Goal: Task Accomplishment & Management: Manage account settings

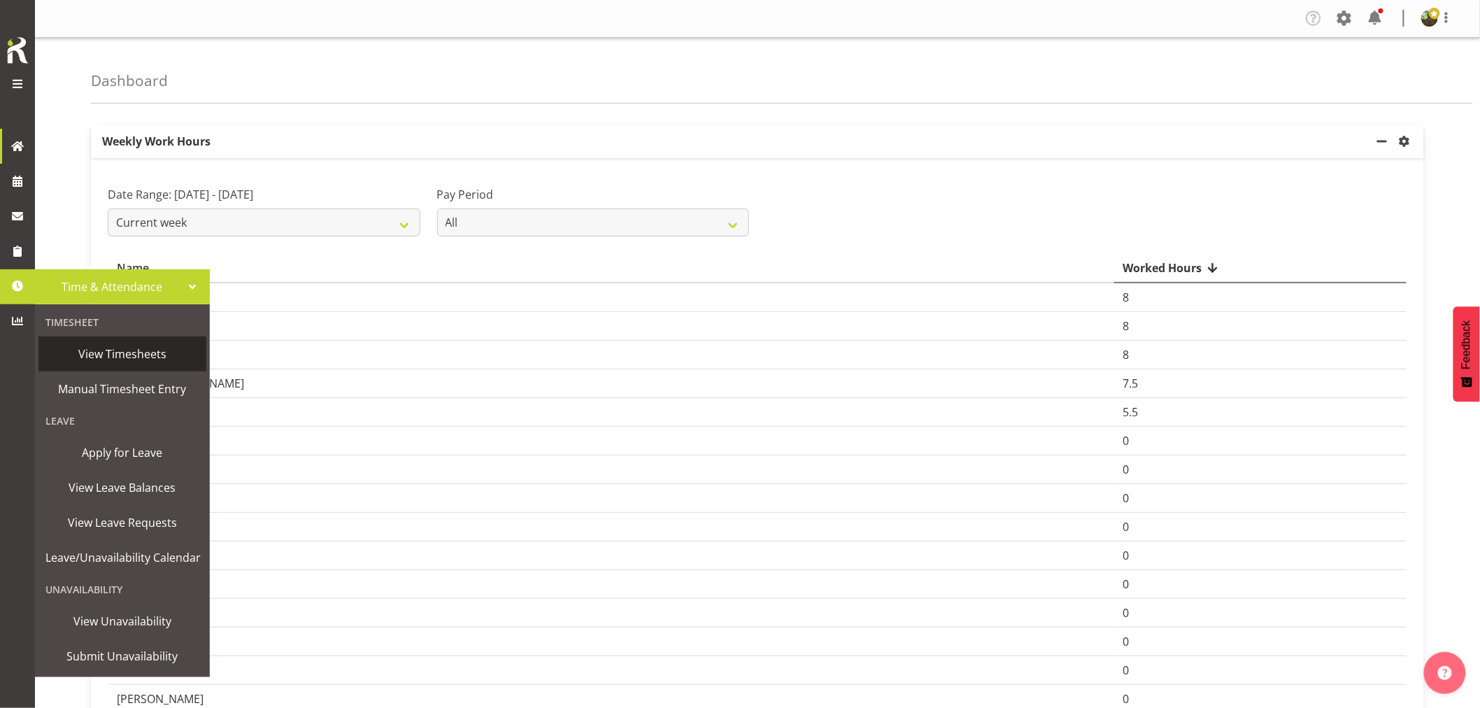
click at [110, 353] on span "View Timesheets" at bounding box center [122, 353] width 154 height 21
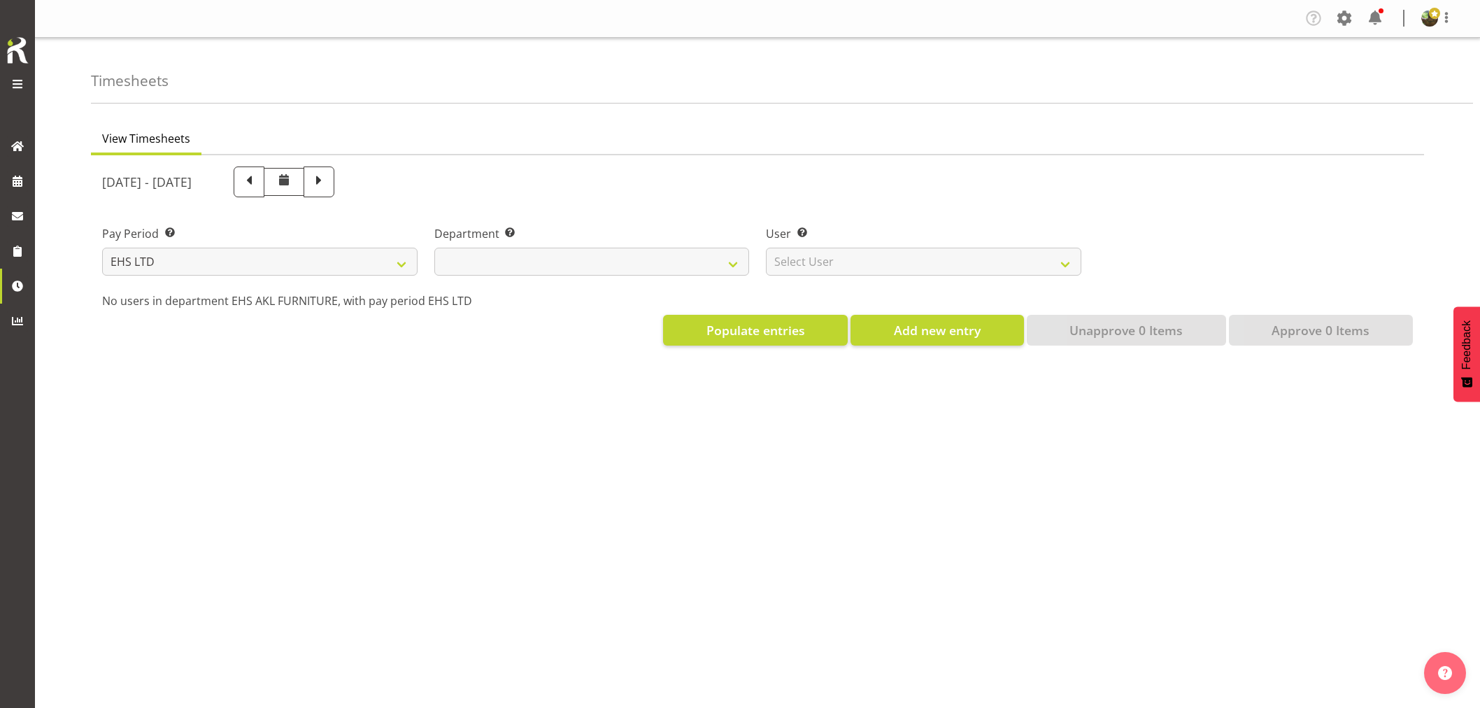
select select "7"
select select
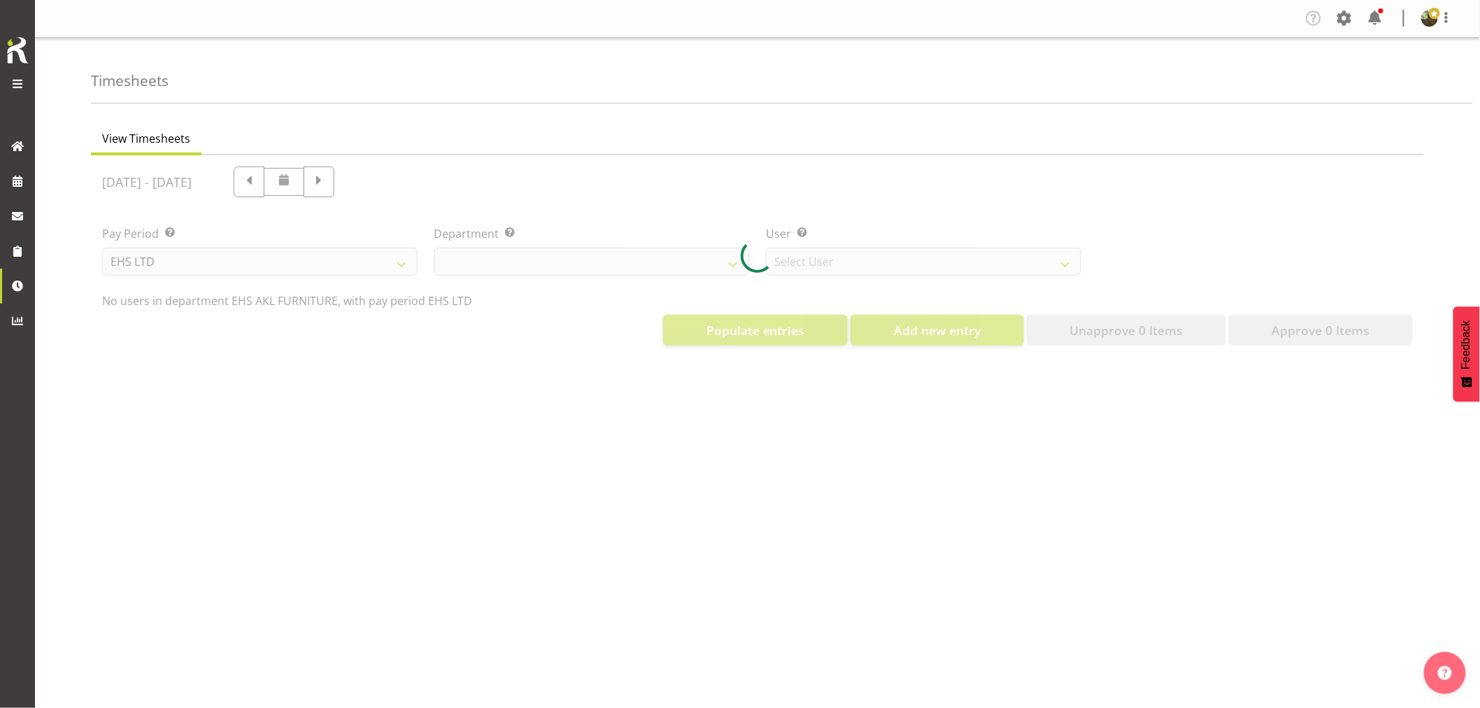
select select "8638"
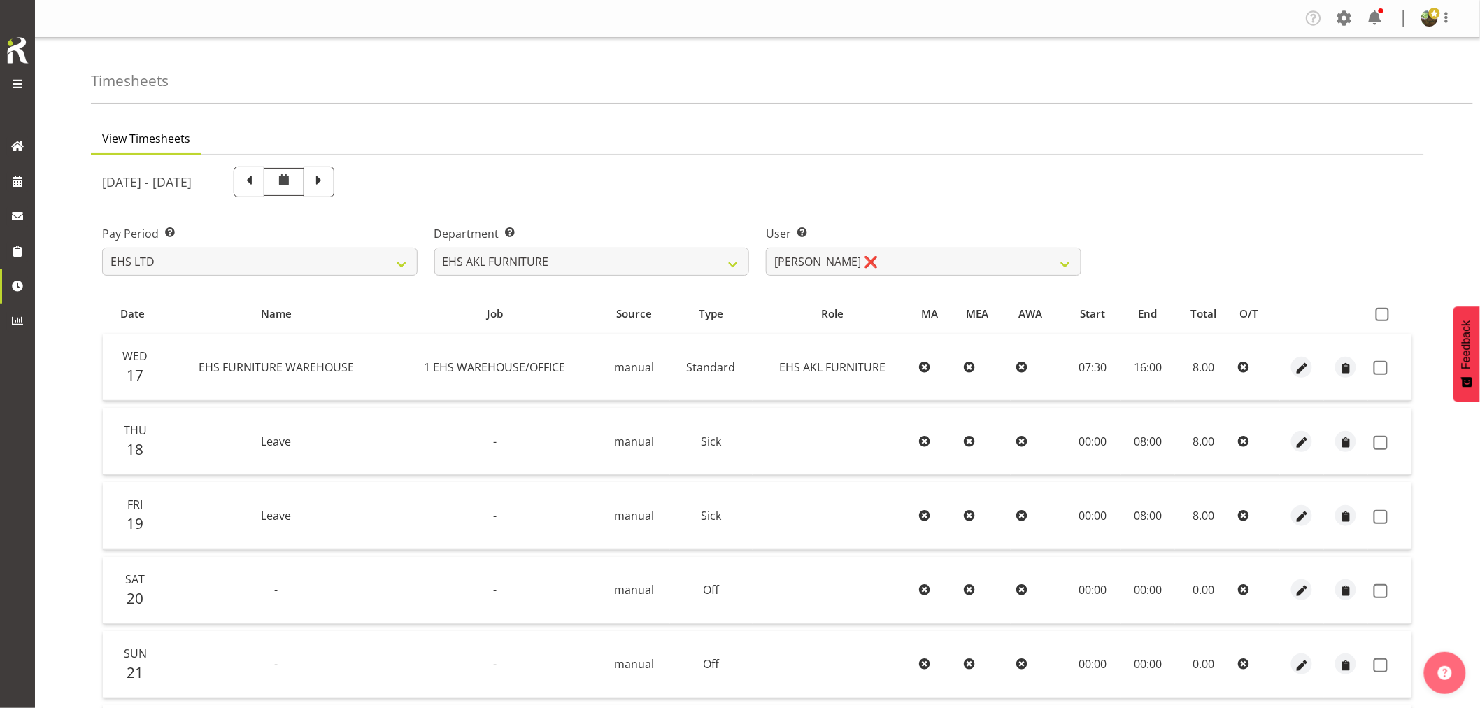
drag, startPoint x: 1386, startPoint y: 311, endPoint x: 1379, endPoint y: 327, distance: 16.6
click at [1386, 311] on span at bounding box center [1382, 314] width 13 height 13
click at [1385, 311] on input "checkbox" at bounding box center [1380, 314] width 9 height 9
checkbox input "true"
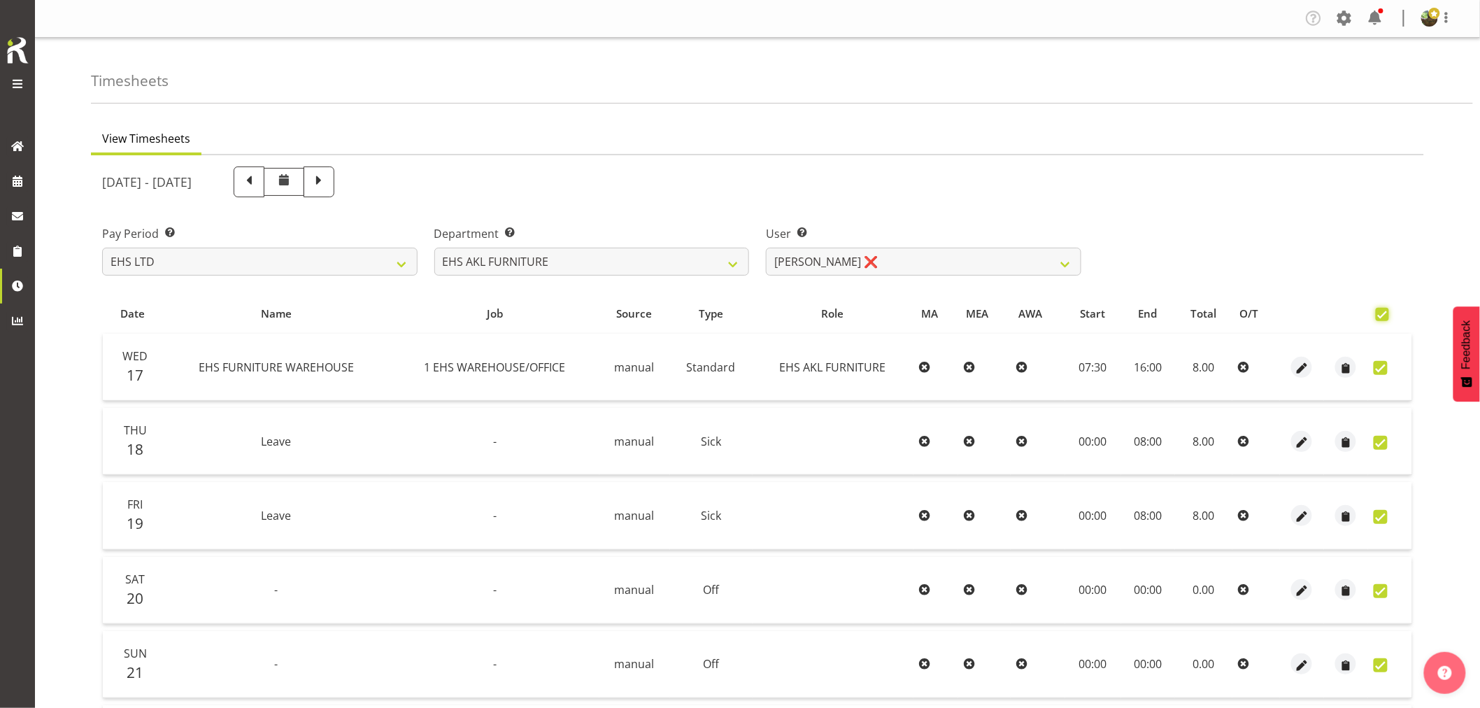
checkbox input "true"
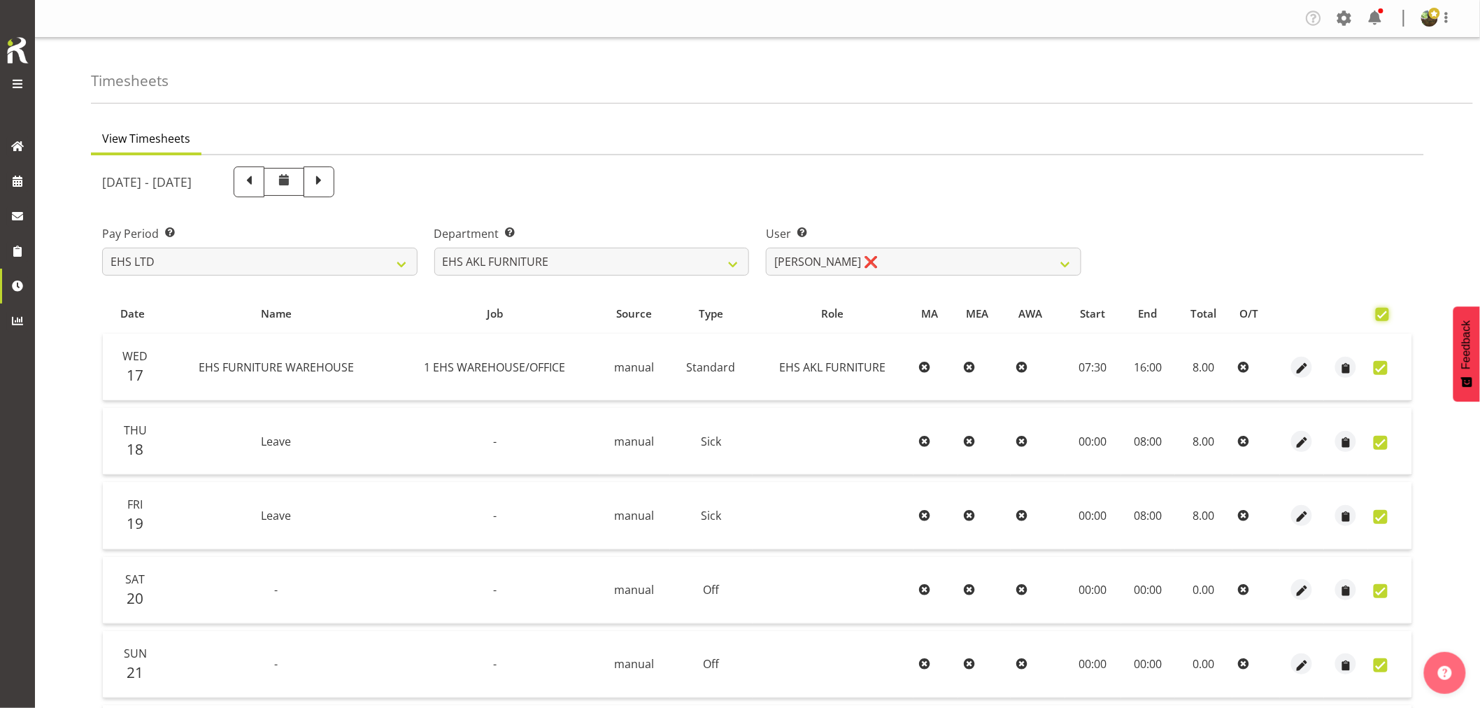
checkbox input "true"
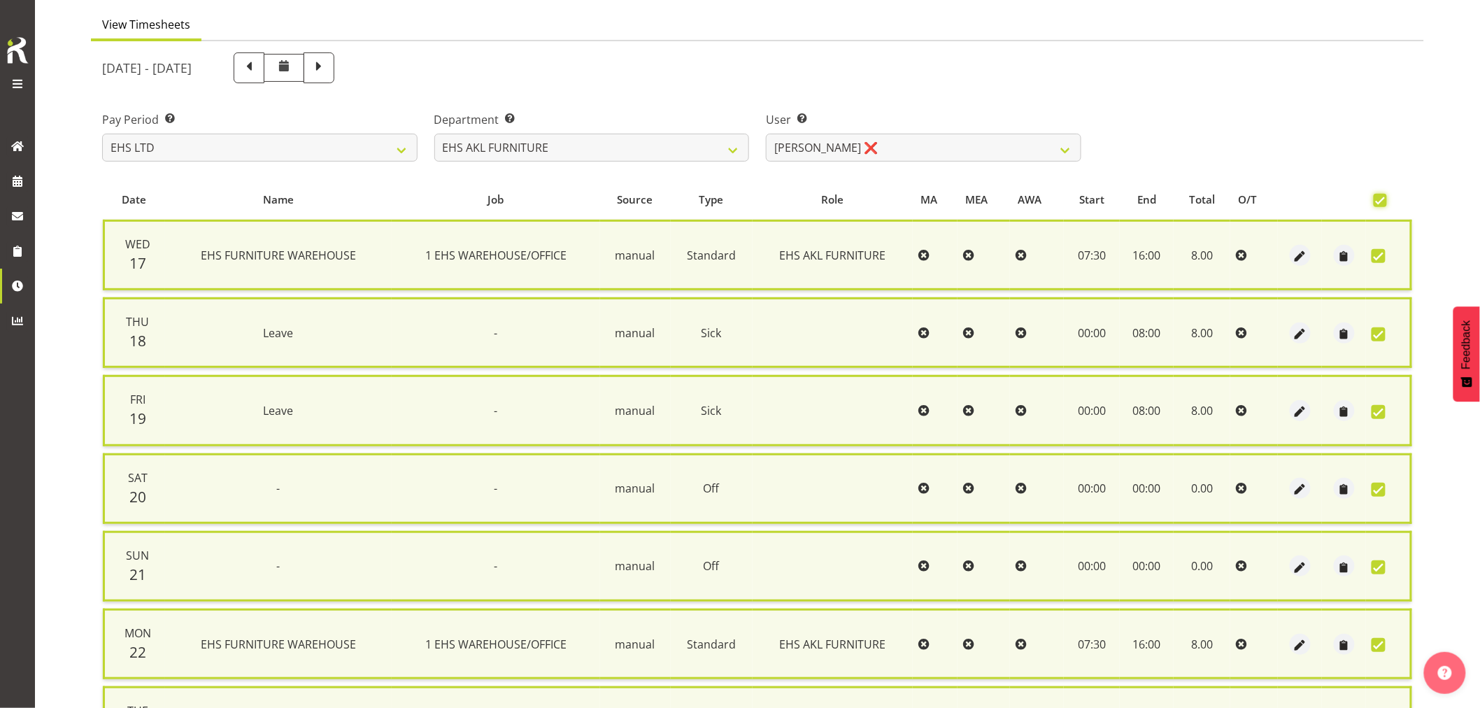
scroll to position [266, 0]
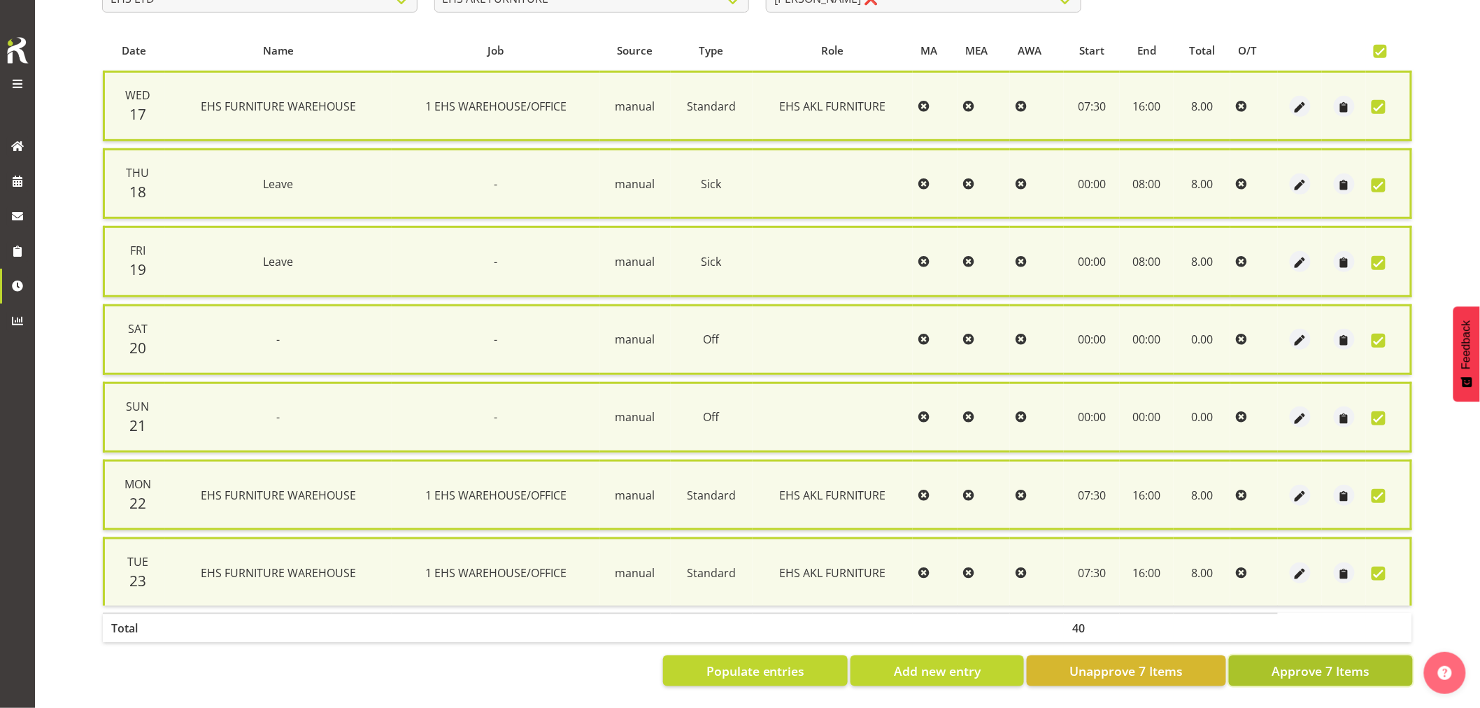
click at [1288, 662] on span "Approve 7 Items" at bounding box center [1321, 671] width 98 height 18
checkbox input "false"
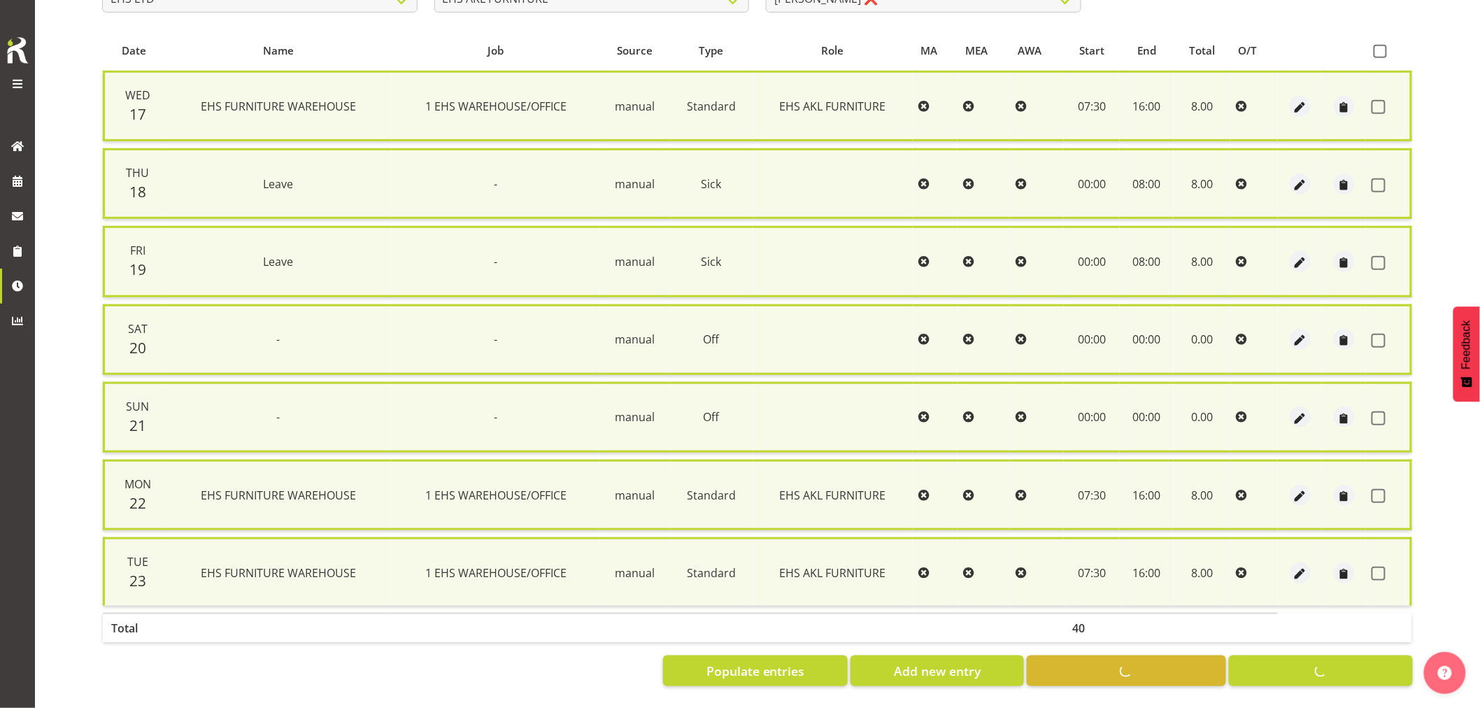
checkbox input "false"
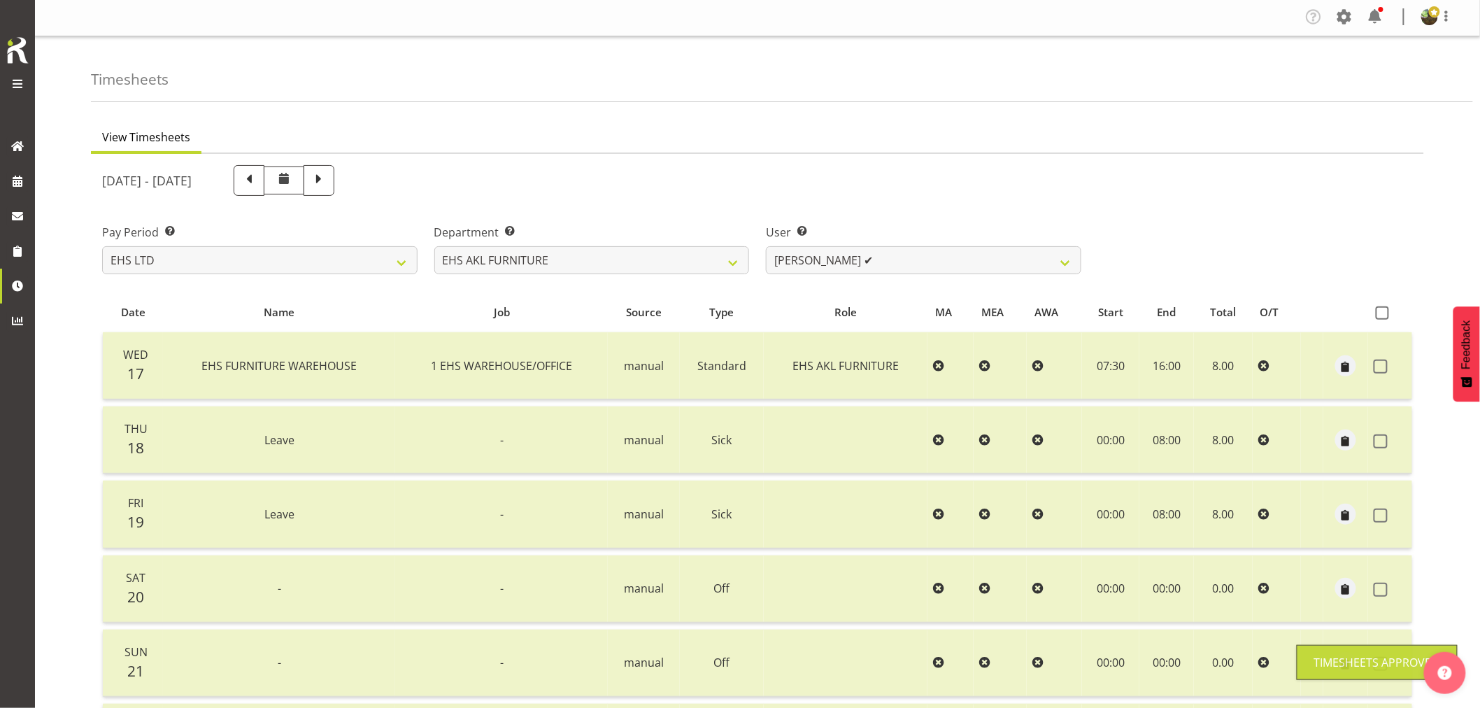
scroll to position [0, 0]
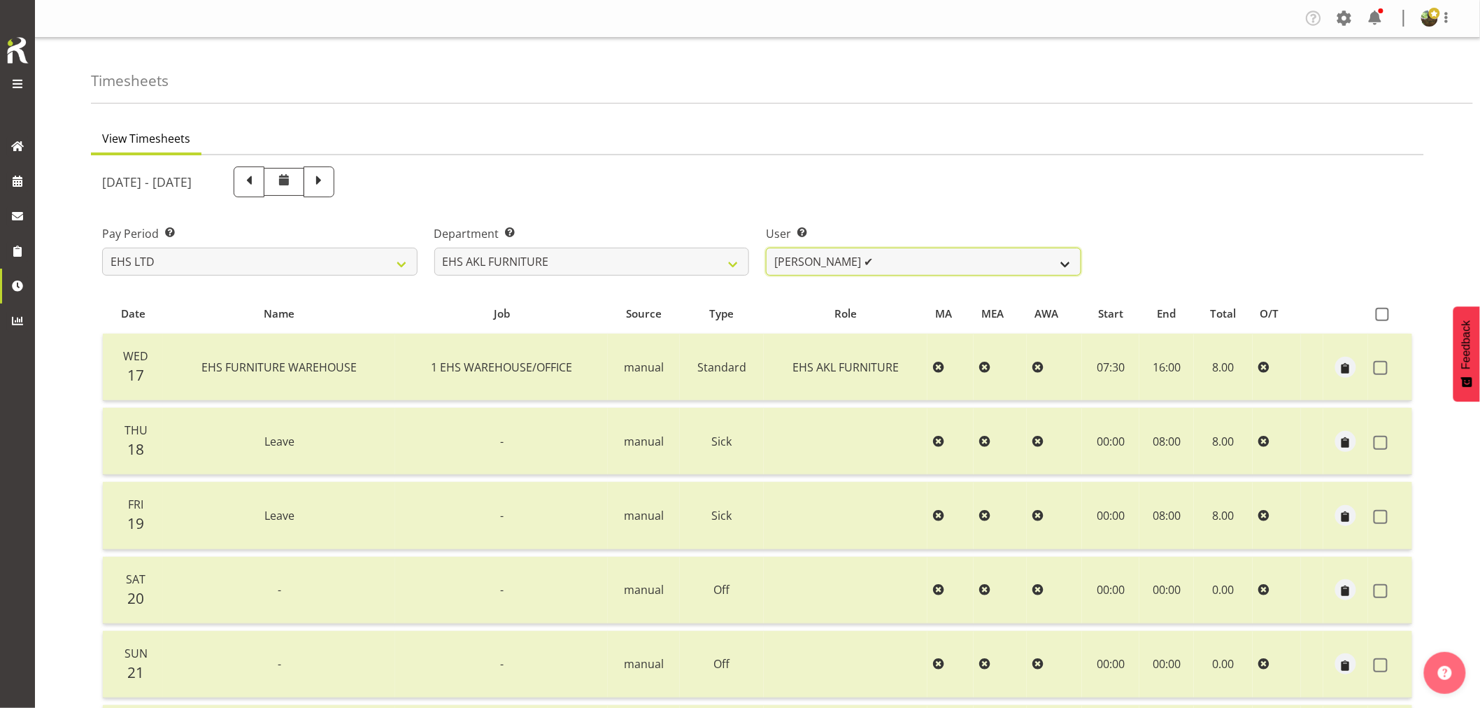
click at [955, 261] on select "[PERSON_NAME] ✔ [PERSON_NAME] ✔ [PERSON_NAME] ✔ [PERSON_NAME] ✔ [PERSON_NAME] ❌…" at bounding box center [923, 262] width 315 height 28
select select "7523"
click at [766, 248] on select "[PERSON_NAME] ✔ [PERSON_NAME] ✔ [PERSON_NAME] ✔ [PERSON_NAME] ✔ [PERSON_NAME] ❌…" at bounding box center [923, 262] width 315 height 28
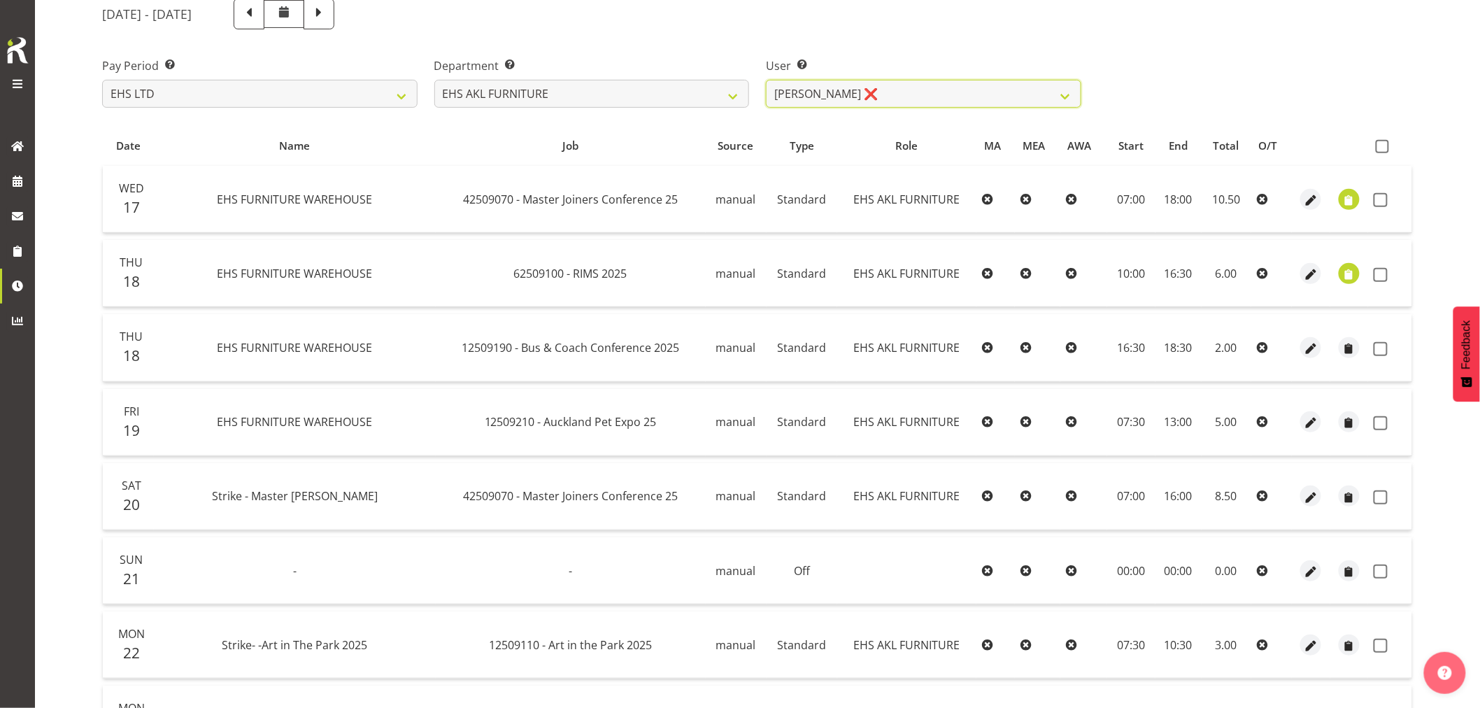
scroll to position [82, 0]
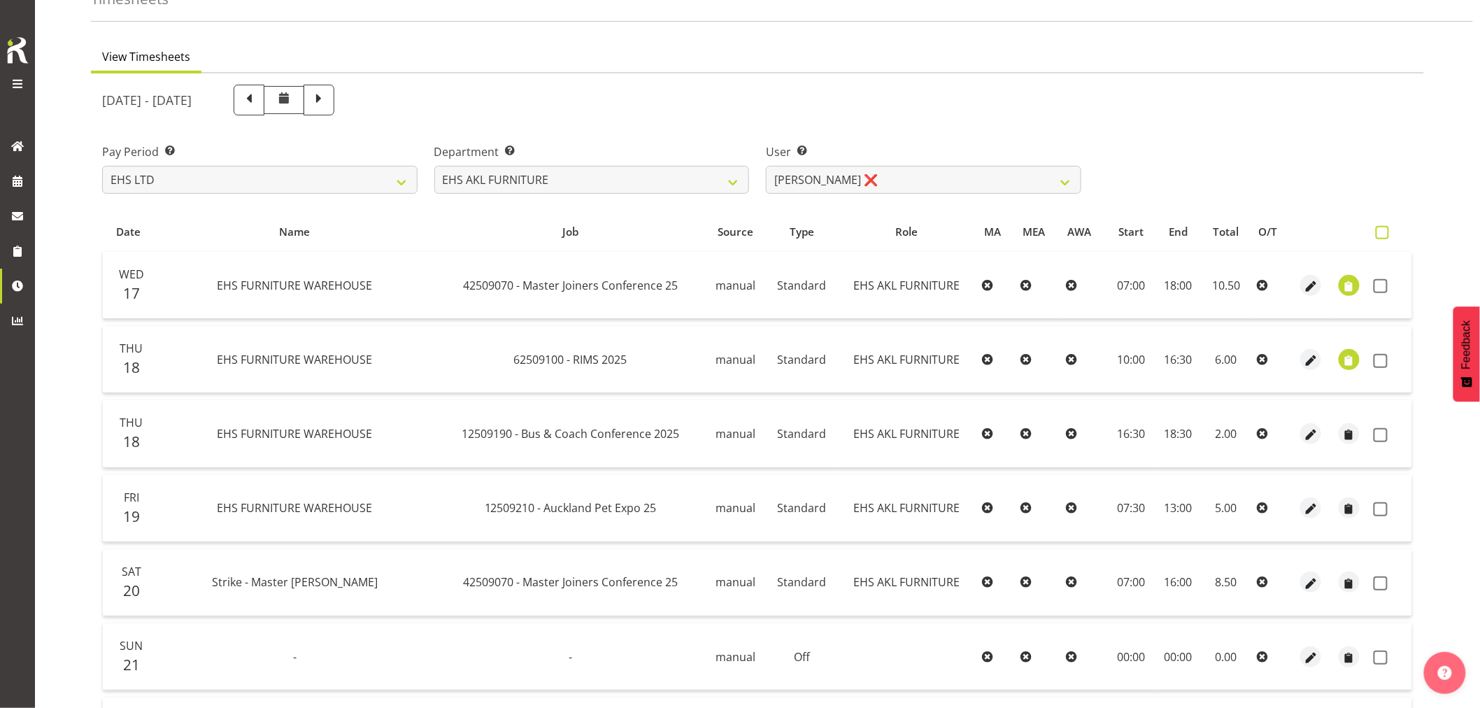
click at [1382, 238] on span at bounding box center [1382, 232] width 13 height 13
click at [1382, 237] on input "checkbox" at bounding box center [1380, 232] width 9 height 9
checkbox input "true"
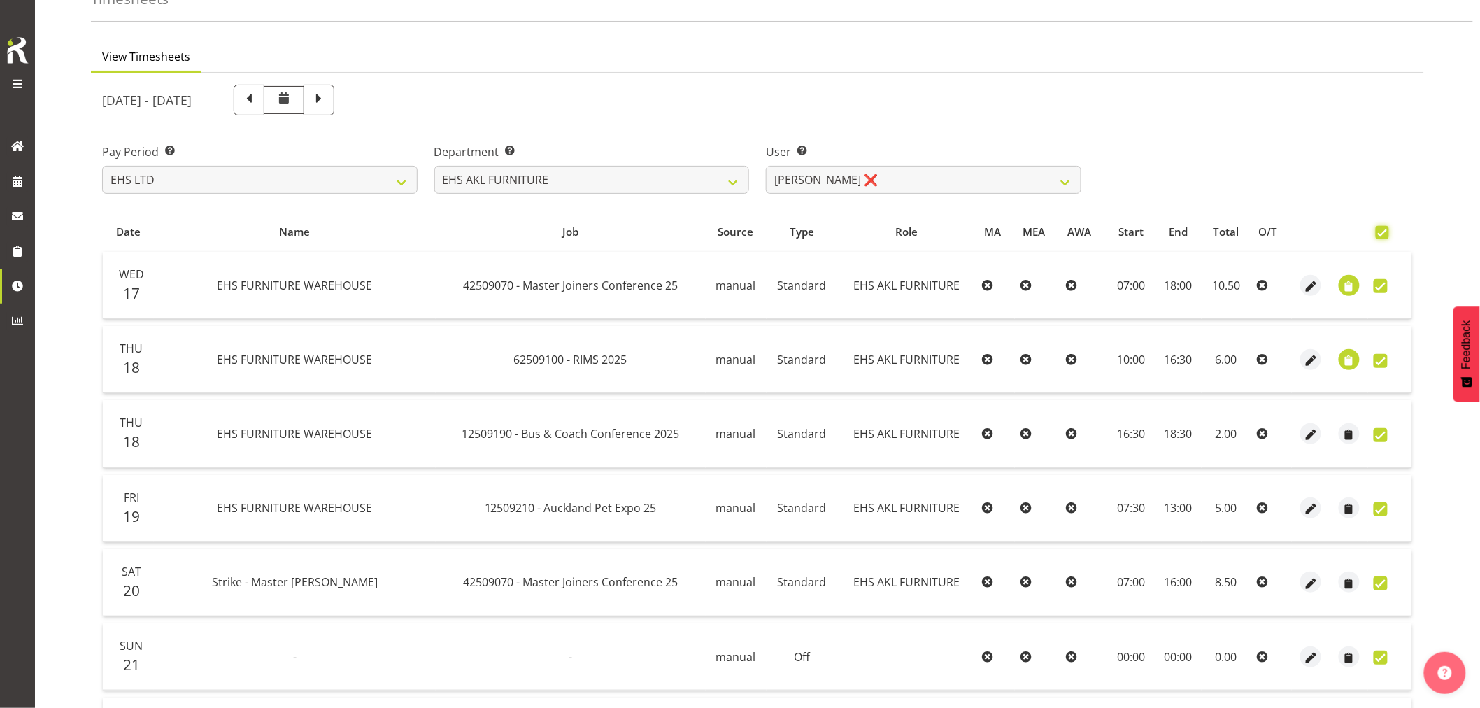
checkbox input "true"
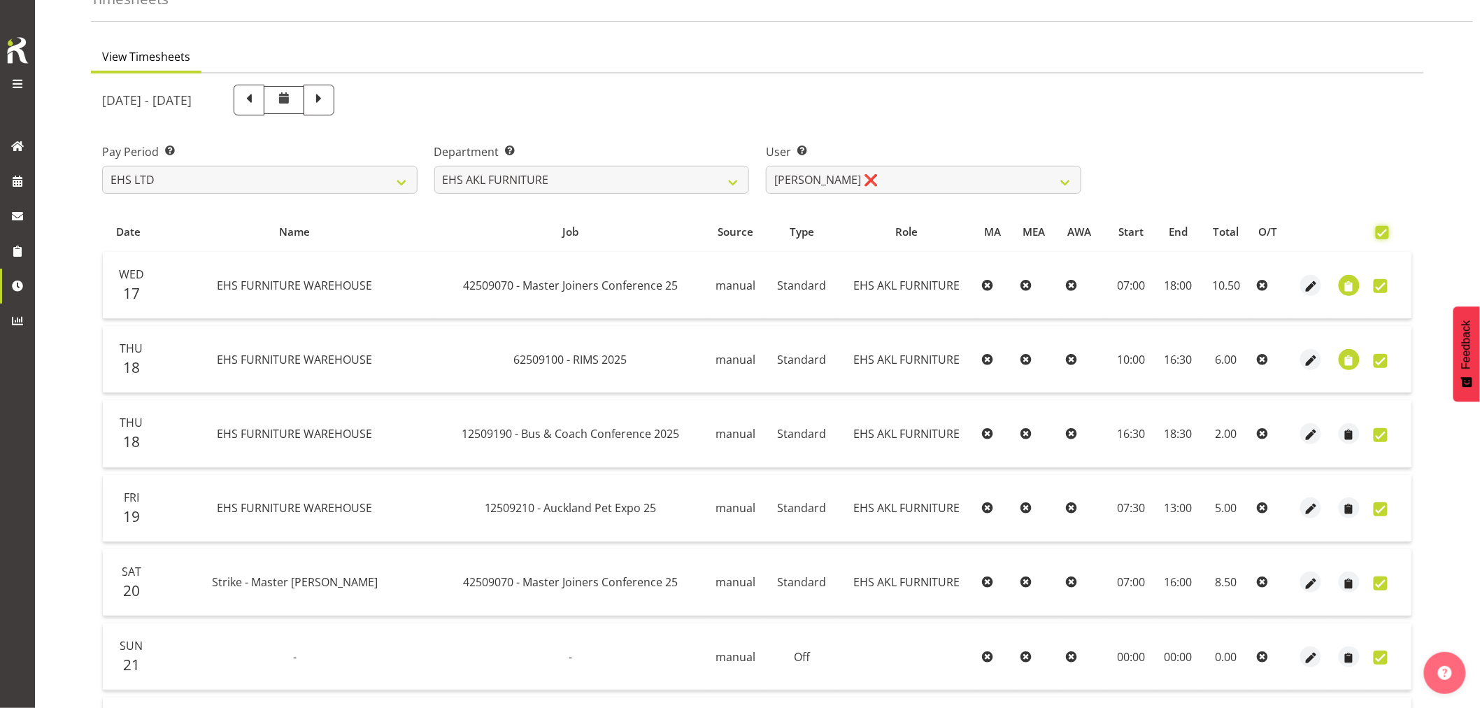
checkbox input "true"
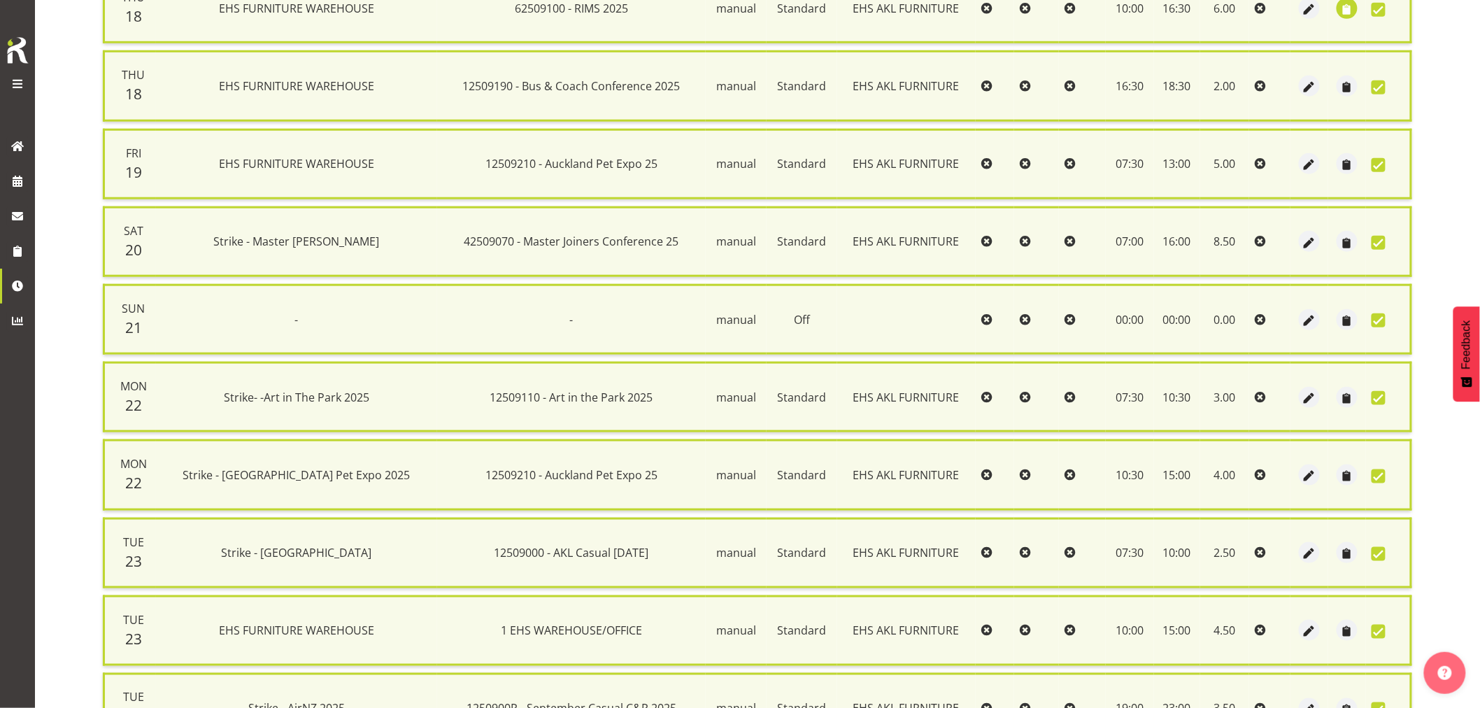
scroll to position [574, 0]
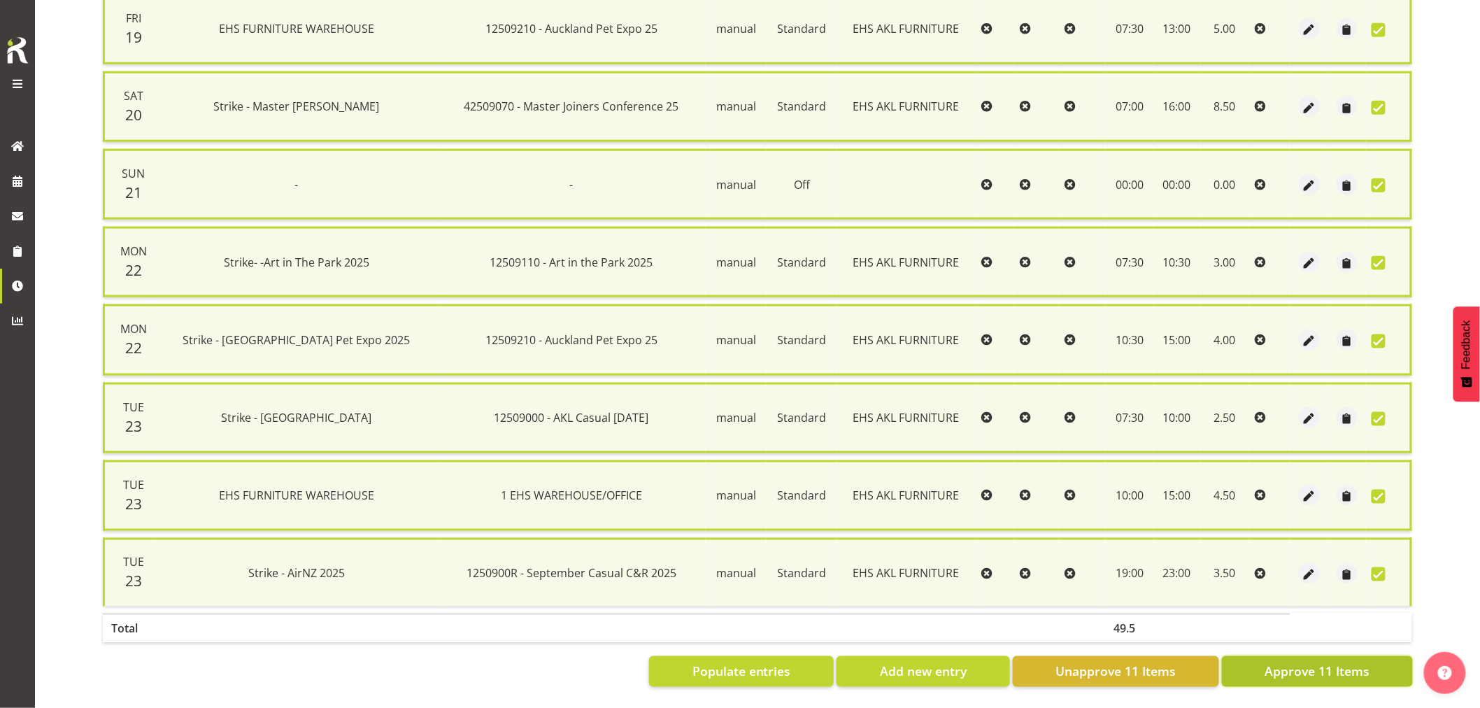
click at [1325, 667] on span "Approve 11 Items" at bounding box center [1317, 671] width 105 height 18
checkbox input "false"
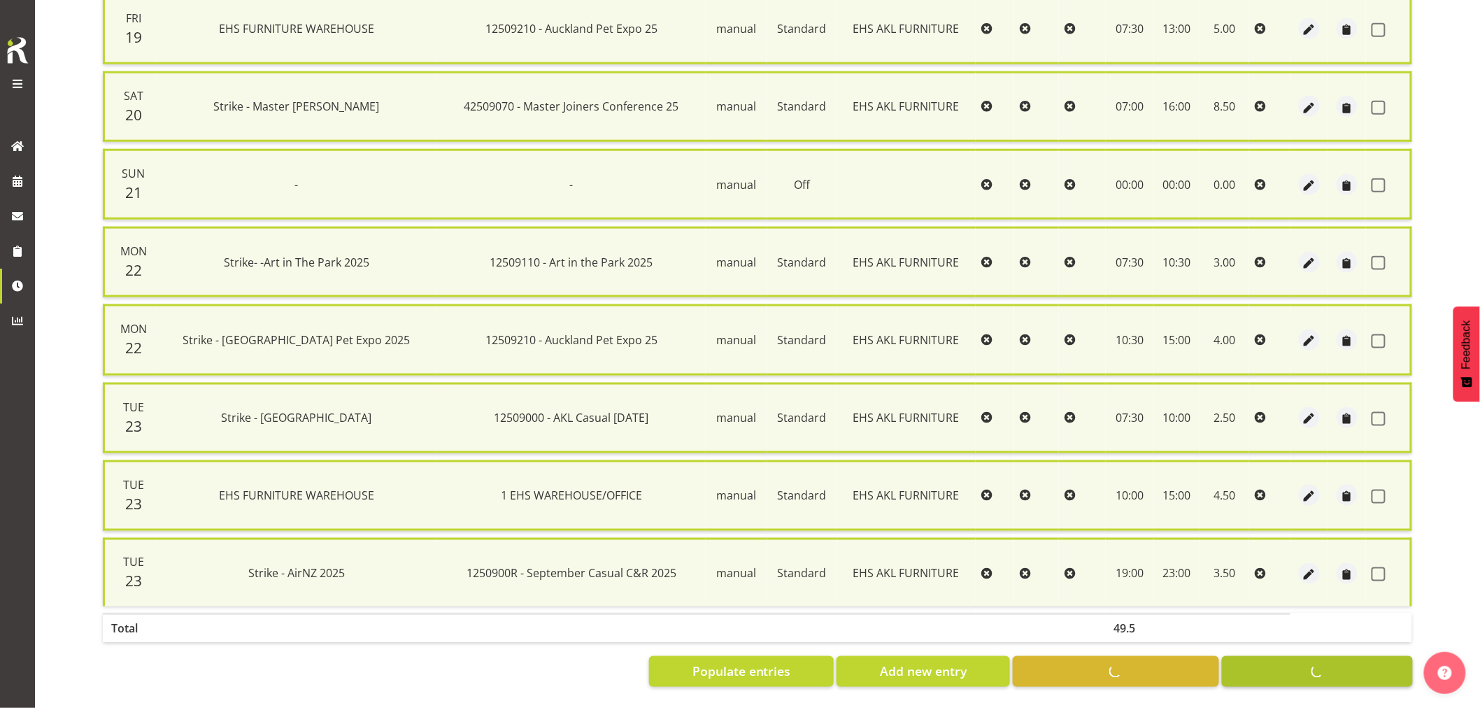
checkbox input "false"
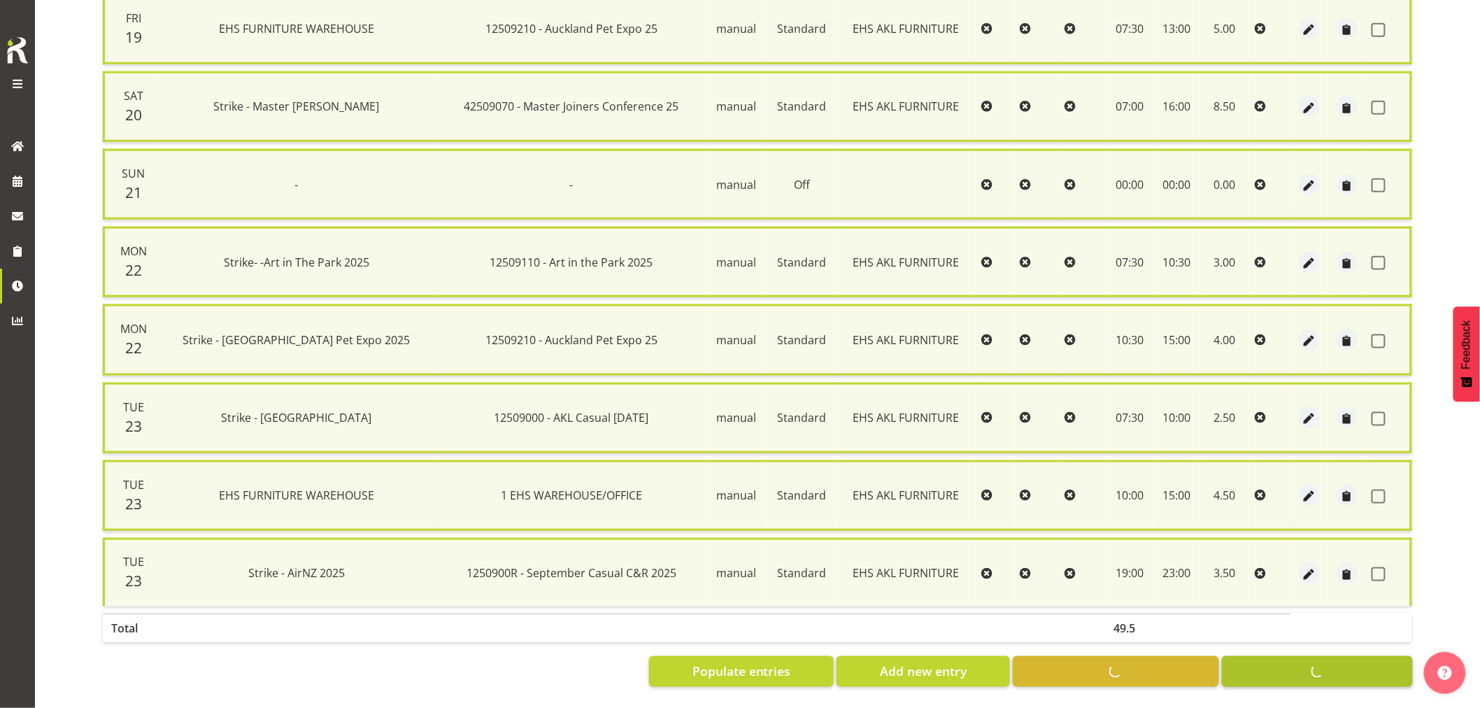
checkbox input "false"
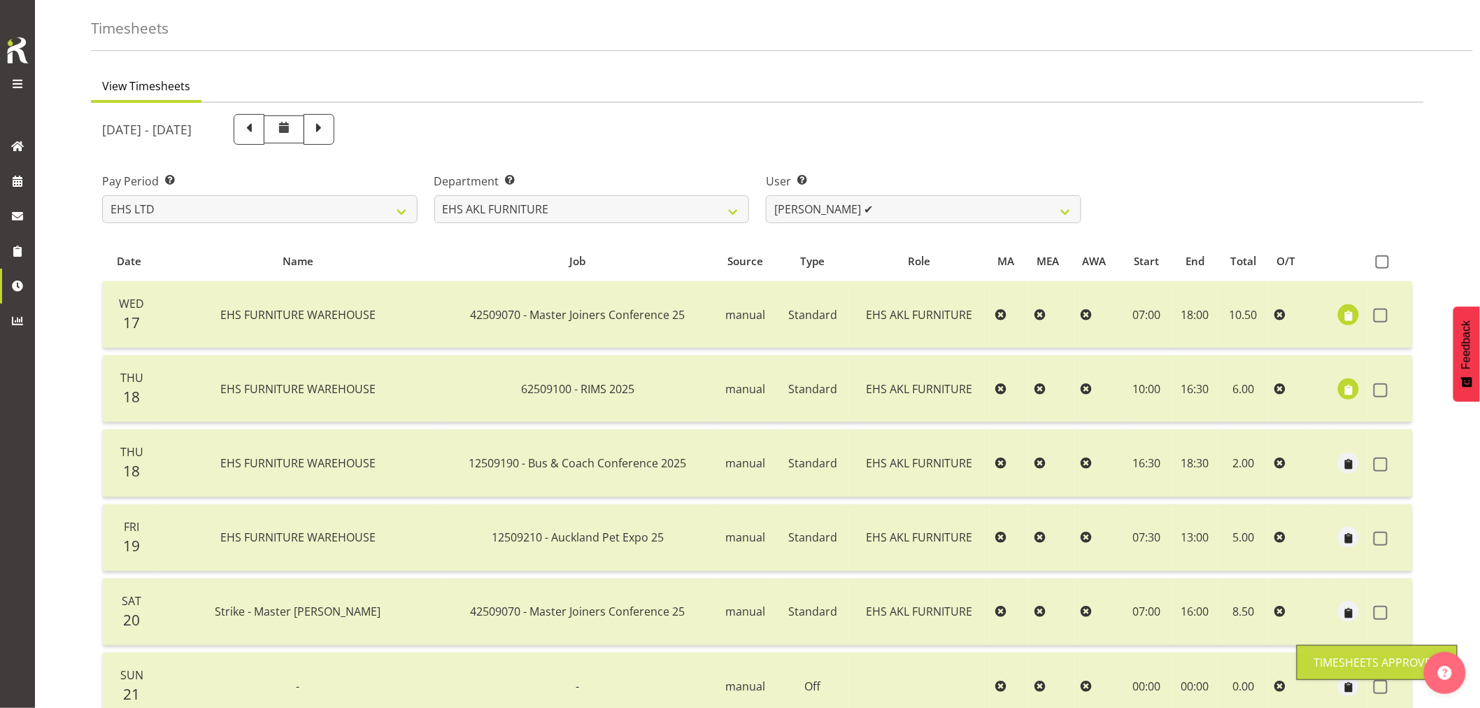
scroll to position [4, 0]
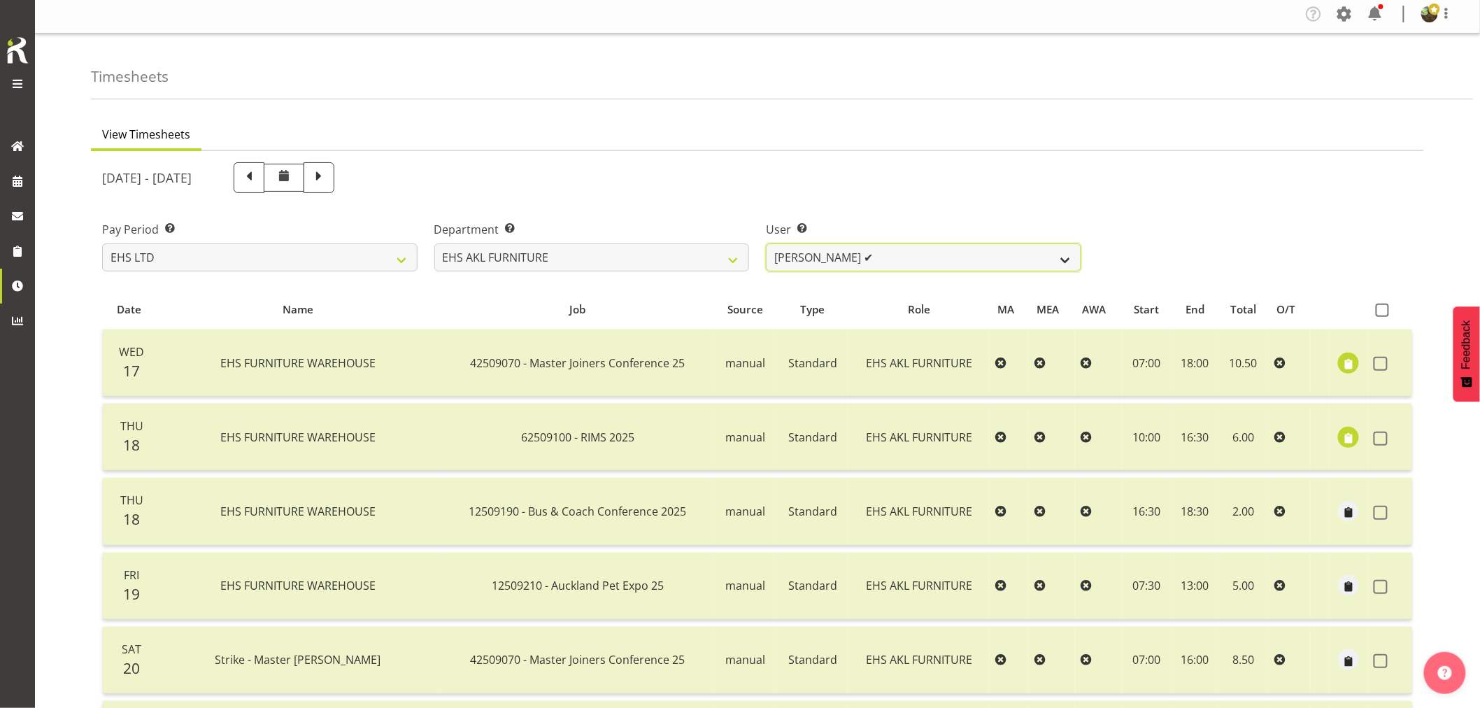
click at [955, 256] on select "[PERSON_NAME] ✔ [PERSON_NAME] ✔ [PERSON_NAME] ✔ [PERSON_NAME] ✔ [PERSON_NAME] ✔…" at bounding box center [923, 257] width 315 height 28
select select "10038"
click at [766, 243] on select "[PERSON_NAME] ✔ [PERSON_NAME] ✔ [PERSON_NAME] ✔ [PERSON_NAME] ✔ [PERSON_NAME] ✔…" at bounding box center [923, 257] width 315 height 28
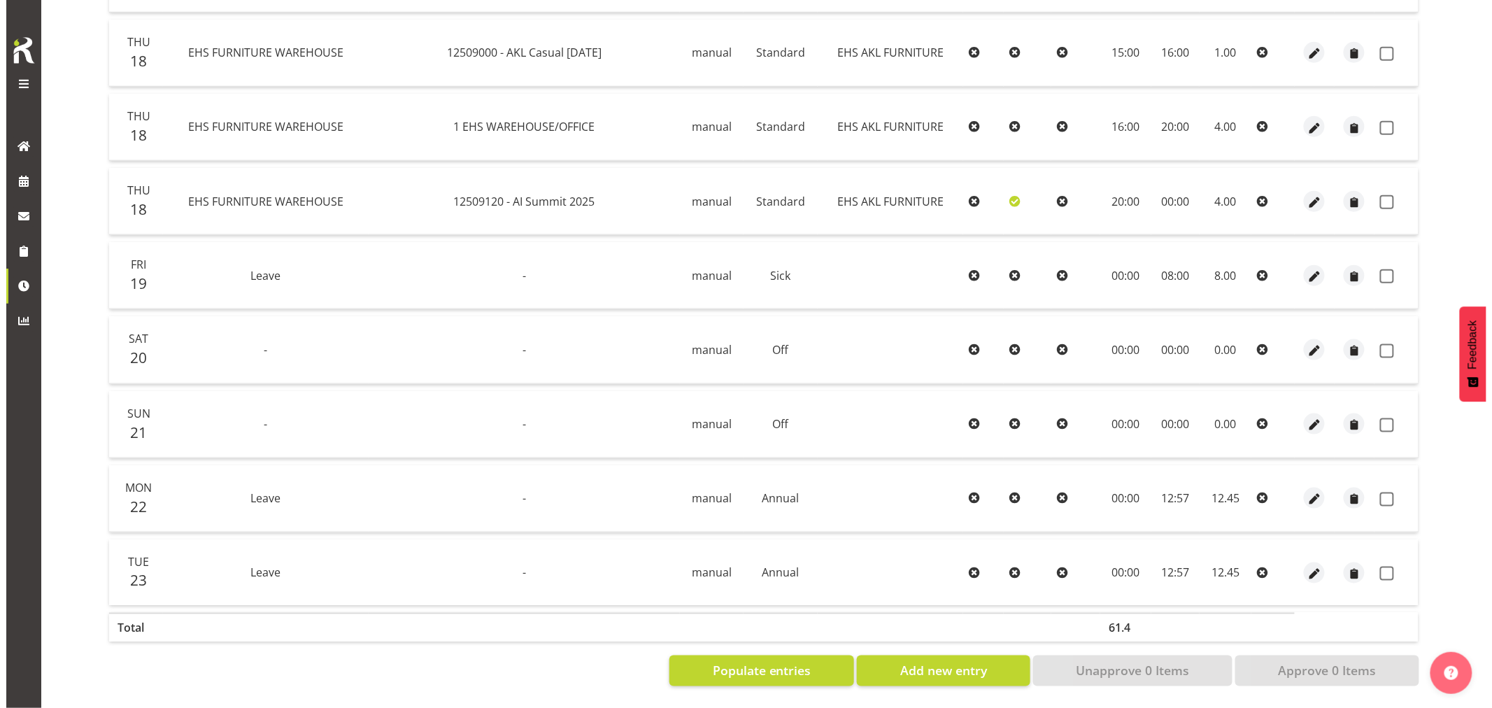
scroll to position [548, 0]
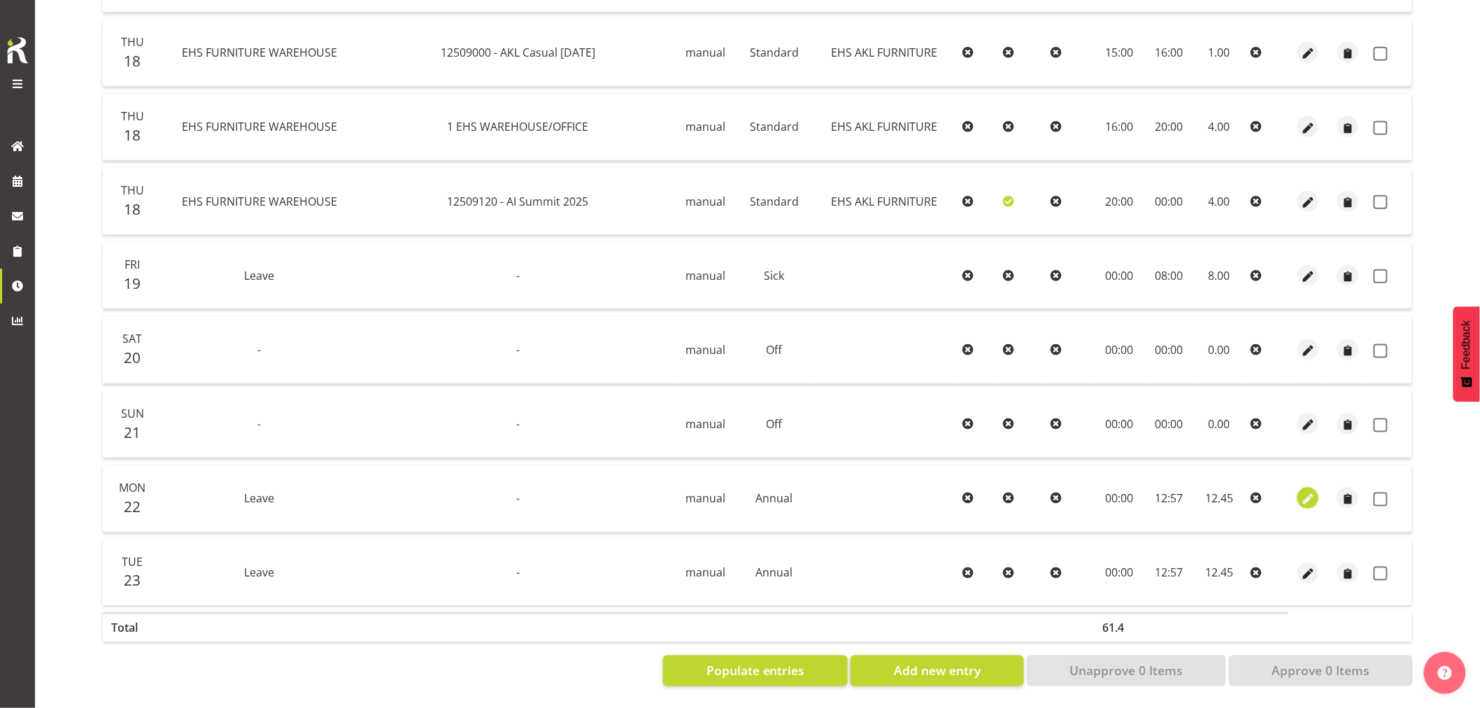
click at [1309, 492] on span "button" at bounding box center [1308, 500] width 16 height 16
select select "Annual"
select select "8"
select select "2025"
select select "12"
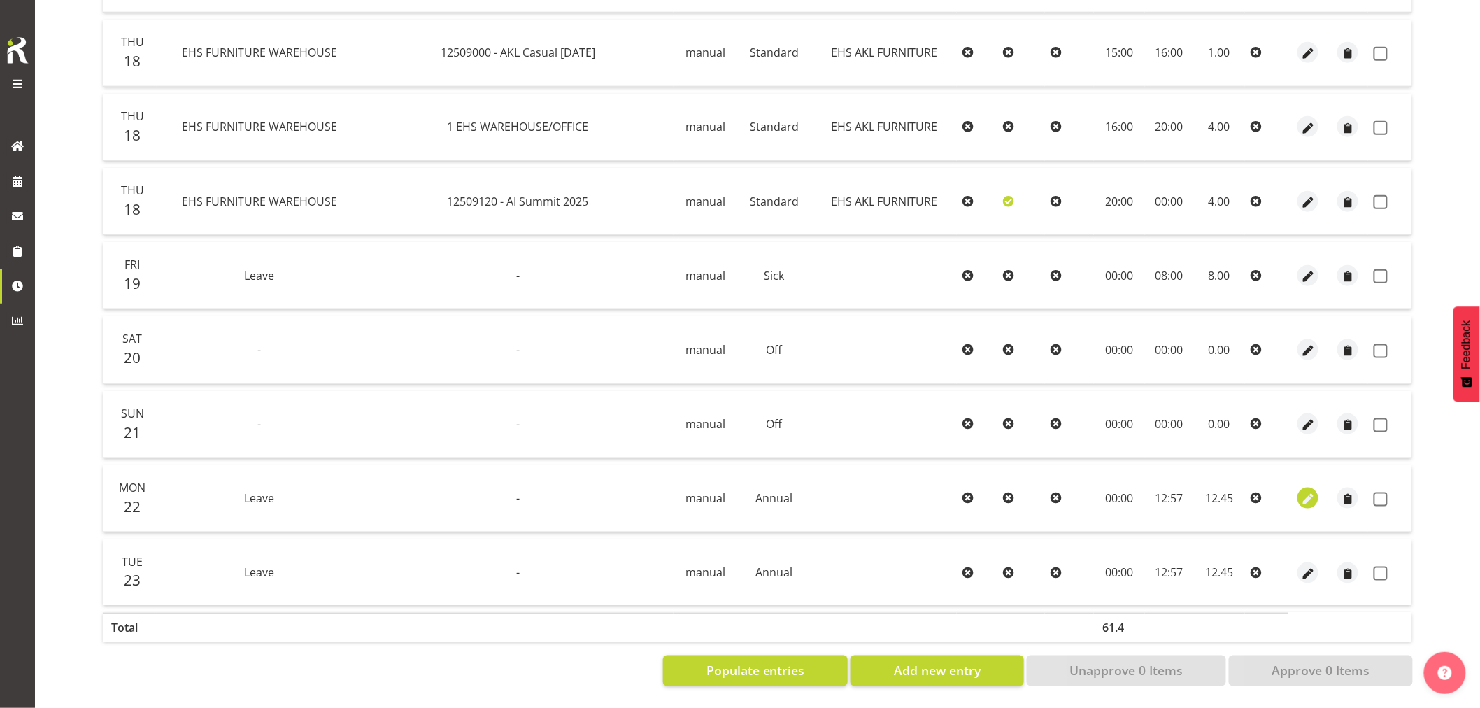
select select "57"
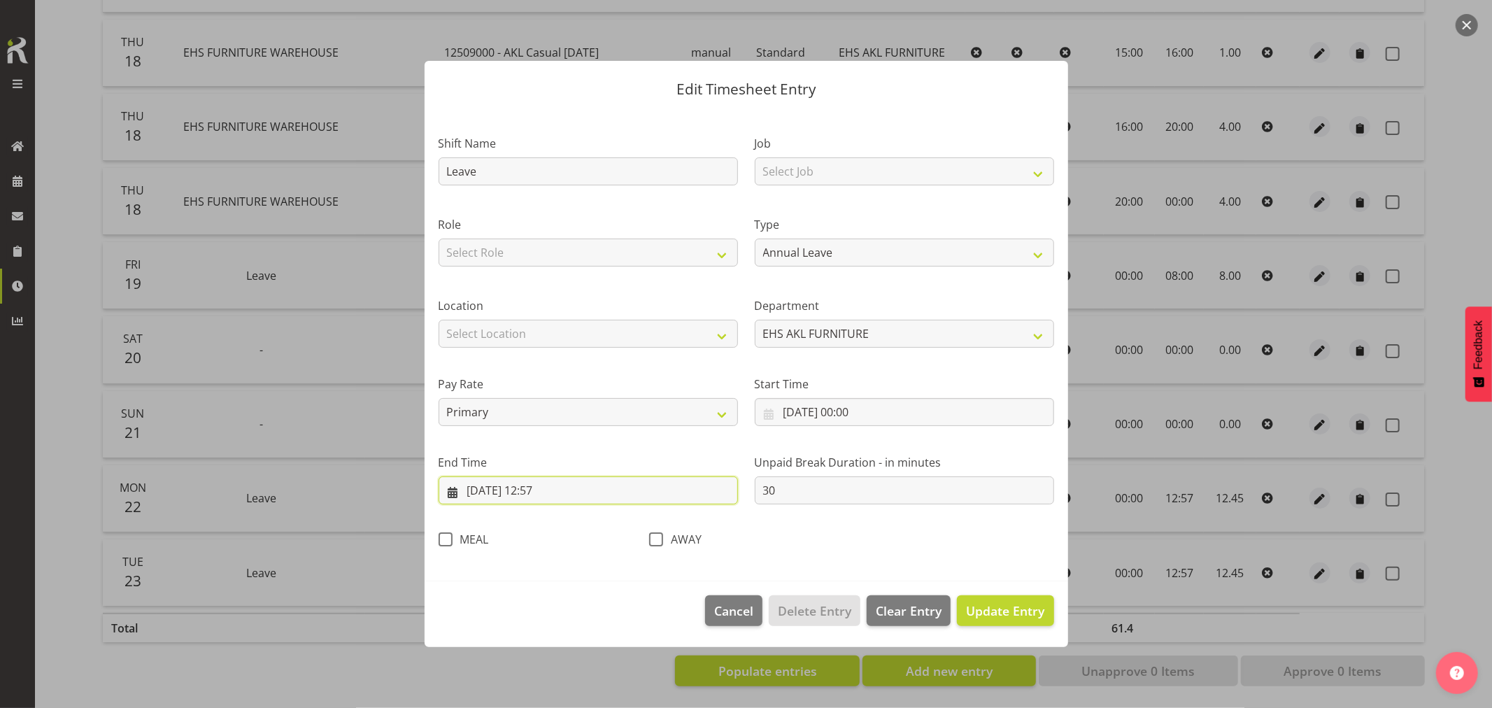
click at [539, 492] on input "[DATE] 12:57" at bounding box center [588, 490] width 299 height 28
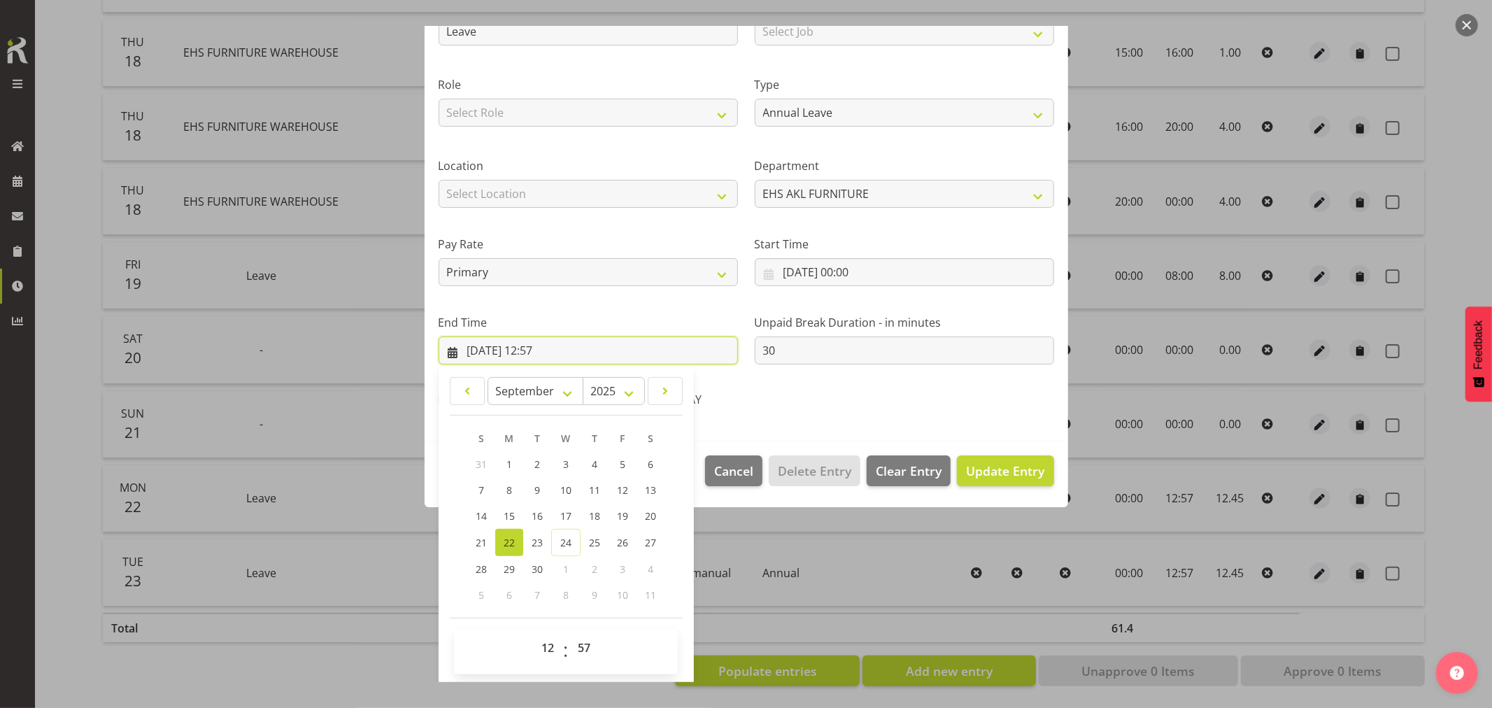
scroll to position [142, 0]
click at [544, 642] on select "00 01 02 03 04 05 06 07 08 09 10 11 12 13 14 15 16 17 18 19 20 21 22 23" at bounding box center [549, 646] width 31 height 28
select select "8"
click at [534, 632] on select "00 01 02 03 04 05 06 07 08 09 10 11 12 13 14 15 16 17 18 19 20 21 22 23" at bounding box center [549, 646] width 31 height 28
type input "[DATE] 08:57"
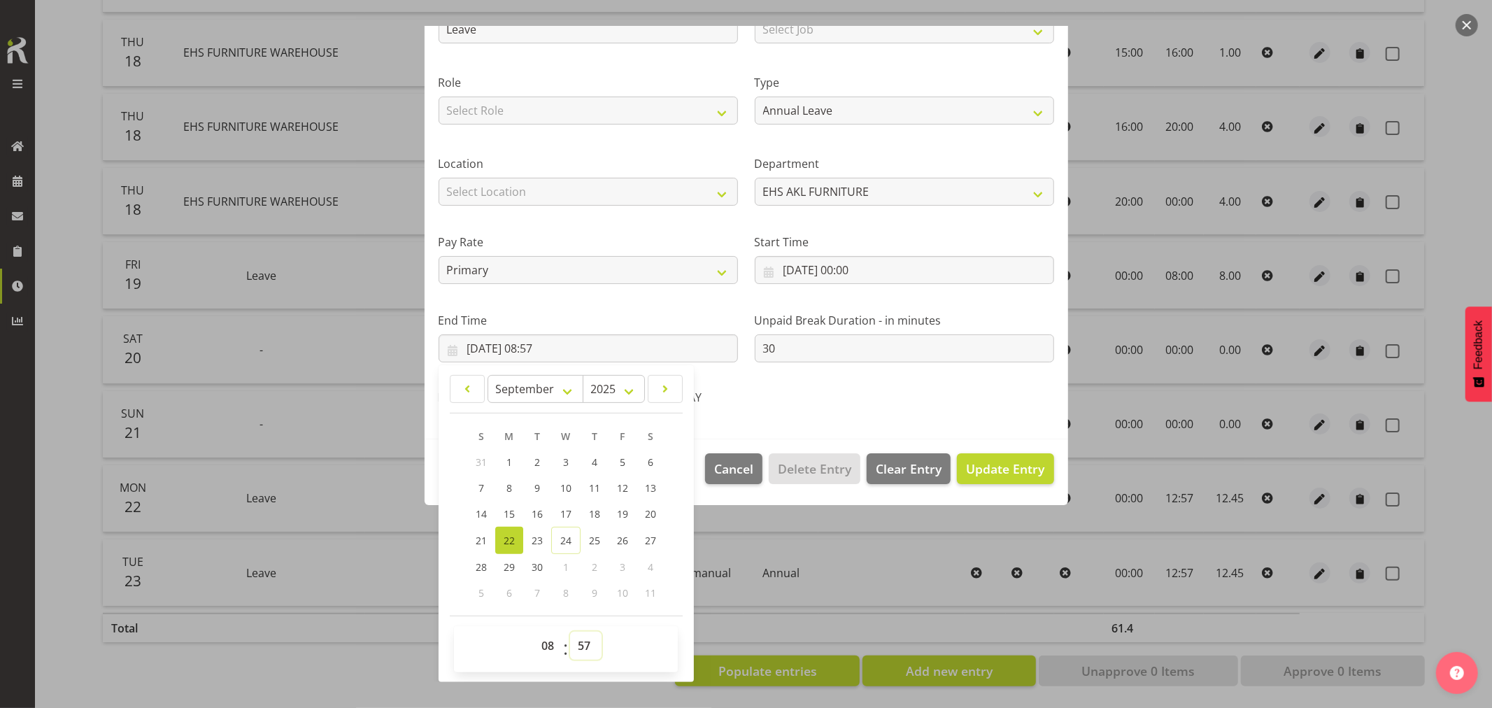
drag, startPoint x: 582, startPoint y: 646, endPoint x: 583, endPoint y: 635, distance: 10.6
click at [582, 646] on select "00 01 02 03 04 05 06 07 08 09 10 11 12 13 14 15 16 17 18 19 20 21 22 23 24 25 2…" at bounding box center [585, 646] width 31 height 28
select select "0"
click at [570, 632] on select "00 01 02 03 04 05 06 07 08 09 10 11 12 13 14 15 16 17 18 19 20 21 22 23 24 25 2…" at bounding box center [585, 646] width 31 height 28
type input "[DATE] 08:00"
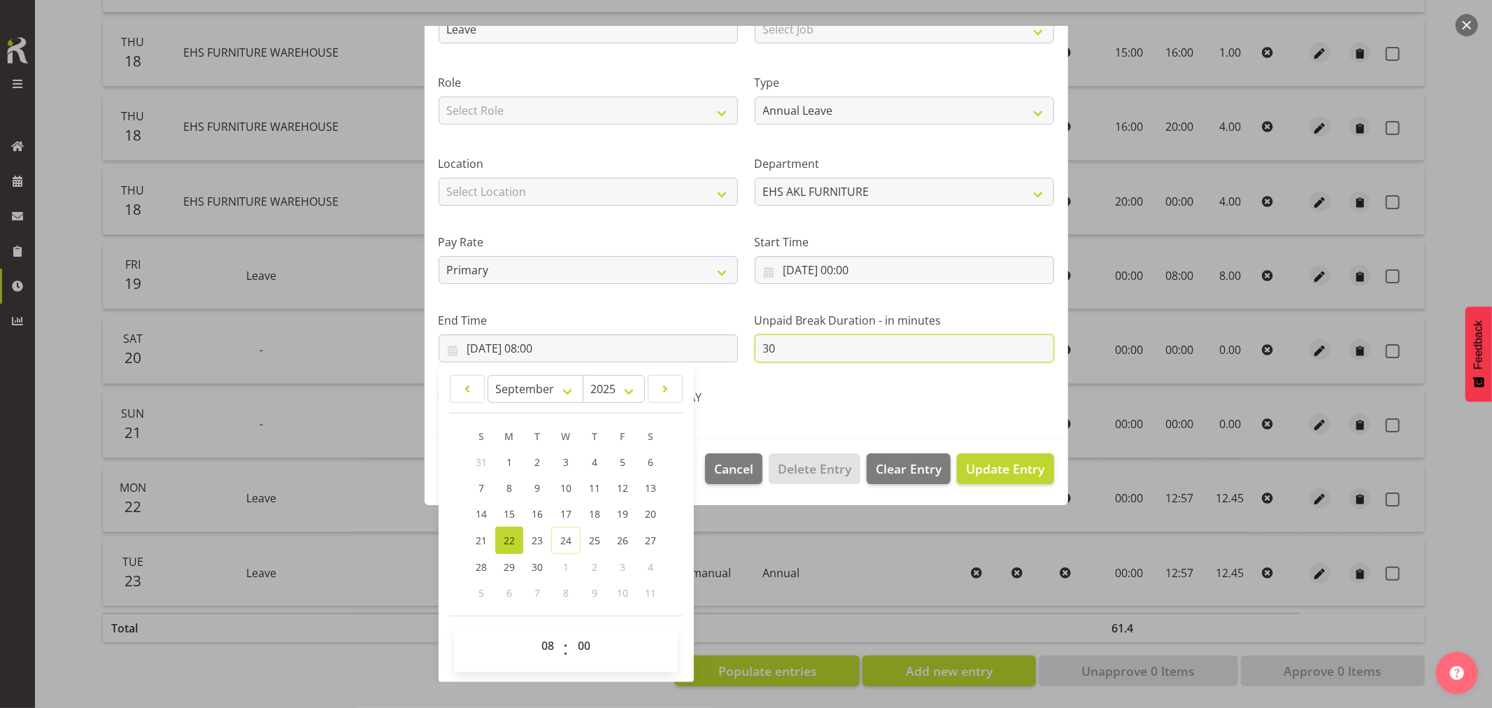
click at [800, 346] on input "30" at bounding box center [904, 348] width 299 height 28
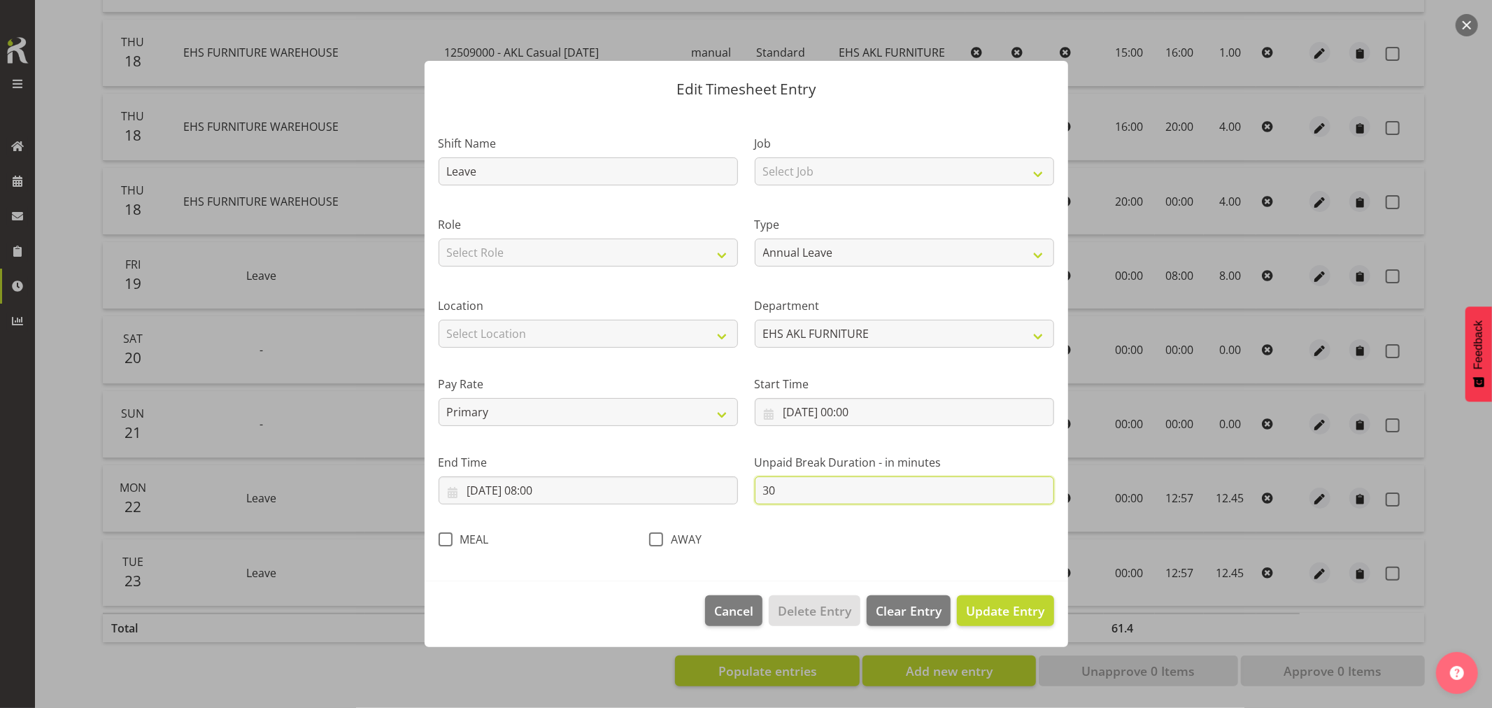
scroll to position [0, 0]
type input "3"
type input "0"
click at [1017, 611] on span "Update Entry" at bounding box center [1005, 610] width 78 height 17
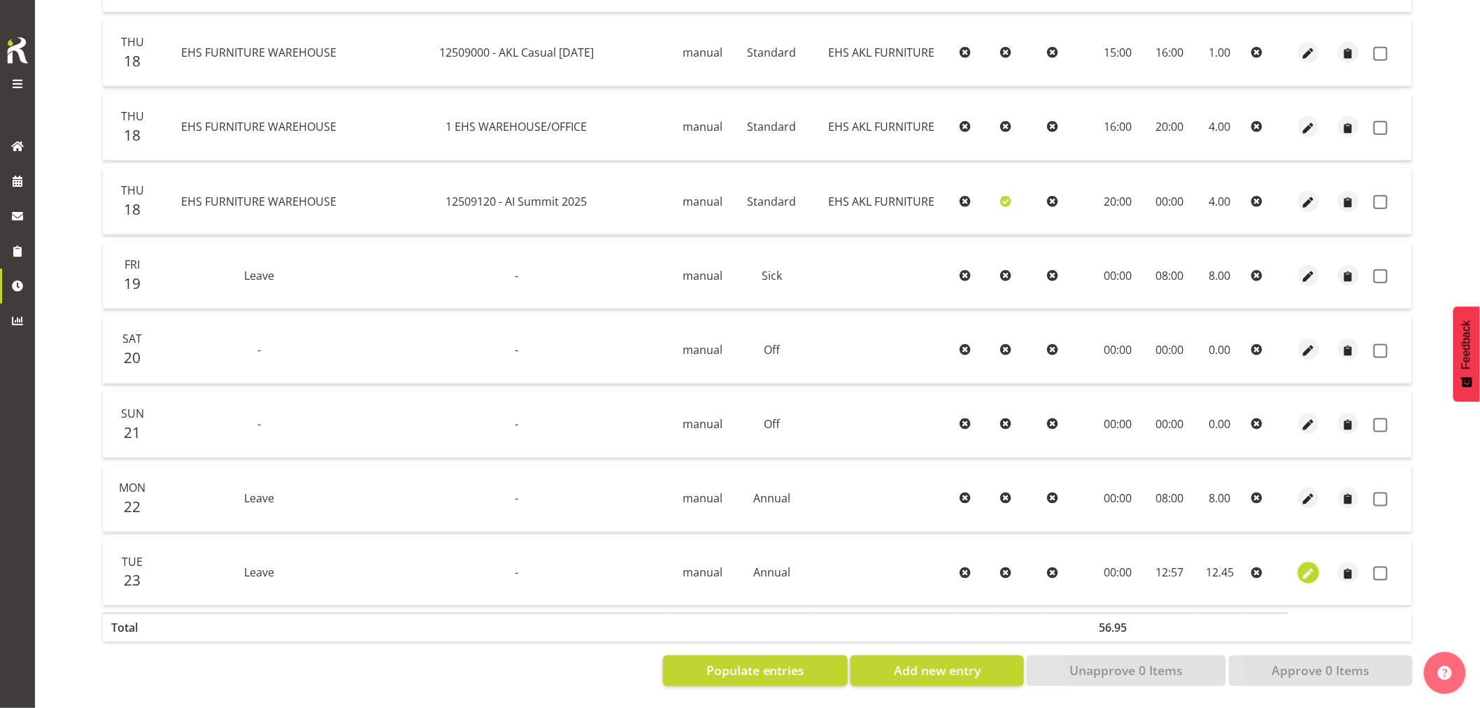
click at [1308, 566] on span "button" at bounding box center [1309, 574] width 16 height 16
select select "Annual"
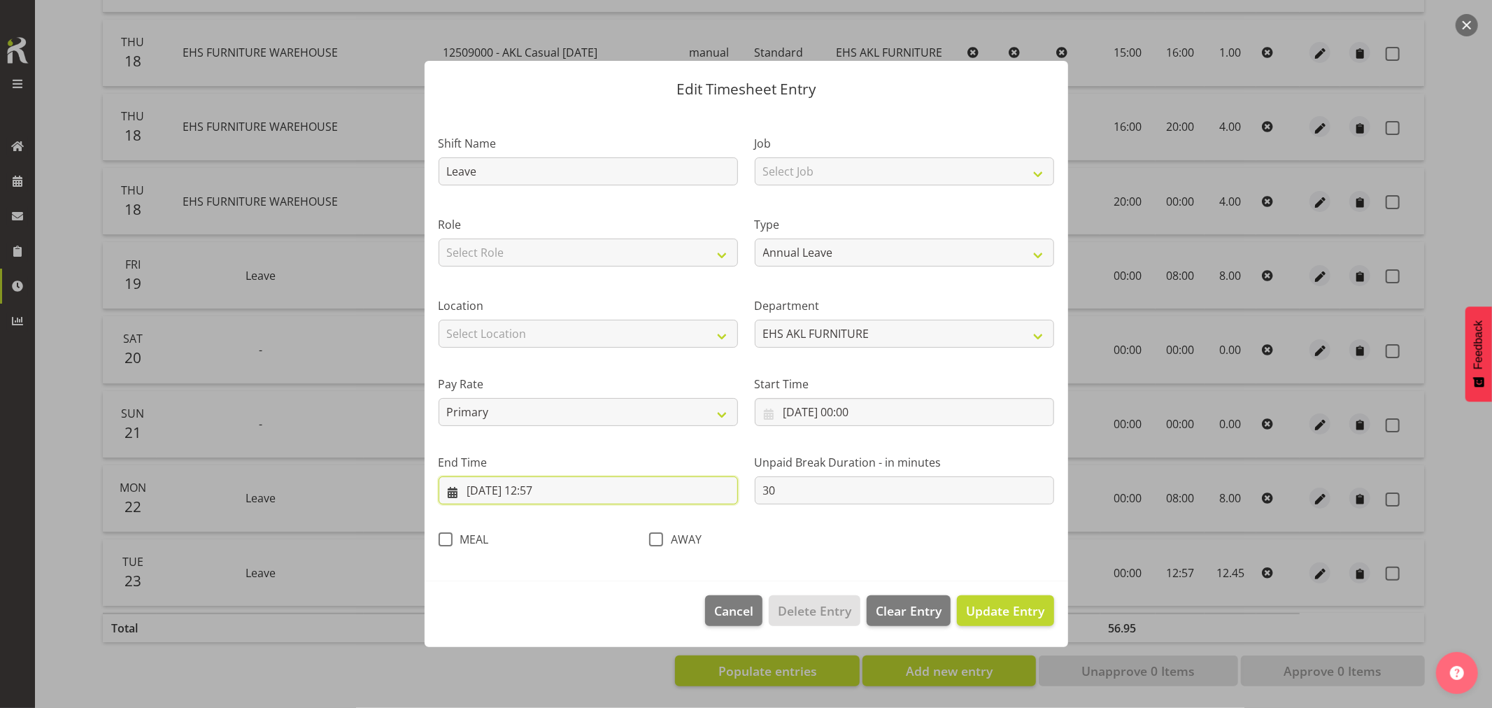
click at [555, 490] on input "[DATE] 12:57" at bounding box center [588, 490] width 299 height 28
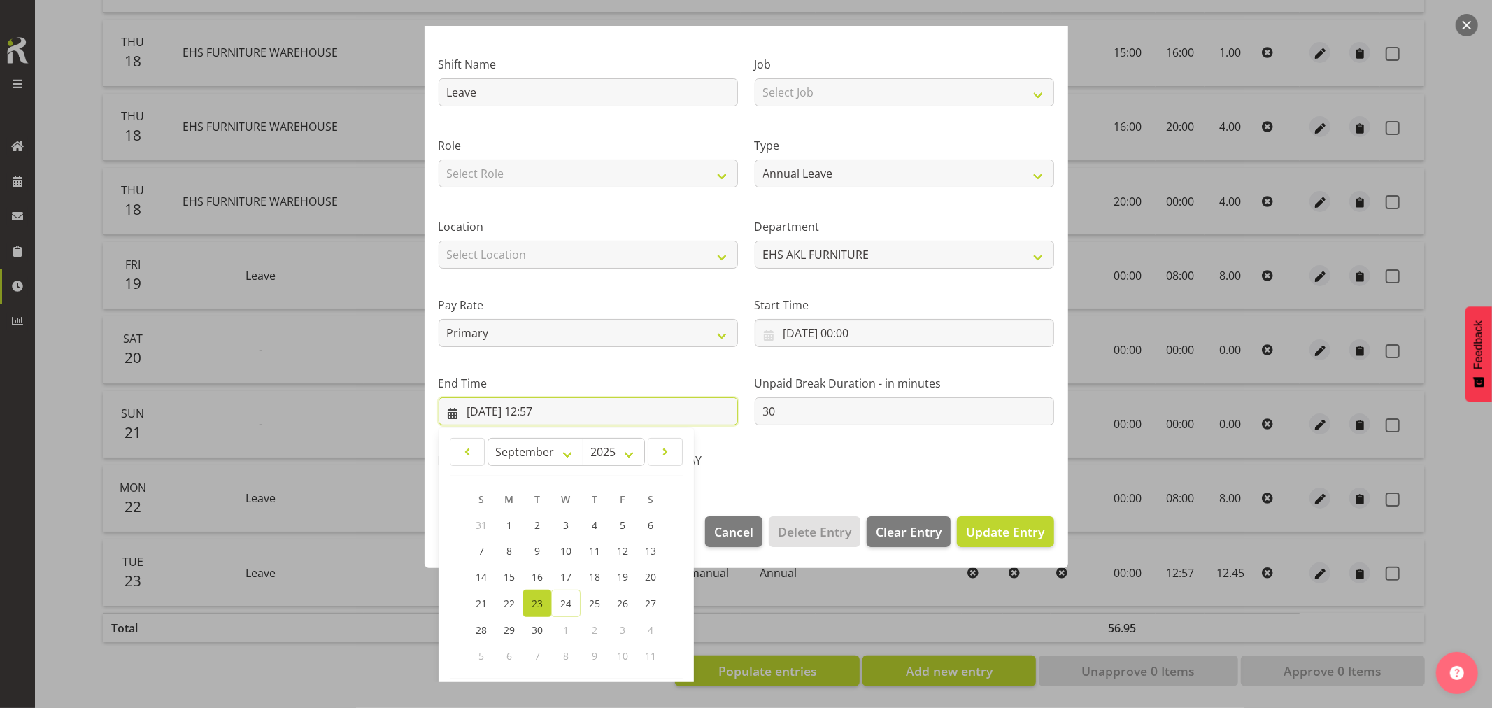
scroll to position [142, 0]
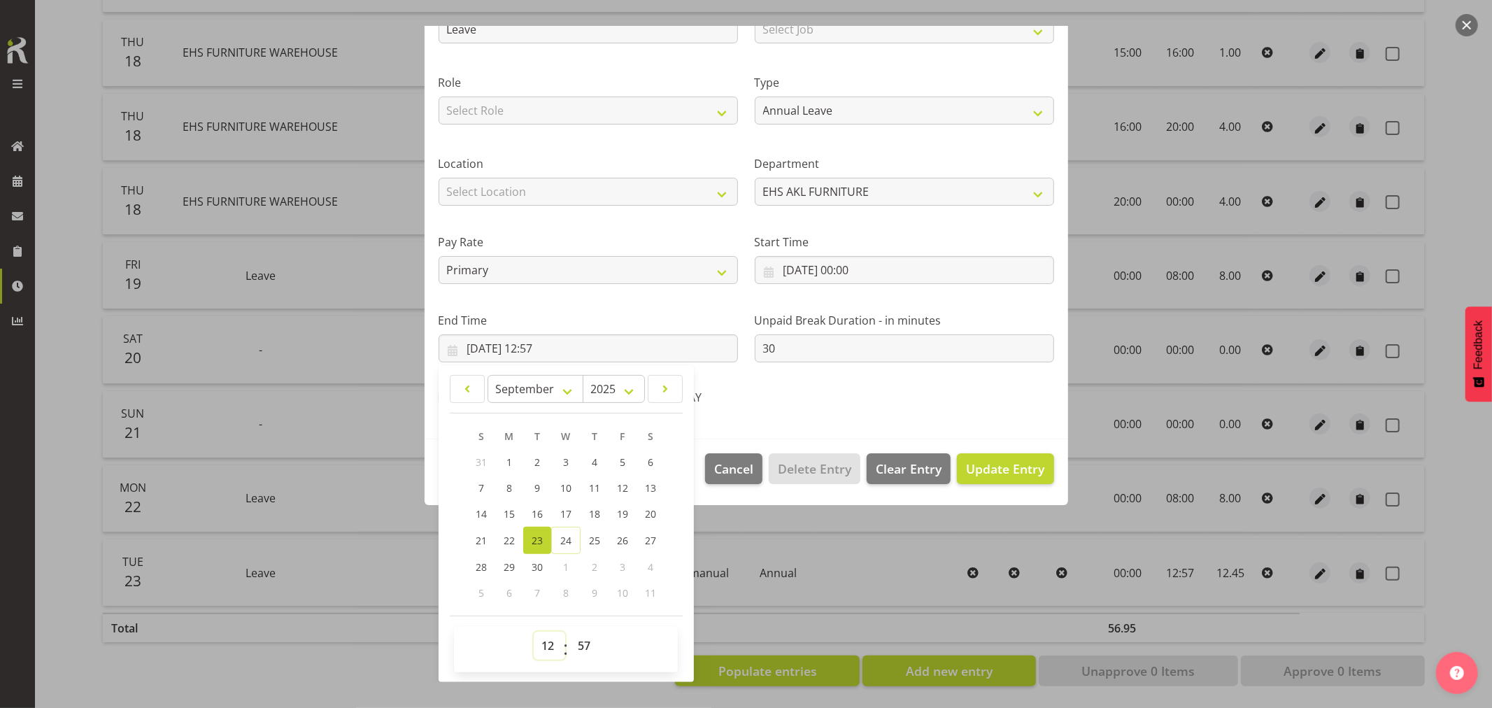
click at [547, 649] on select "00 01 02 03 04 05 06 07 08 09 10 11 12 13 14 15 16 17 18 19 20 21 22 23" at bounding box center [549, 646] width 31 height 28
select select "8"
click at [534, 632] on select "00 01 02 03 04 05 06 07 08 09 10 11 12 13 14 15 16 17 18 19 20 21 22 23" at bounding box center [549, 646] width 31 height 28
type input "[DATE] 08:57"
drag, startPoint x: 581, startPoint y: 646, endPoint x: 583, endPoint y: 635, distance: 10.9
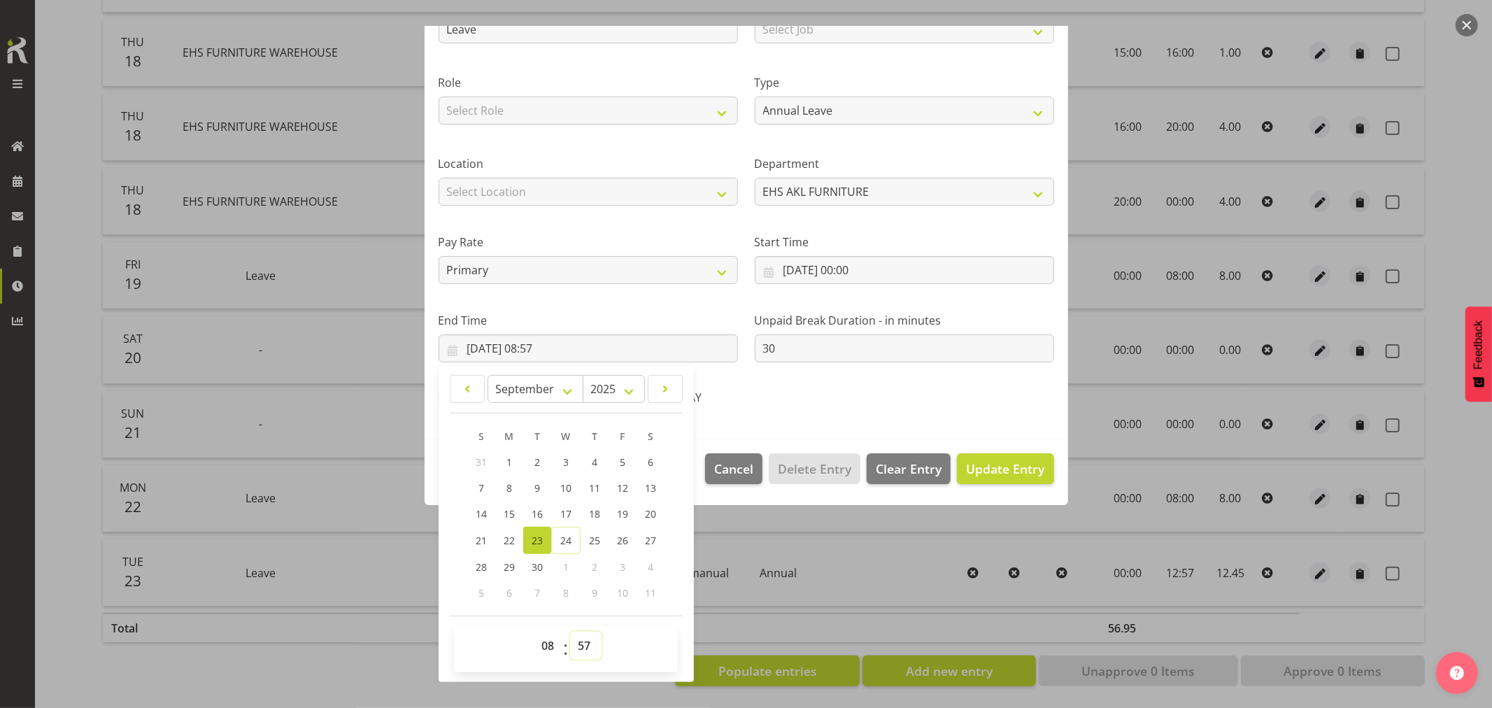
click at [581, 646] on select "00 01 02 03 04 05 06 07 08 09 10 11 12 13 14 15 16 17 18 19 20 21 22 23 24 25 2…" at bounding box center [585, 646] width 31 height 28
select select "0"
click at [570, 632] on select "00 01 02 03 04 05 06 07 08 09 10 11 12 13 14 15 16 17 18 19 20 21 22 23 24 25 2…" at bounding box center [585, 646] width 31 height 28
type input "[DATE] 08:00"
click at [781, 352] on input "30" at bounding box center [904, 348] width 299 height 28
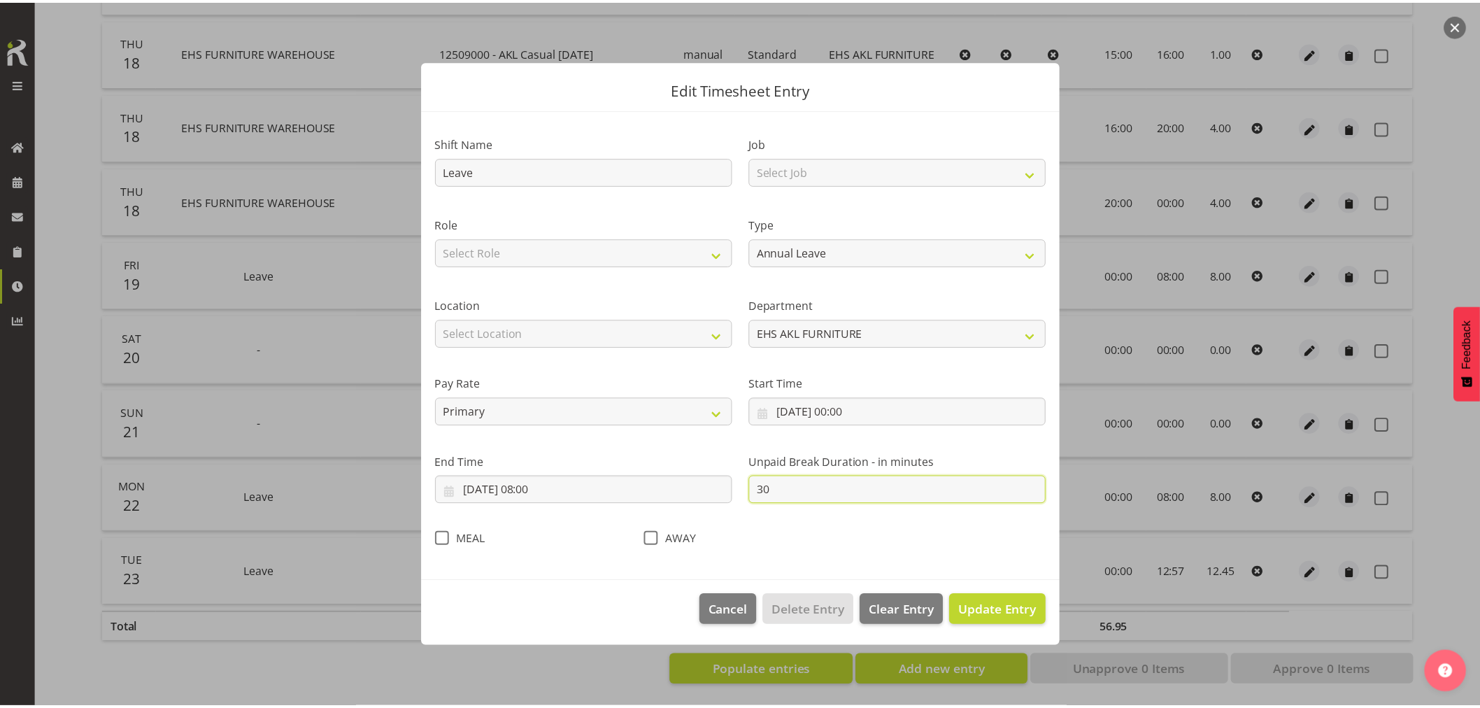
scroll to position [0, 0]
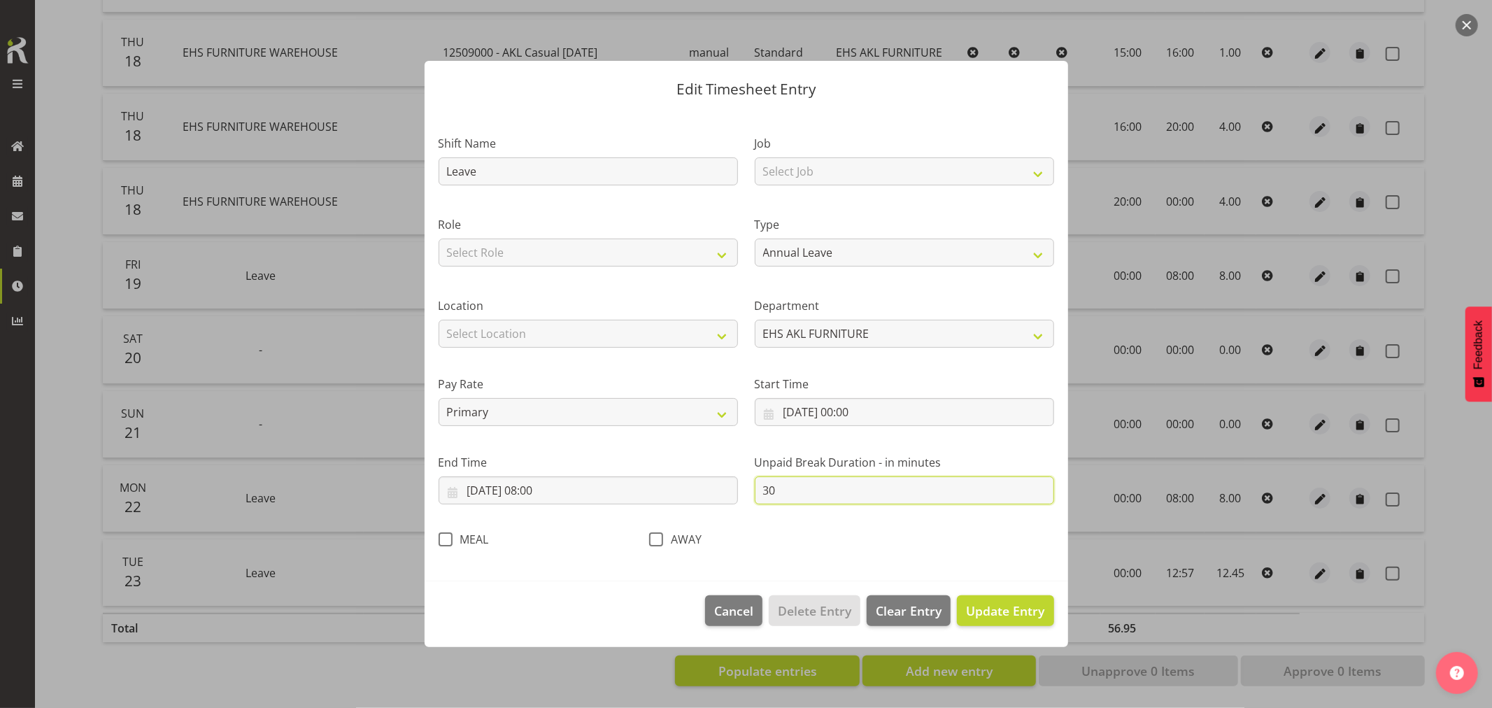
type input "3"
type input "0"
click at [957, 595] on button "Update Entry" at bounding box center [1005, 610] width 97 height 31
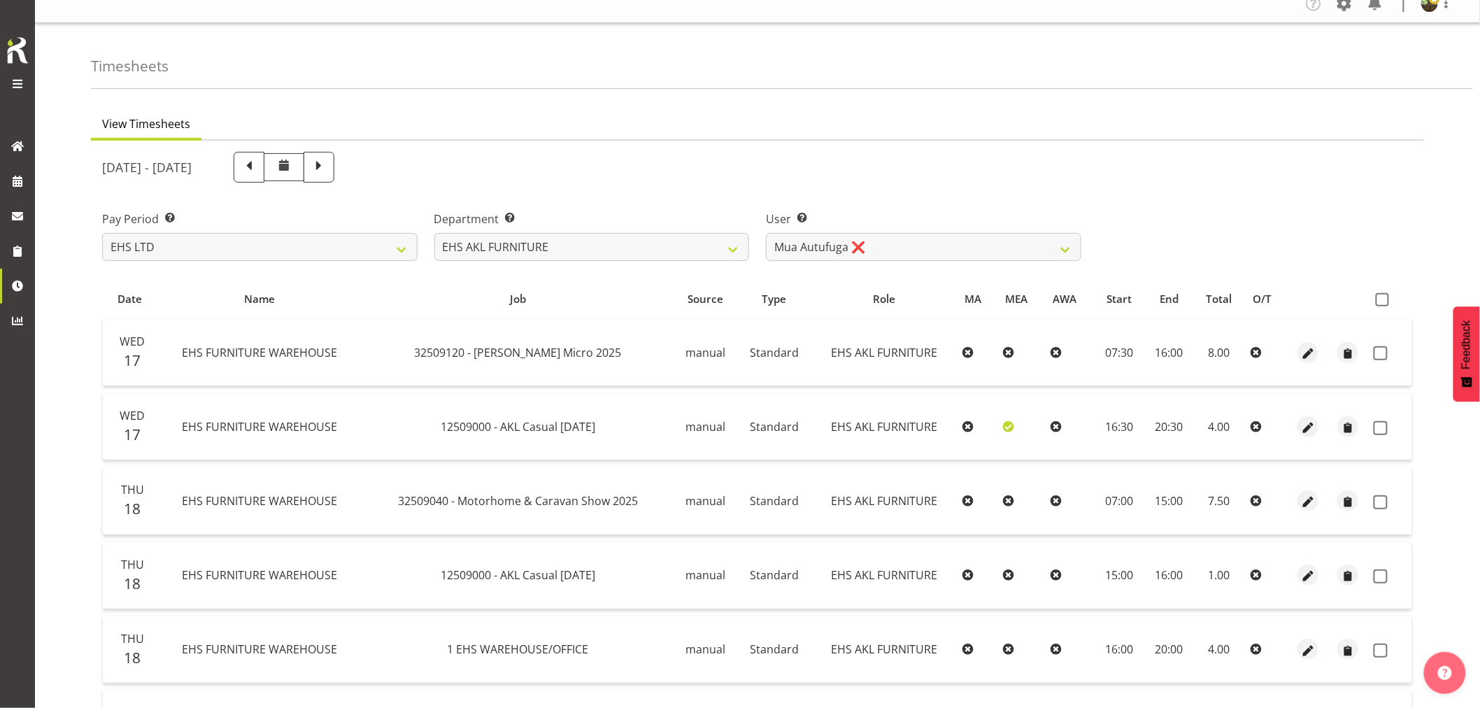
scroll to position [4, 0]
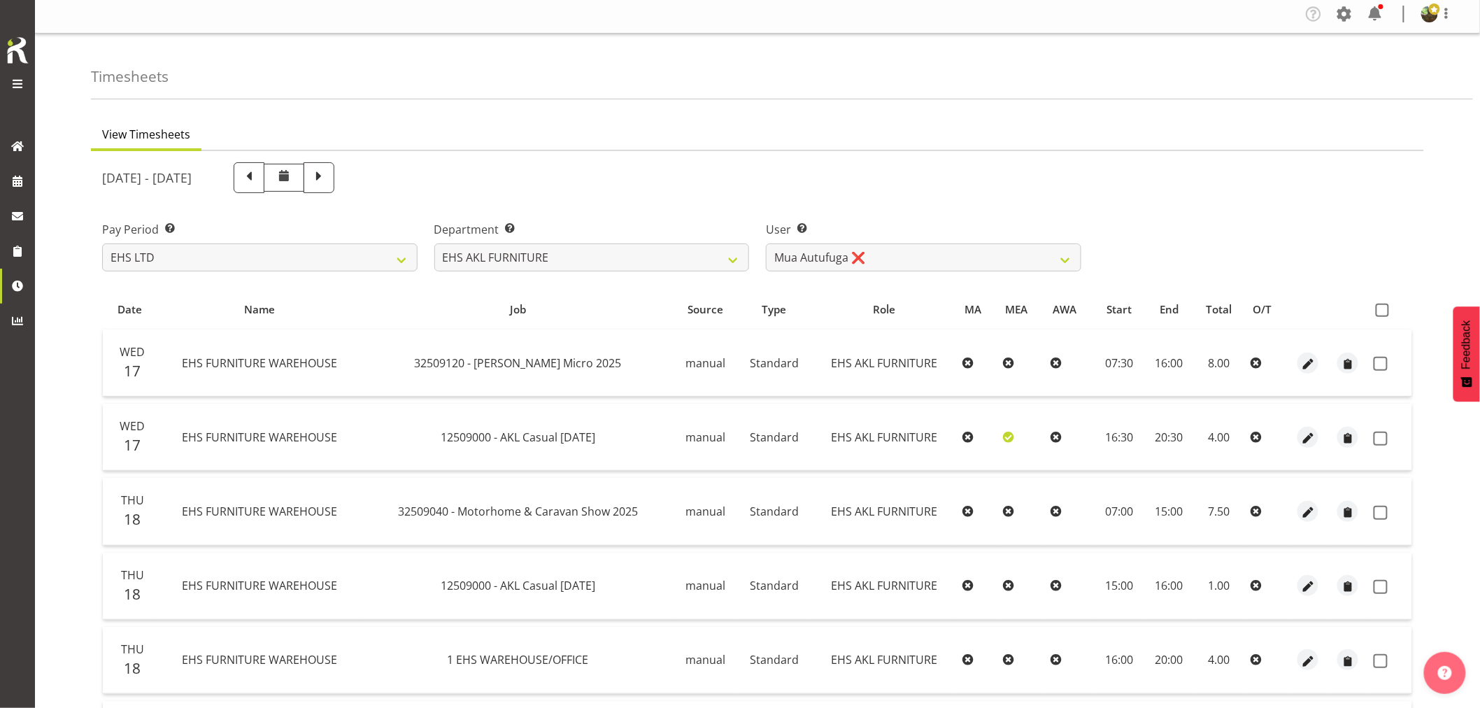
drag, startPoint x: 1388, startPoint y: 308, endPoint x: 1360, endPoint y: 395, distance: 91.8
click at [1388, 308] on span at bounding box center [1382, 310] width 13 height 13
click at [1385, 308] on input "checkbox" at bounding box center [1380, 310] width 9 height 9
checkbox input "true"
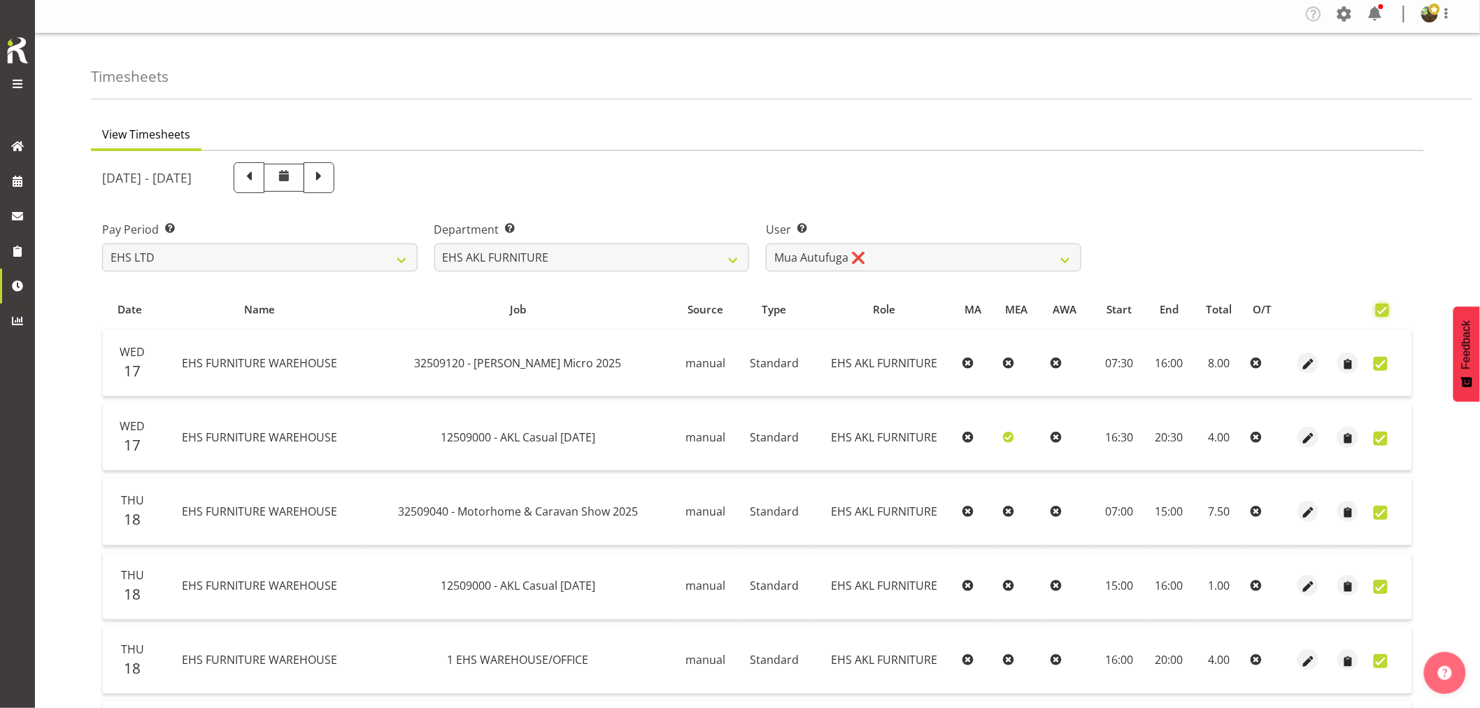
checkbox input "true"
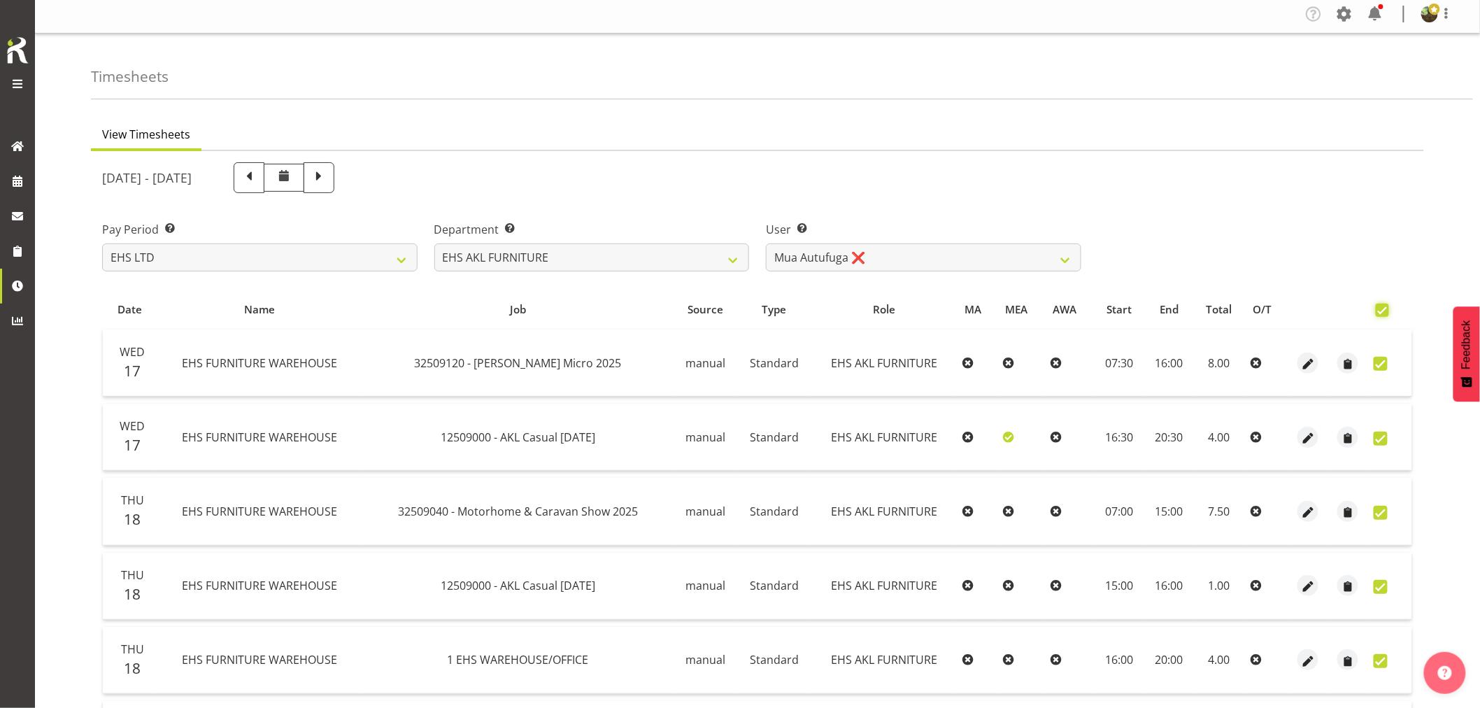
checkbox input "true"
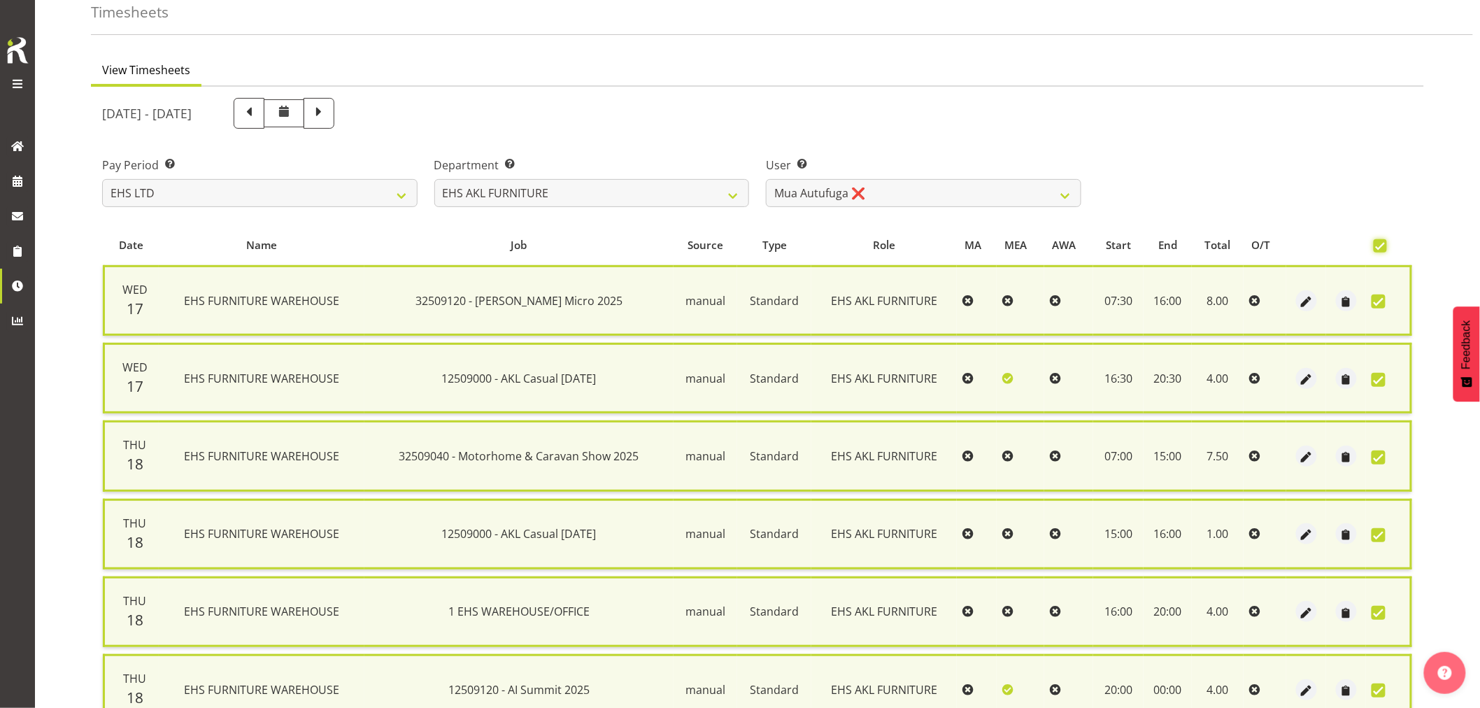
scroll to position [0, 0]
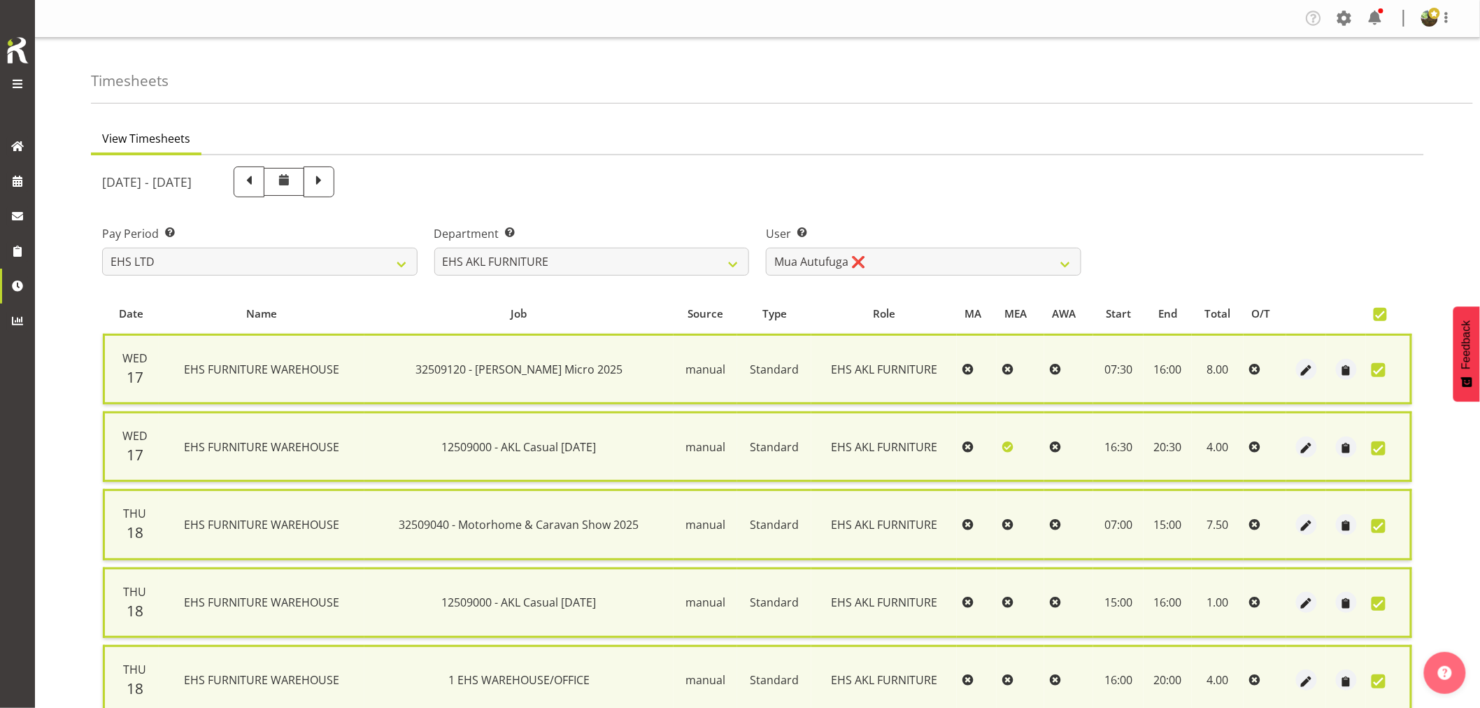
click at [1376, 313] on span at bounding box center [1380, 314] width 13 height 13
click at [1376, 313] on input "checkbox" at bounding box center [1378, 314] width 9 height 9
checkbox input "false"
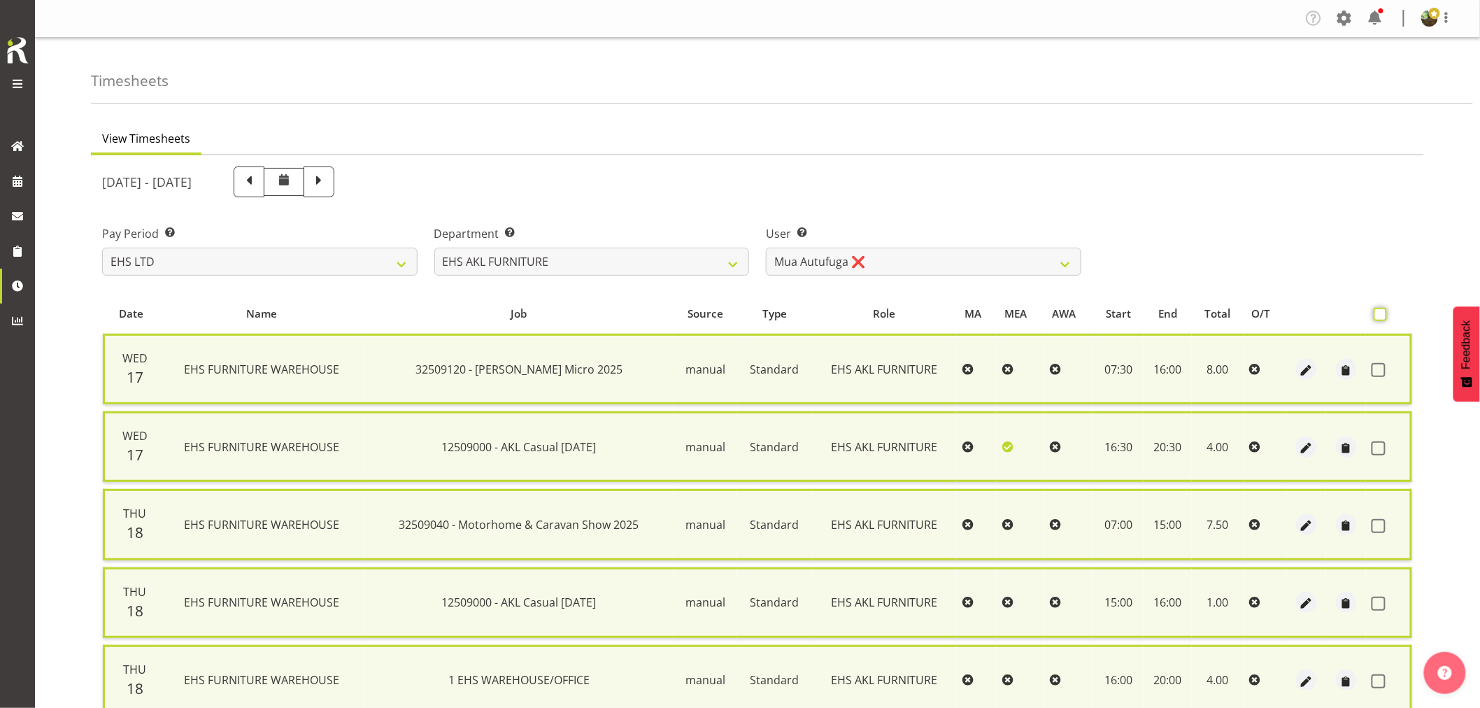
checkbox input "false"
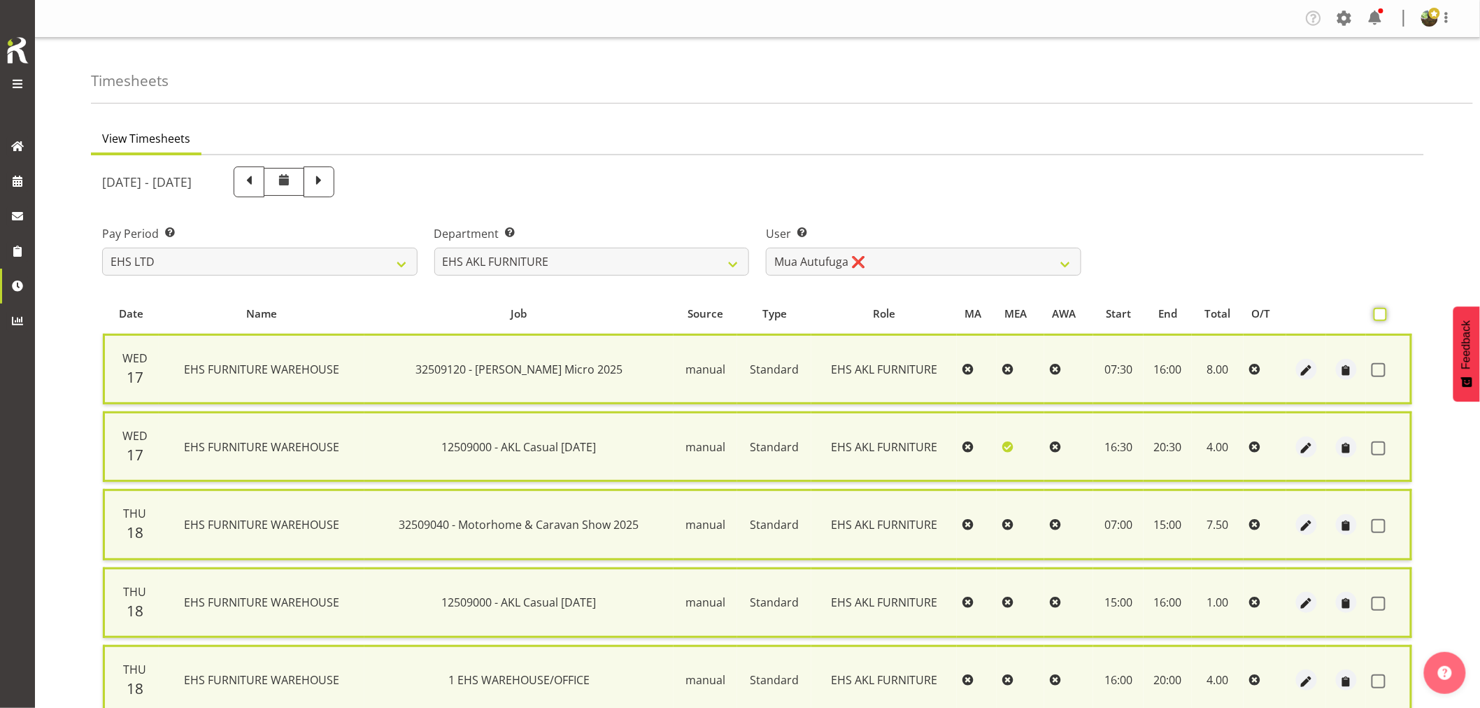
checkbox input "false"
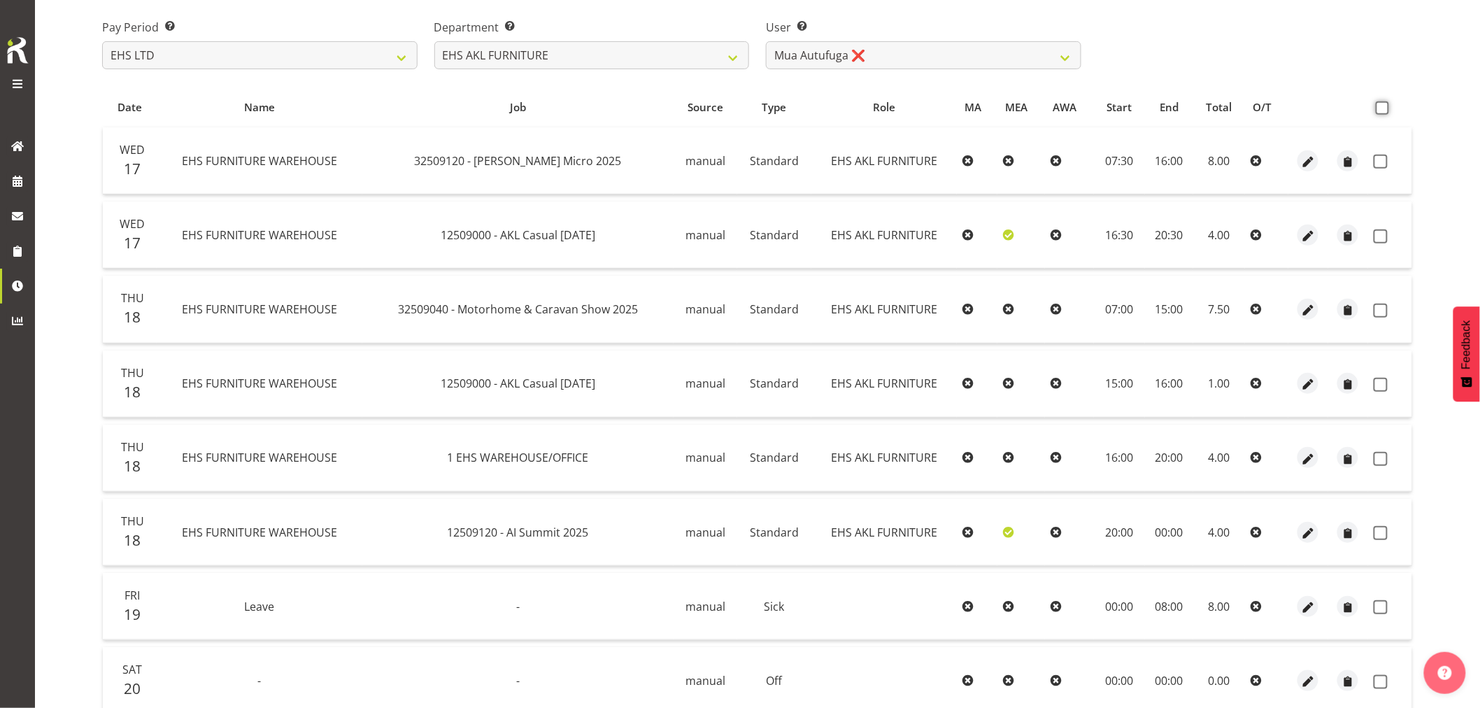
scroll to position [159, 0]
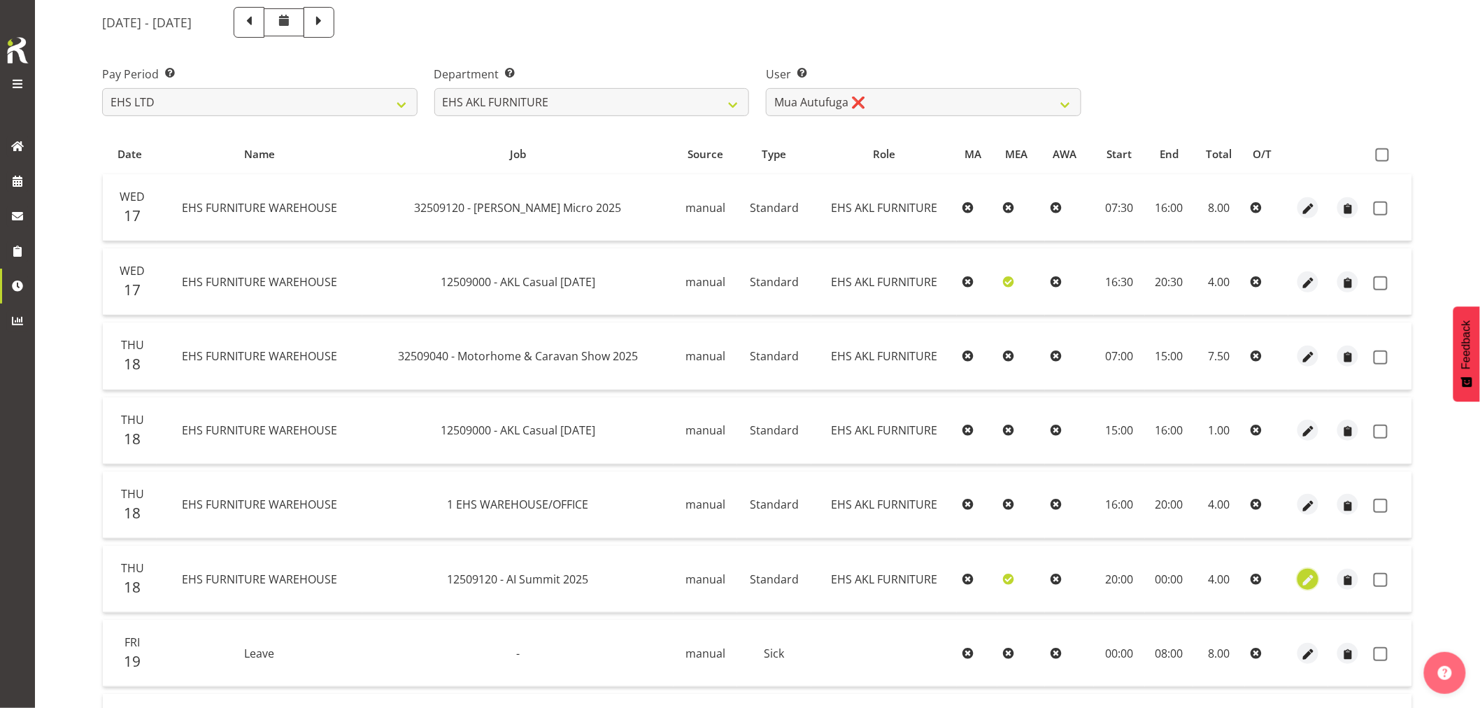
click at [1311, 581] on span "button" at bounding box center [1308, 580] width 16 height 16
select select "Standard"
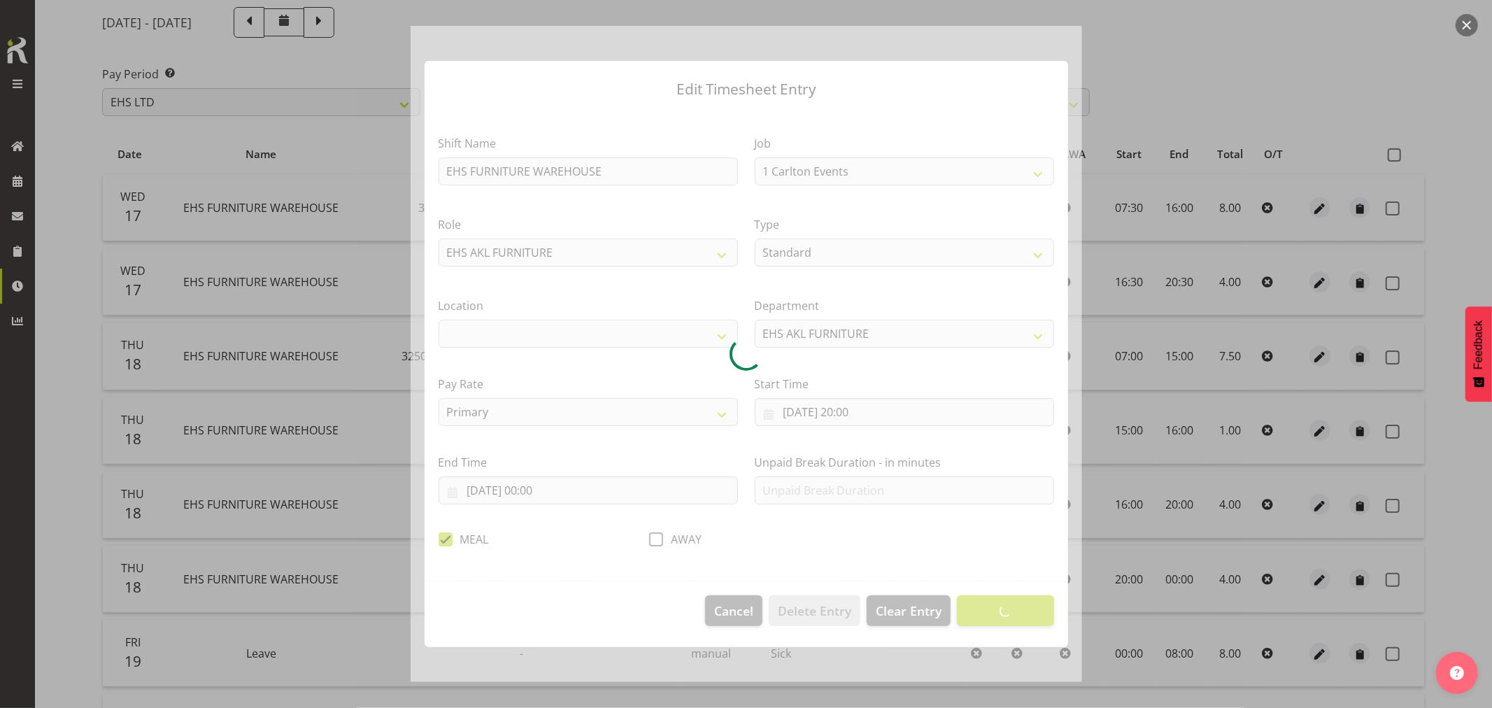
select select "9449"
select select "35"
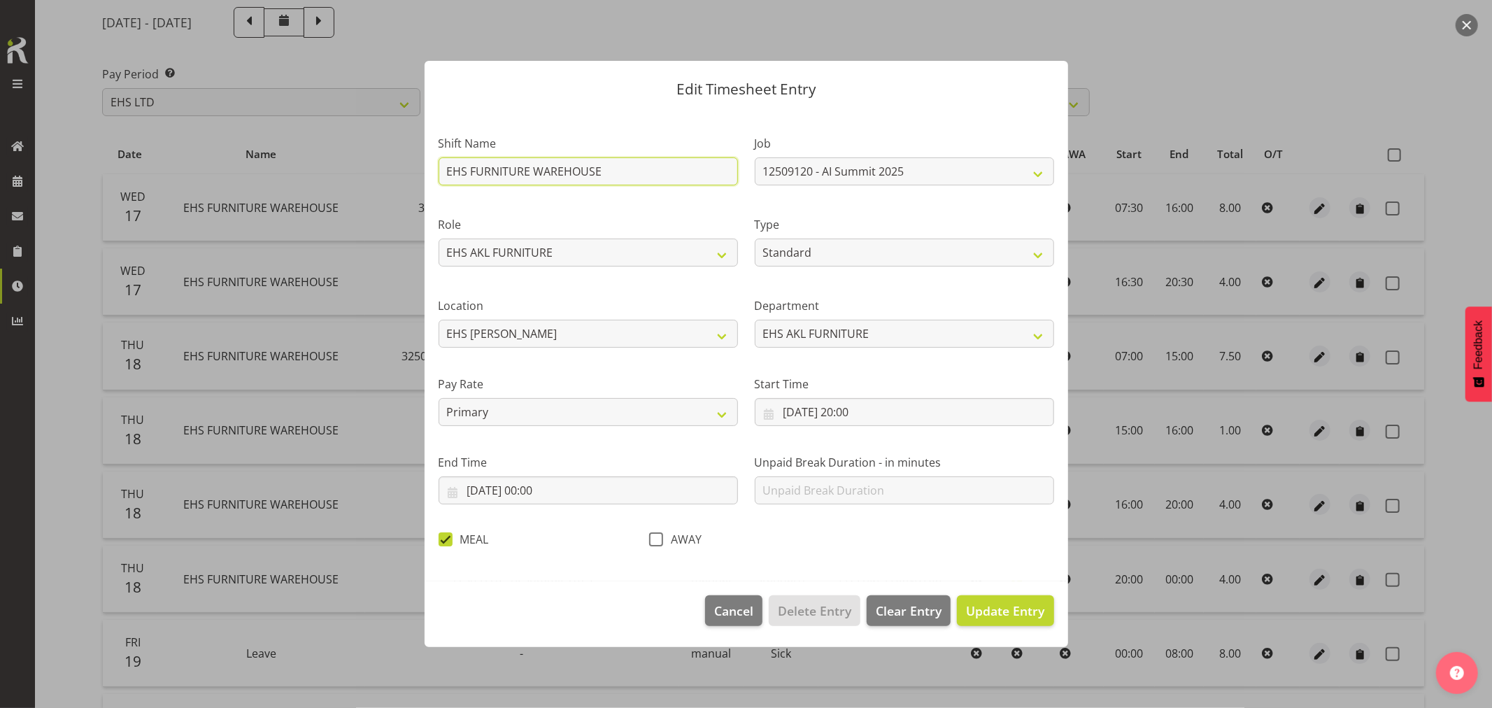
drag, startPoint x: 618, startPoint y: 173, endPoint x: 372, endPoint y: 194, distance: 247.0
click at [372, 194] on div "Edit Timesheet Entry Shift Name EHS FURNITURE WAREHOUSE Job 1 Carlton Events 1 …" at bounding box center [746, 354] width 1492 height 708
type input "Strike - Ai Summit 2025"
click at [1011, 606] on span "Update Entry" at bounding box center [1005, 610] width 78 height 17
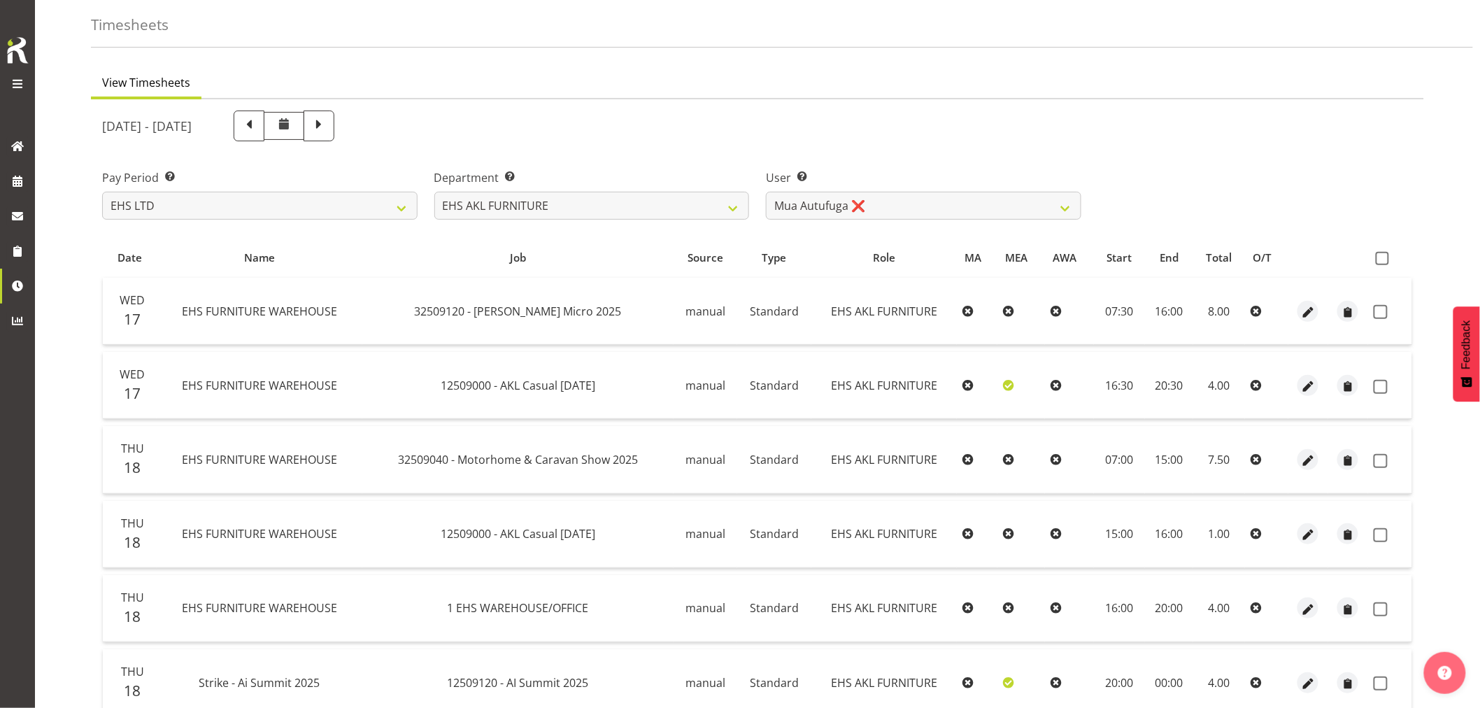
scroll to position [4, 0]
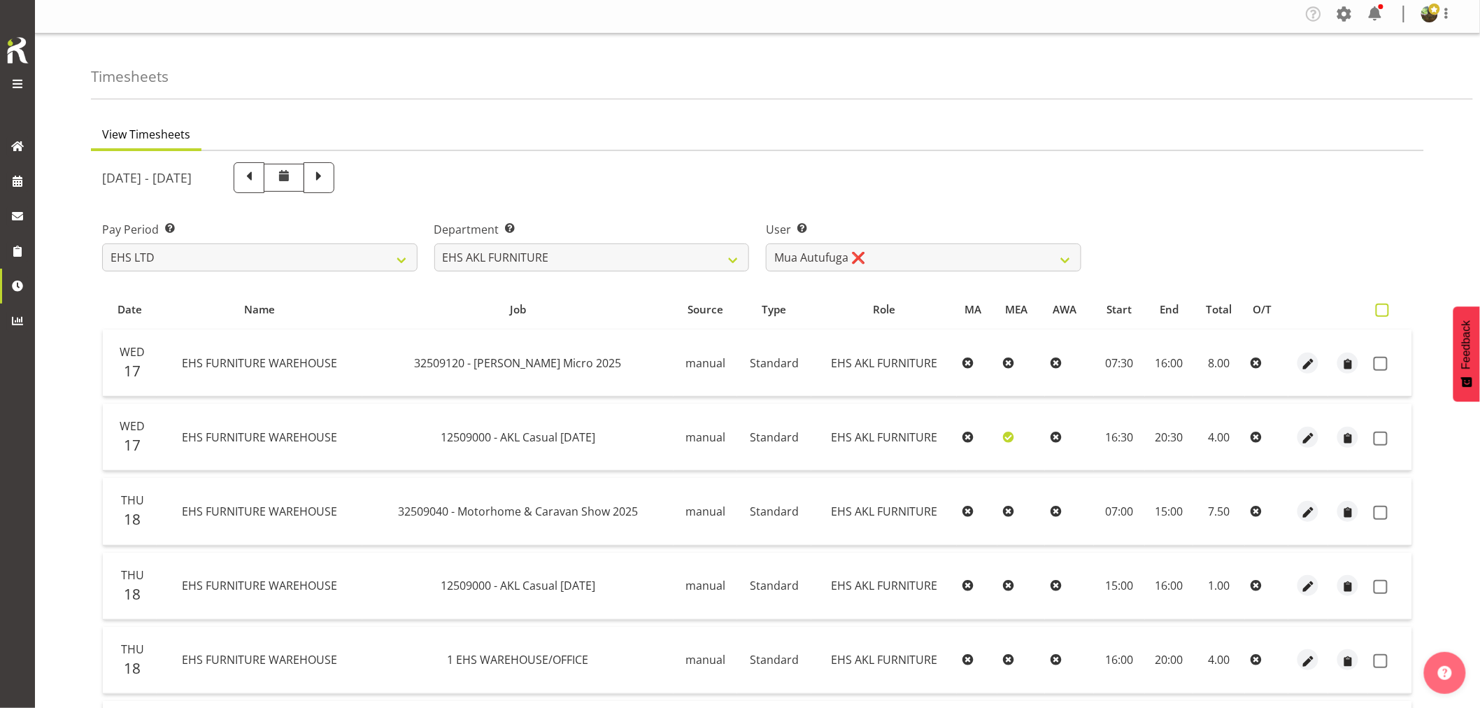
click at [1386, 308] on span at bounding box center [1382, 310] width 13 height 13
click at [1385, 308] on input "checkbox" at bounding box center [1380, 310] width 9 height 9
checkbox input "true"
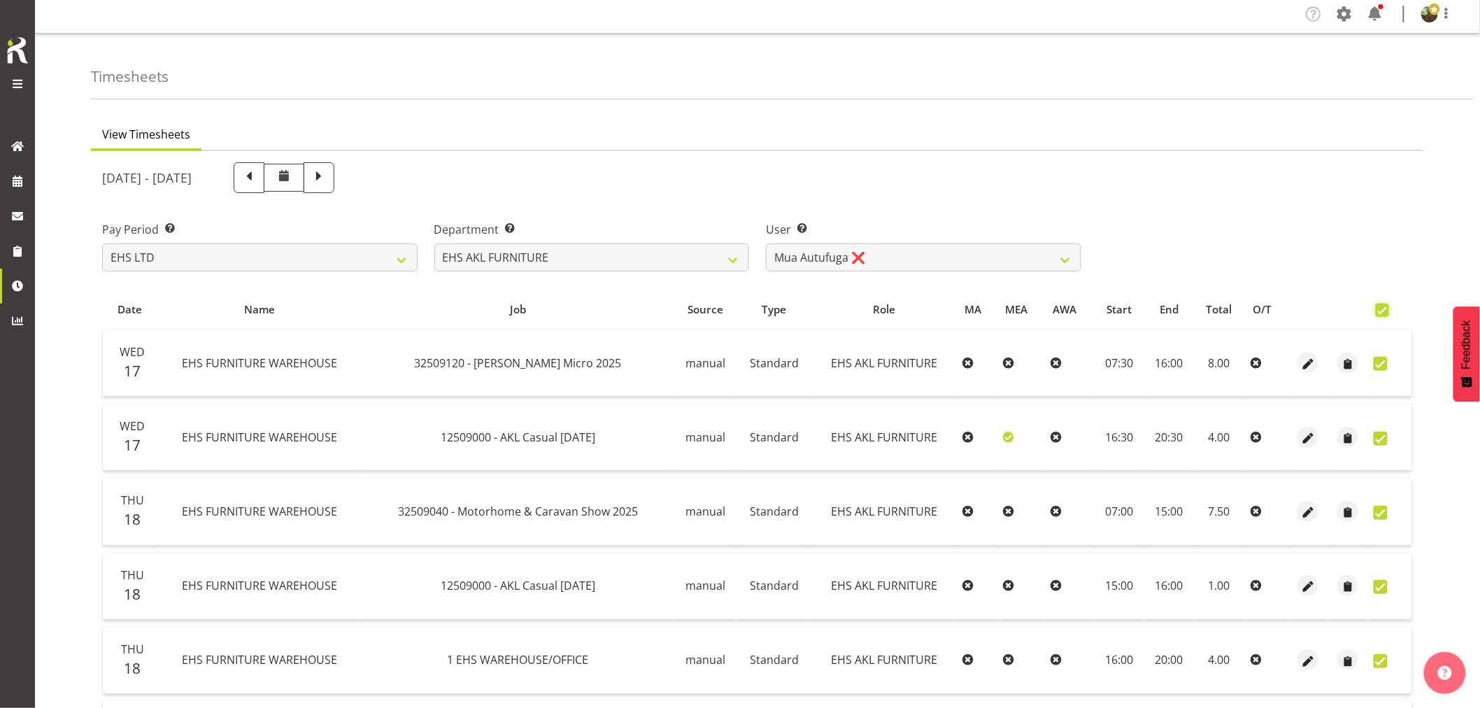
checkbox input "true"
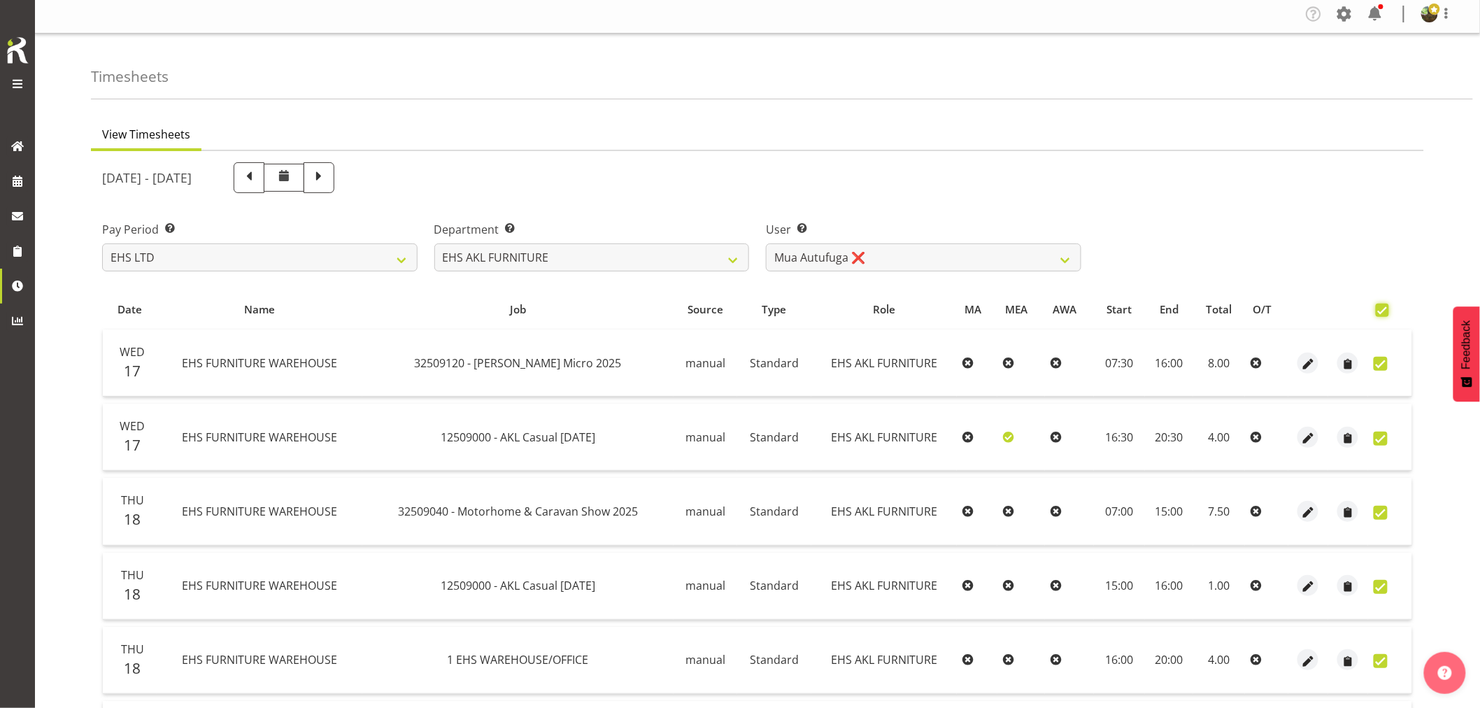
checkbox input "true"
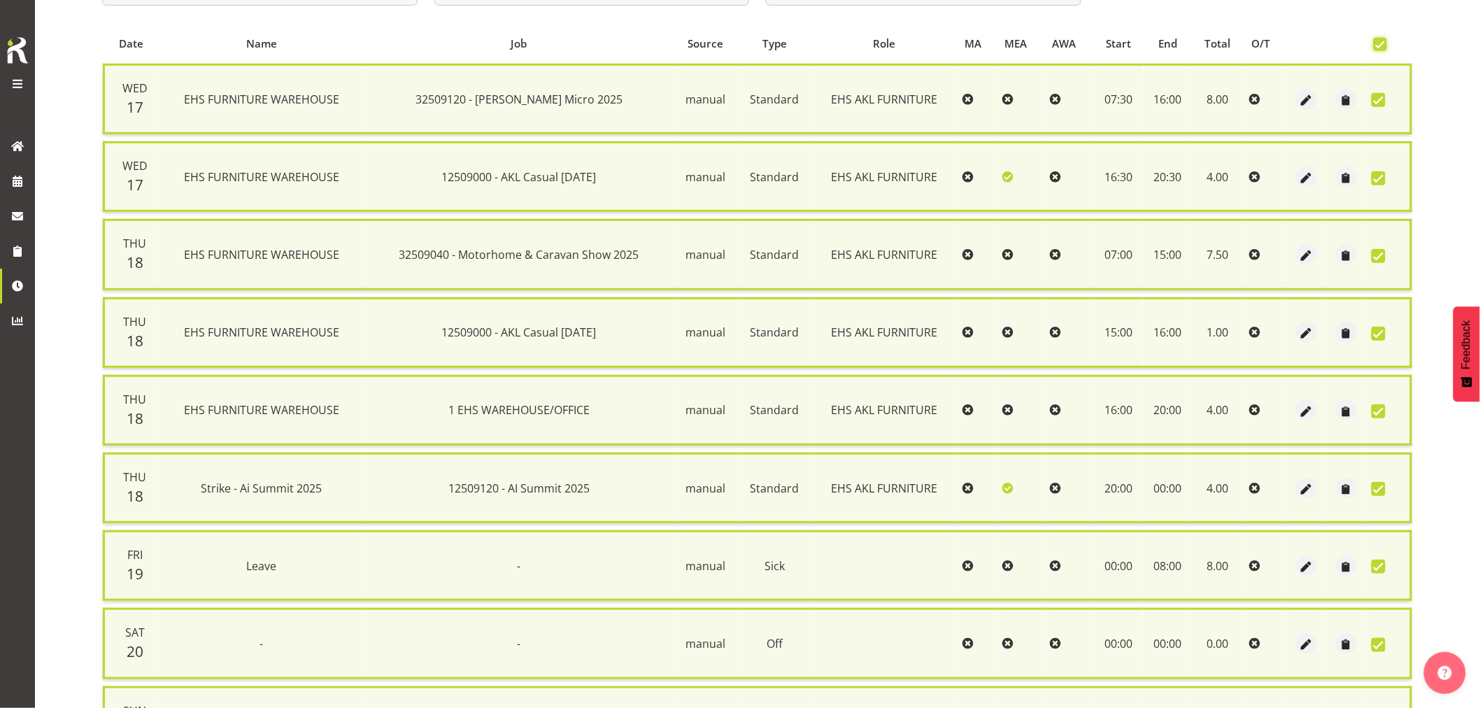
scroll to position [238, 0]
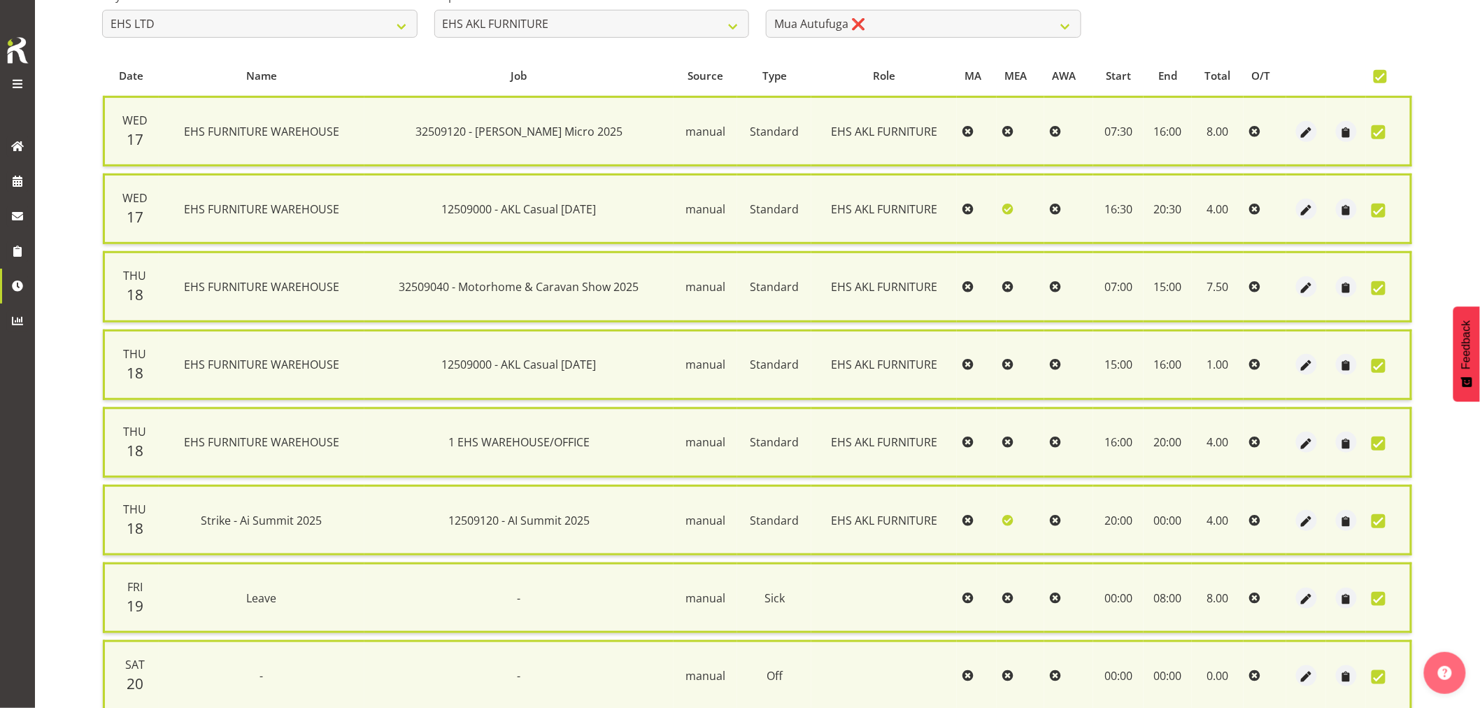
drag, startPoint x: 1385, startPoint y: 71, endPoint x: 1366, endPoint y: 158, distance: 89.4
click at [1385, 75] on span at bounding box center [1380, 76] width 13 height 13
click at [1383, 75] on input "checkbox" at bounding box center [1378, 76] width 9 height 9
checkbox input "false"
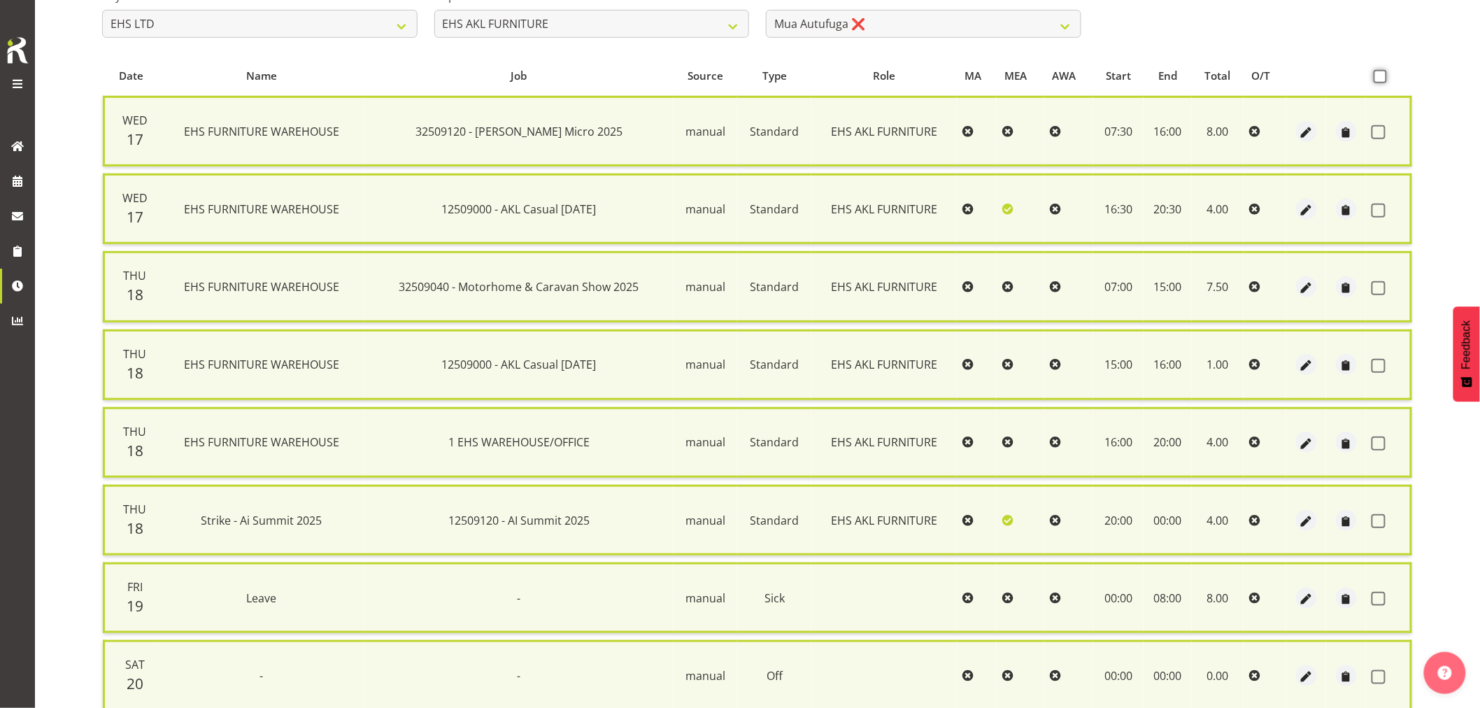
checkbox input "false"
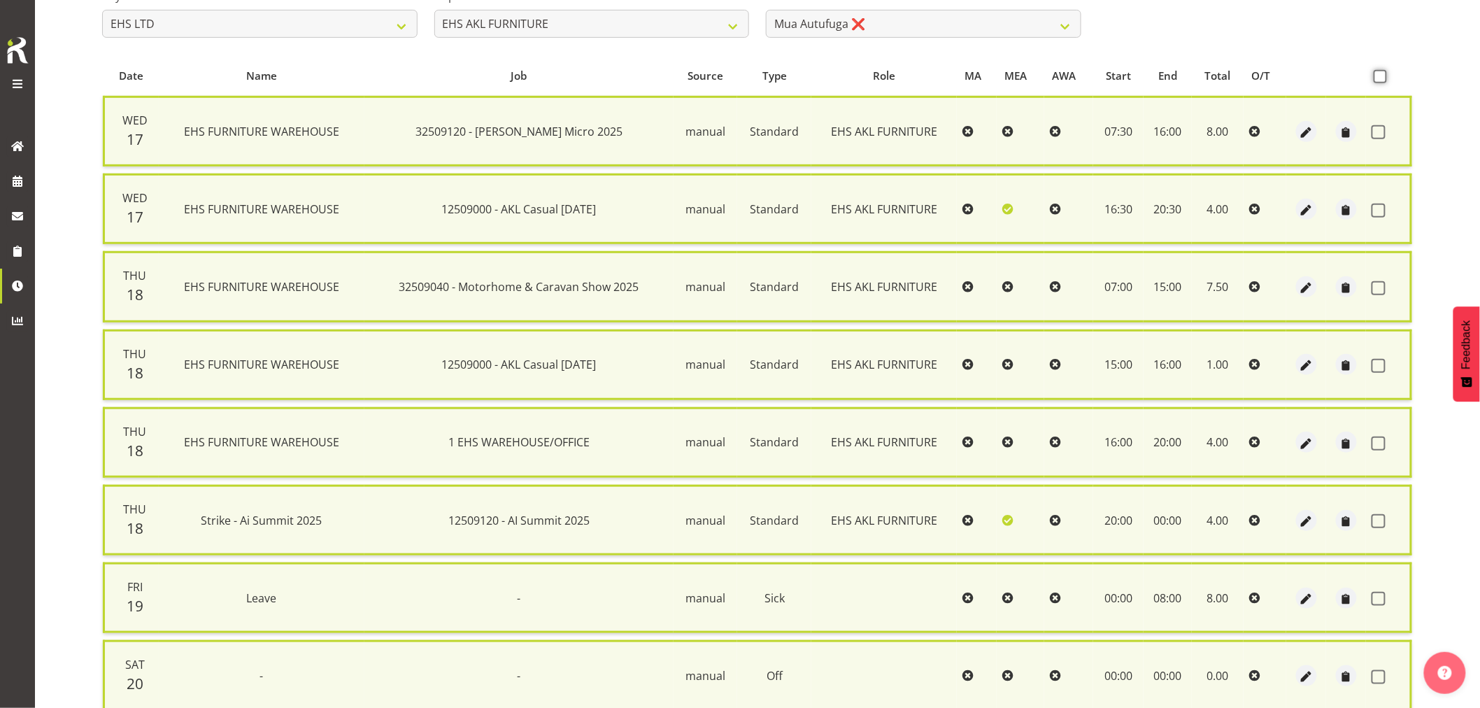
checkbox input "false"
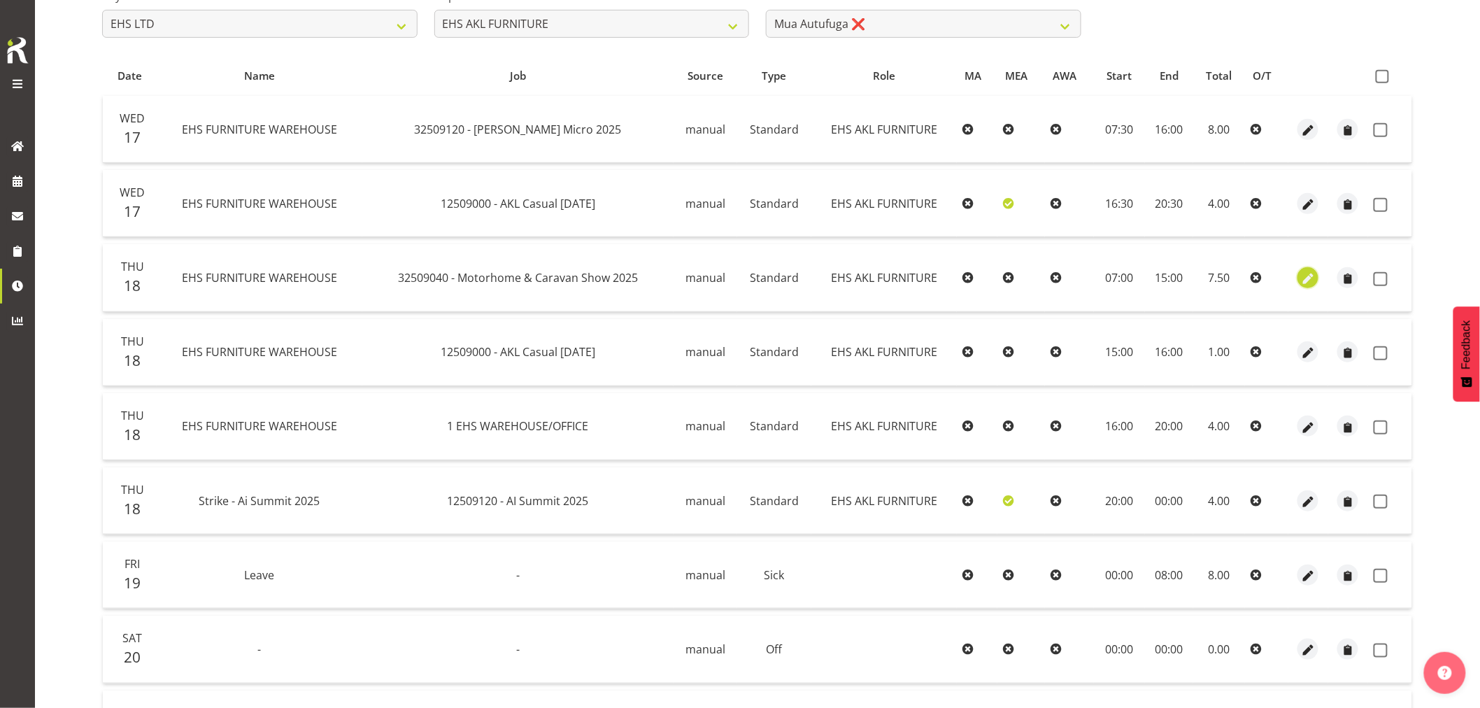
click at [1312, 282] on span "button" at bounding box center [1308, 279] width 16 height 16
select select "Standard"
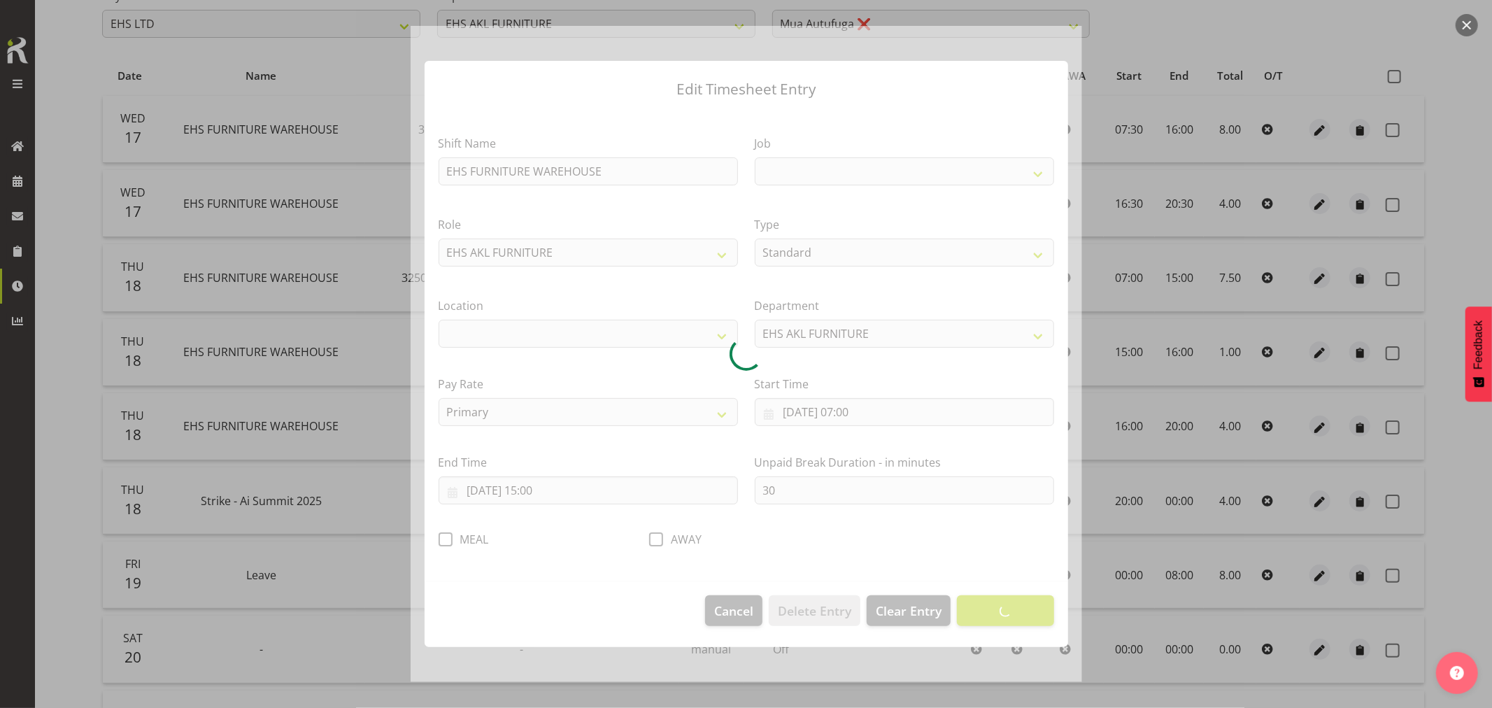
select select
select select "9139"
select select "35"
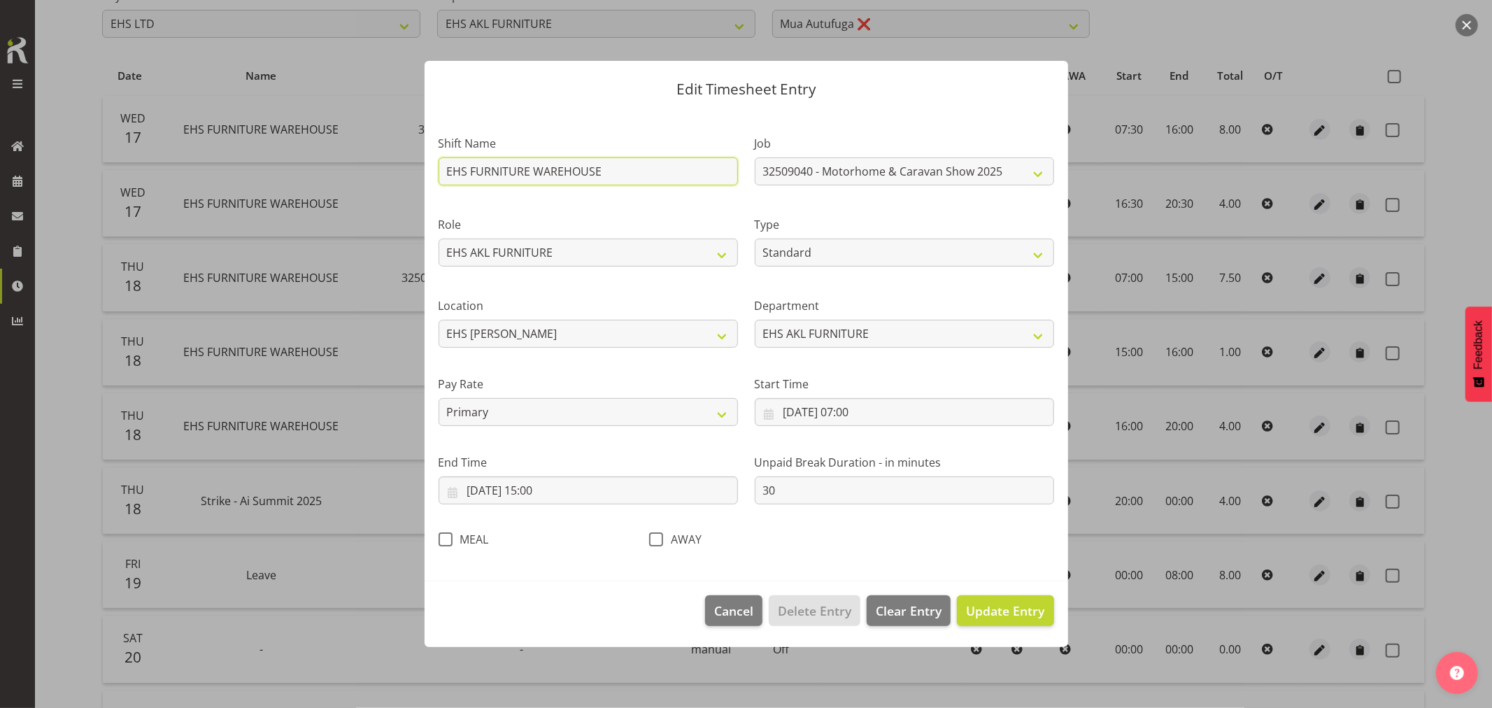
drag, startPoint x: 635, startPoint y: 173, endPoint x: 396, endPoint y: 165, distance: 239.3
click at [396, 165] on div "Edit Timesheet Entry Shift Name EHS FURNITURE WAREHOUSE Job 1 Carlton Events 1 …" at bounding box center [746, 354] width 1492 height 708
type input "Install - Motorhome & Caravan Show 2025"
click at [1018, 617] on span "Update Entry" at bounding box center [1005, 610] width 78 height 17
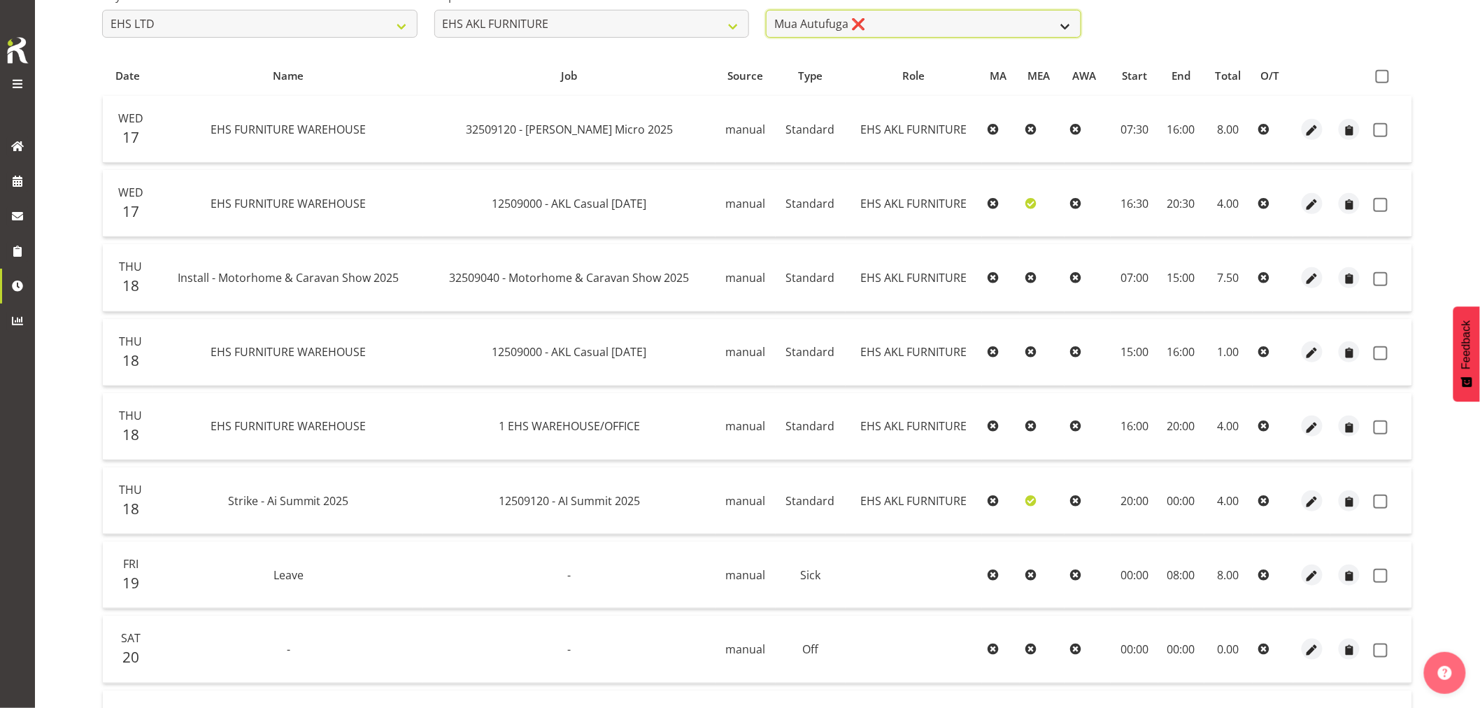
click at [1047, 24] on select "[PERSON_NAME] ✔ [PERSON_NAME] ✔ [PERSON_NAME] ✔ [PERSON_NAME] ✔ [PERSON_NAME] ✔…" at bounding box center [923, 24] width 315 height 28
click at [1380, 78] on span at bounding box center [1382, 76] width 13 height 13
click at [1380, 78] on input "checkbox" at bounding box center [1380, 76] width 9 height 9
checkbox input "true"
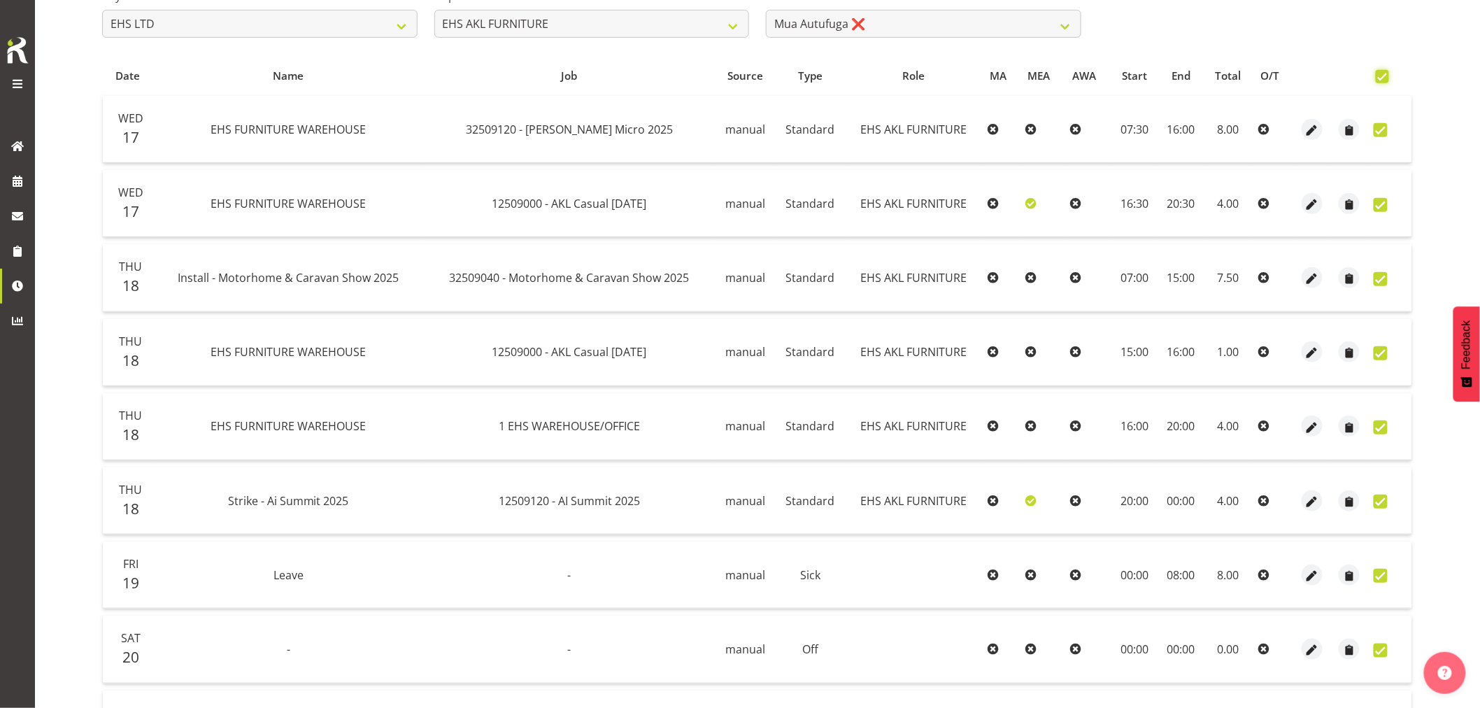
checkbox input "true"
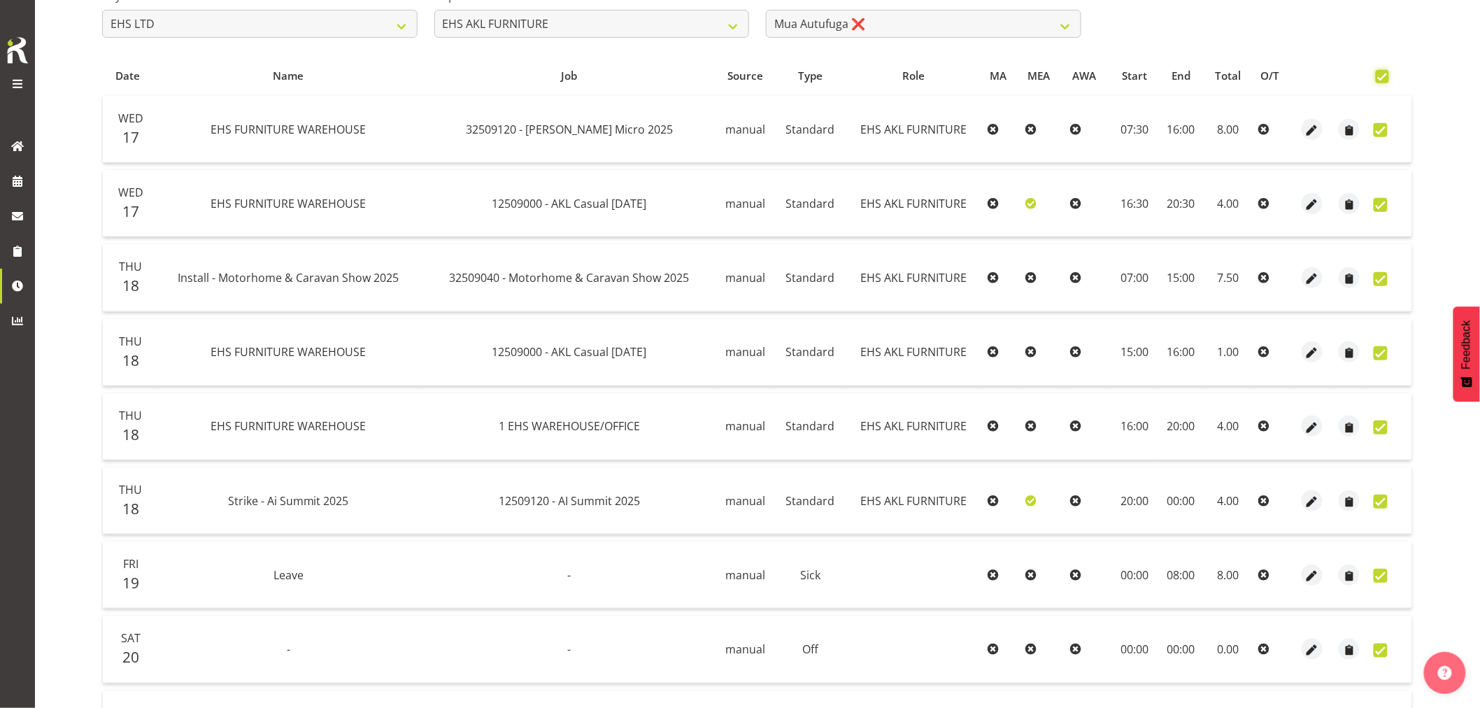
checkbox input "true"
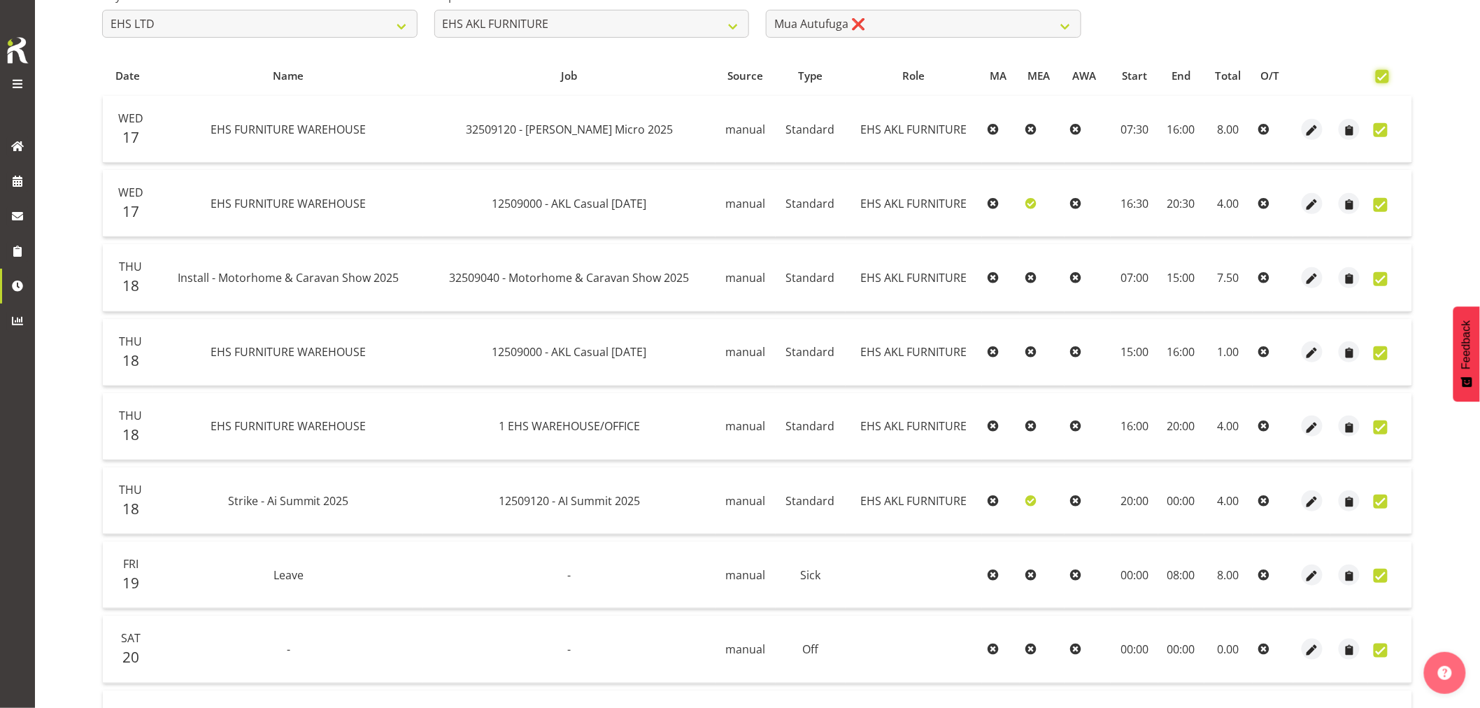
checkbox input "true"
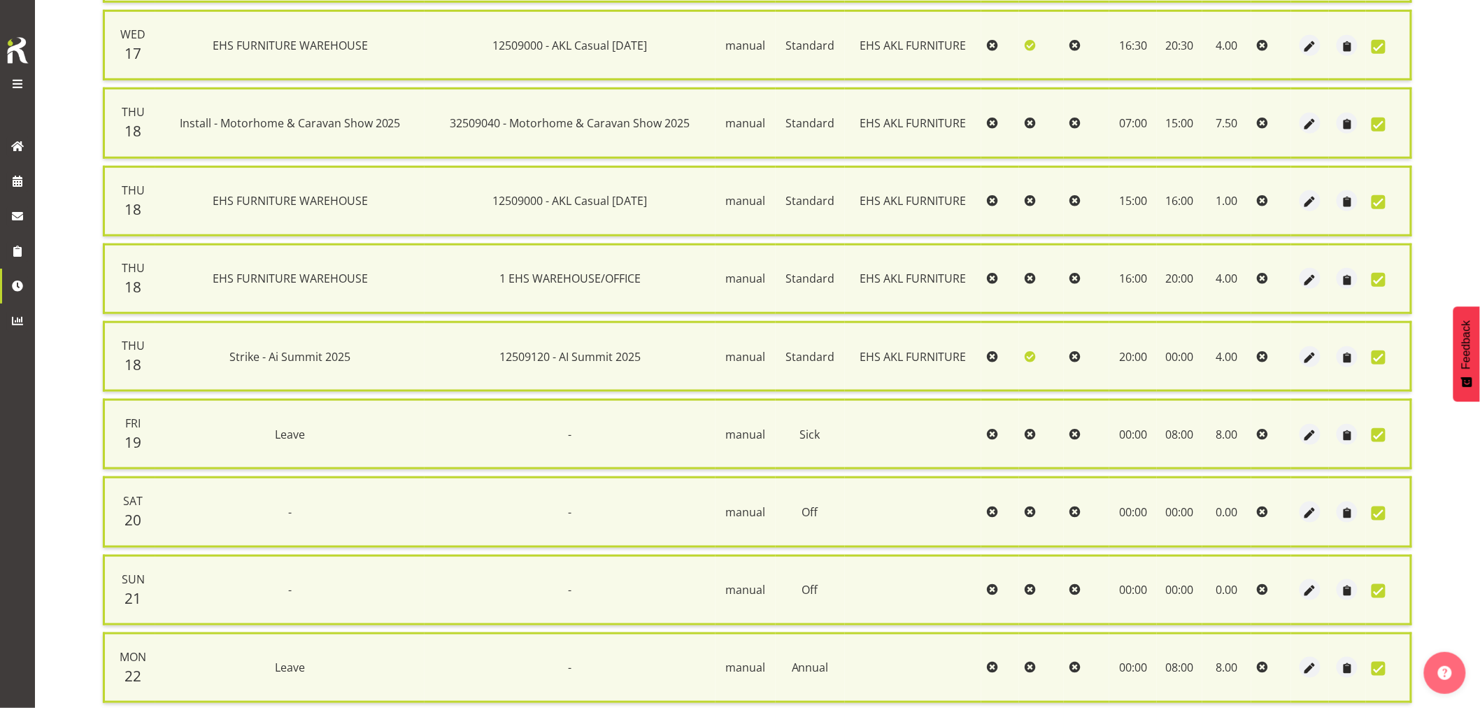
scroll to position [574, 0]
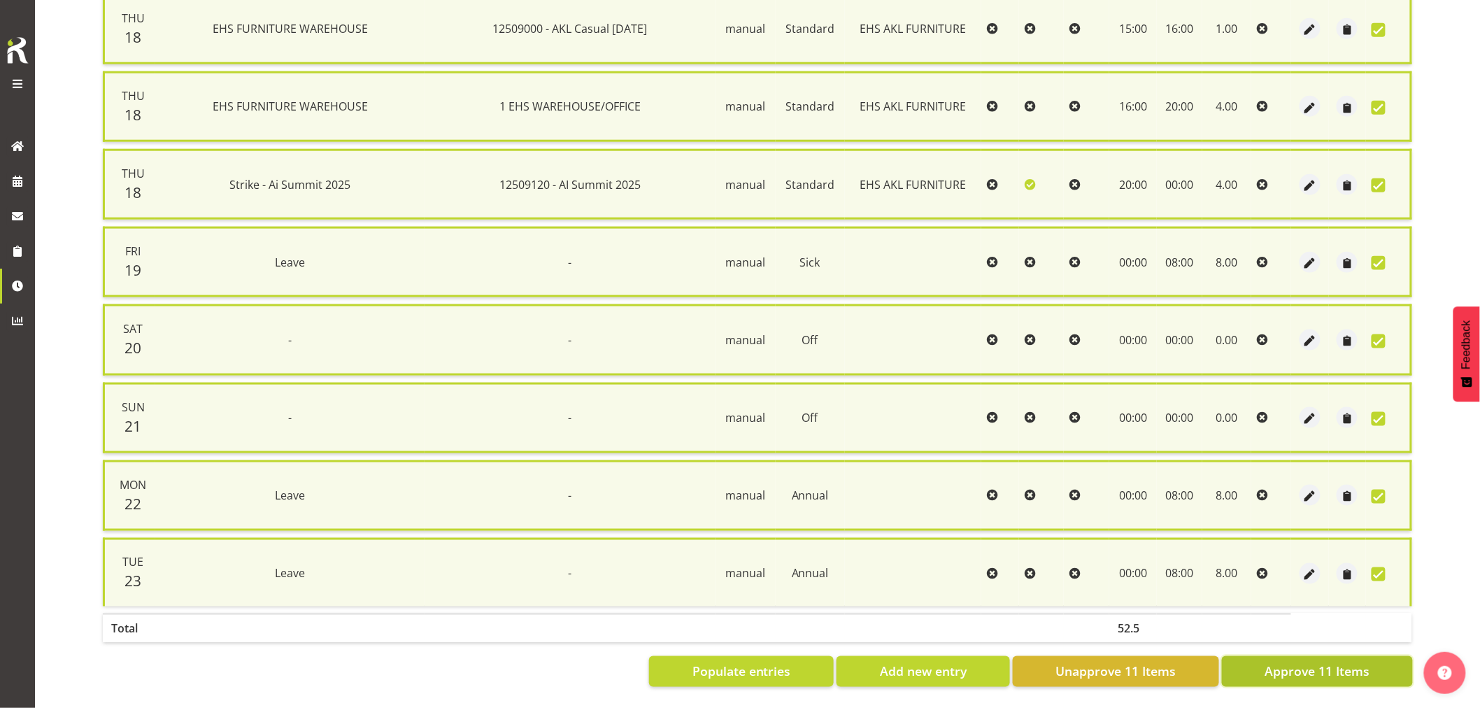
click at [1327, 662] on span "Approve 11 Items" at bounding box center [1317, 671] width 105 height 18
checkbox input "false"
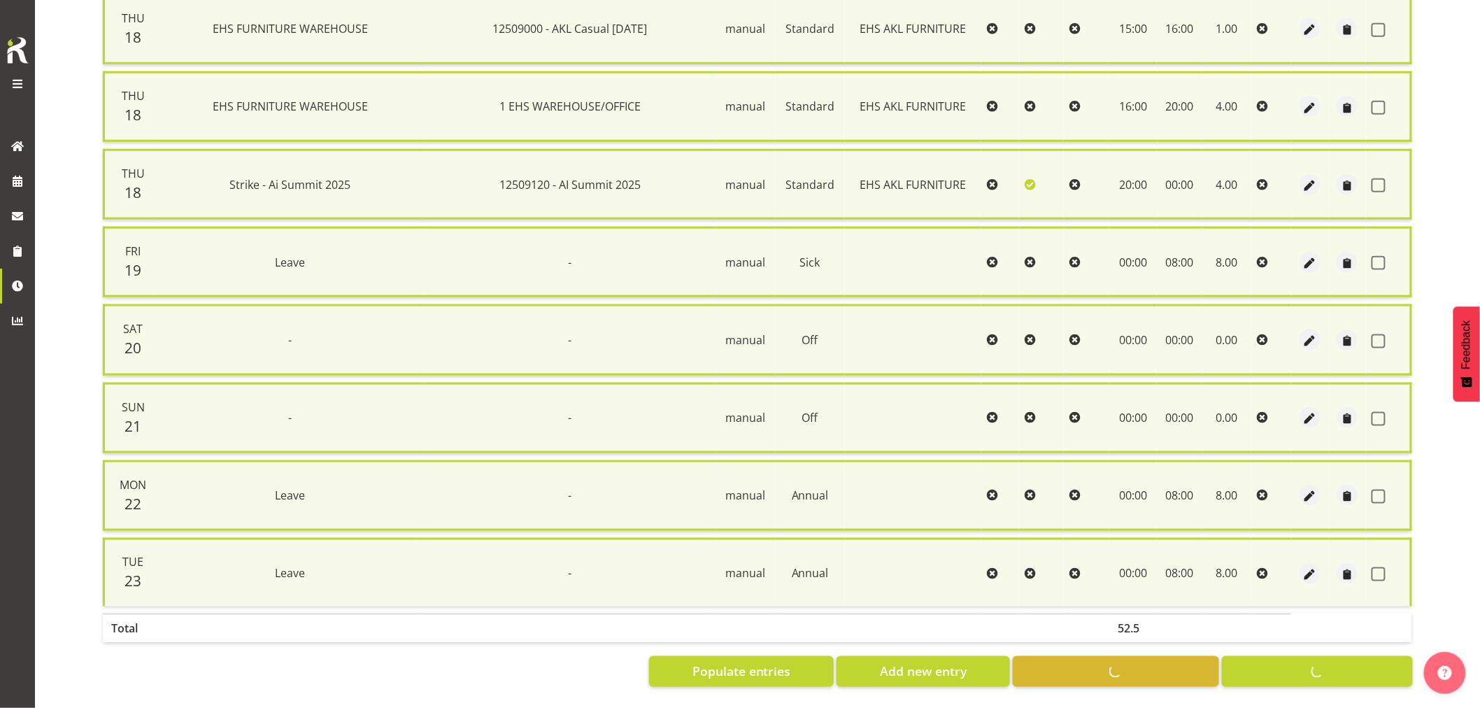
checkbox input "false"
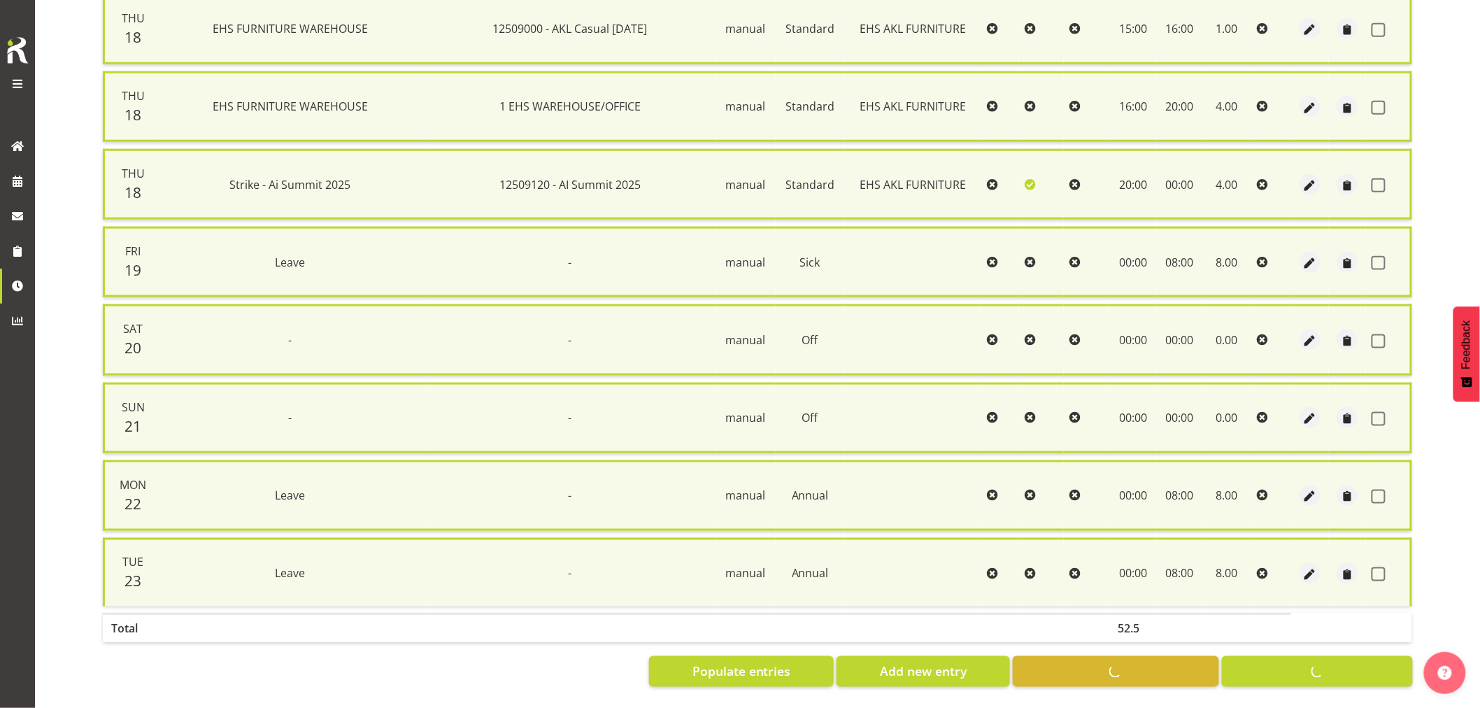
checkbox input "false"
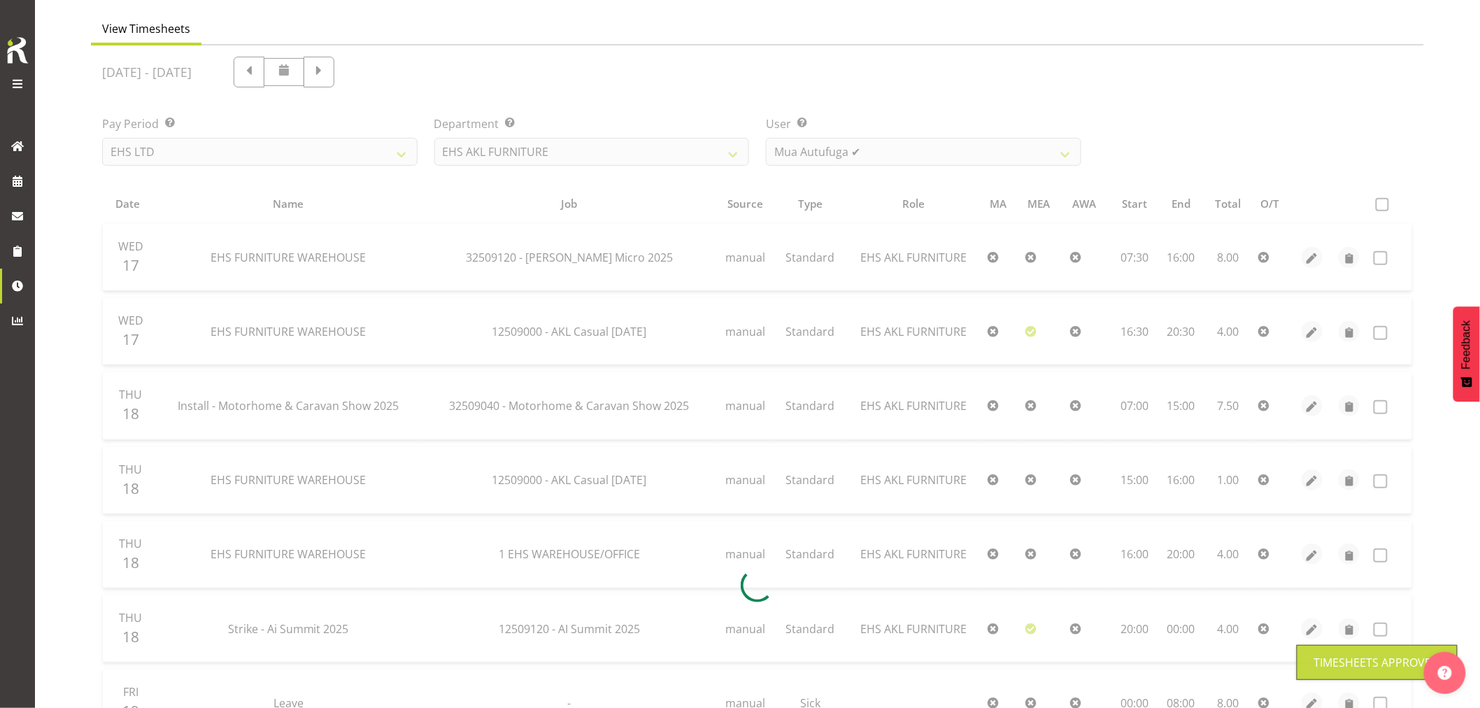
scroll to position [82, 0]
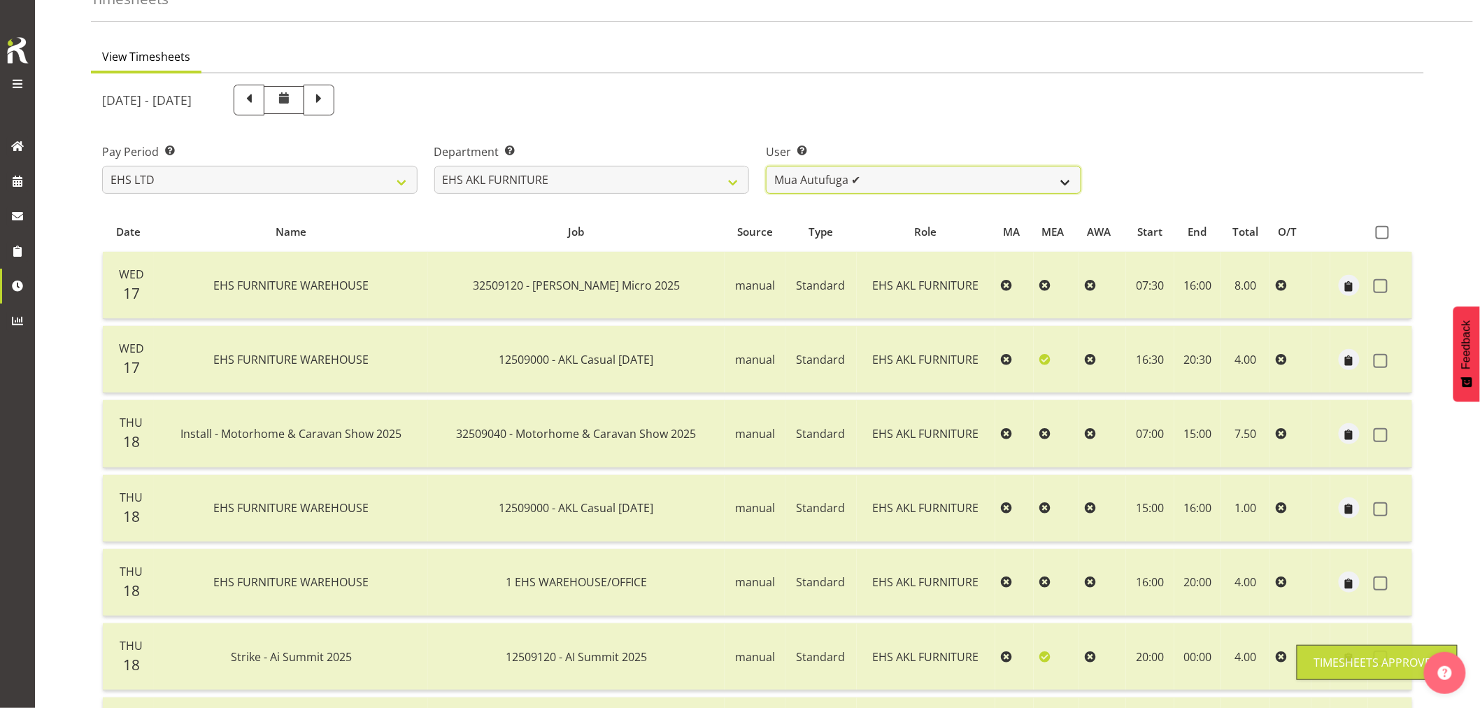
click at [965, 182] on select "[PERSON_NAME] ✔ [PERSON_NAME] ✔ [PERSON_NAME] ✔ [PERSON_NAME] ✔ [PERSON_NAME] ✔…" at bounding box center [923, 180] width 315 height 28
select select "3423"
click at [766, 166] on select "[PERSON_NAME] ✔ [PERSON_NAME] ✔ [PERSON_NAME] ✔ [PERSON_NAME] ✔ [PERSON_NAME] ✔…" at bounding box center [923, 180] width 315 height 28
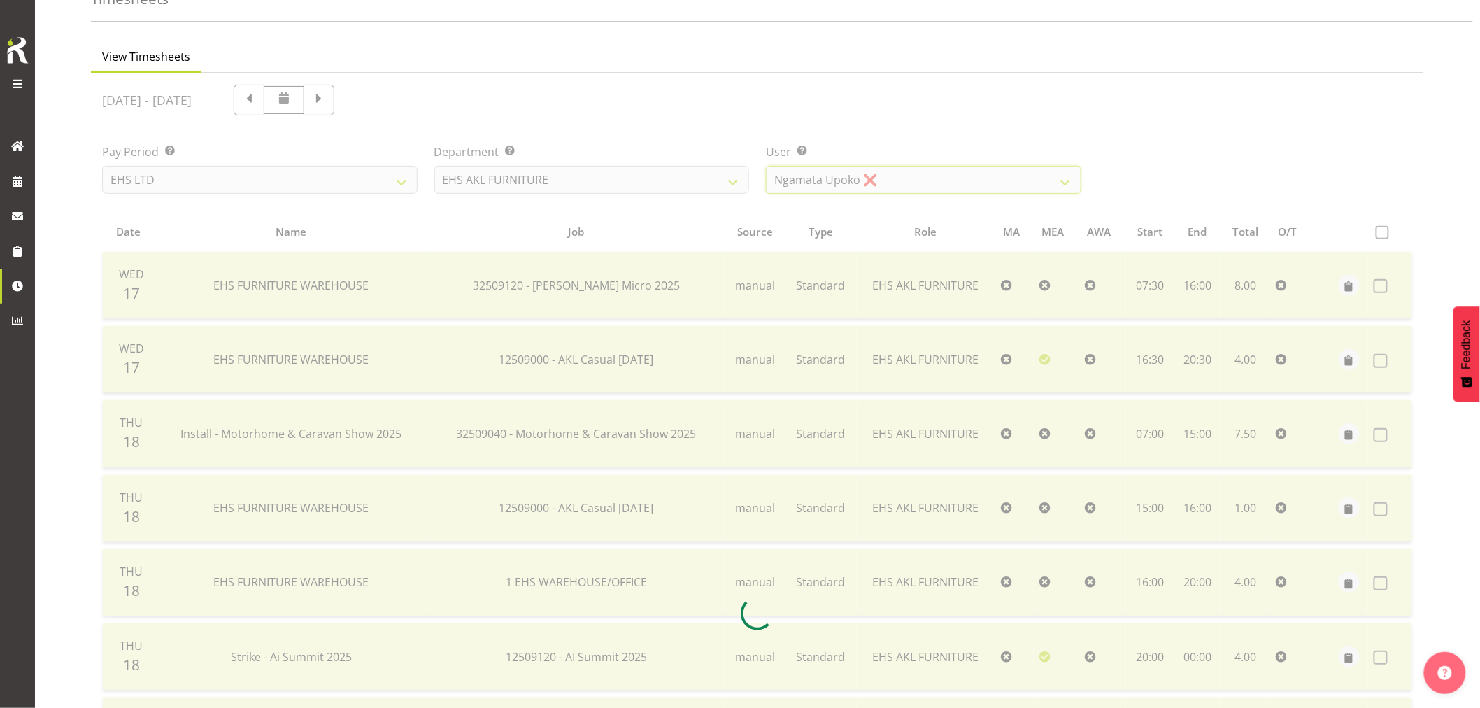
scroll to position [0, 0]
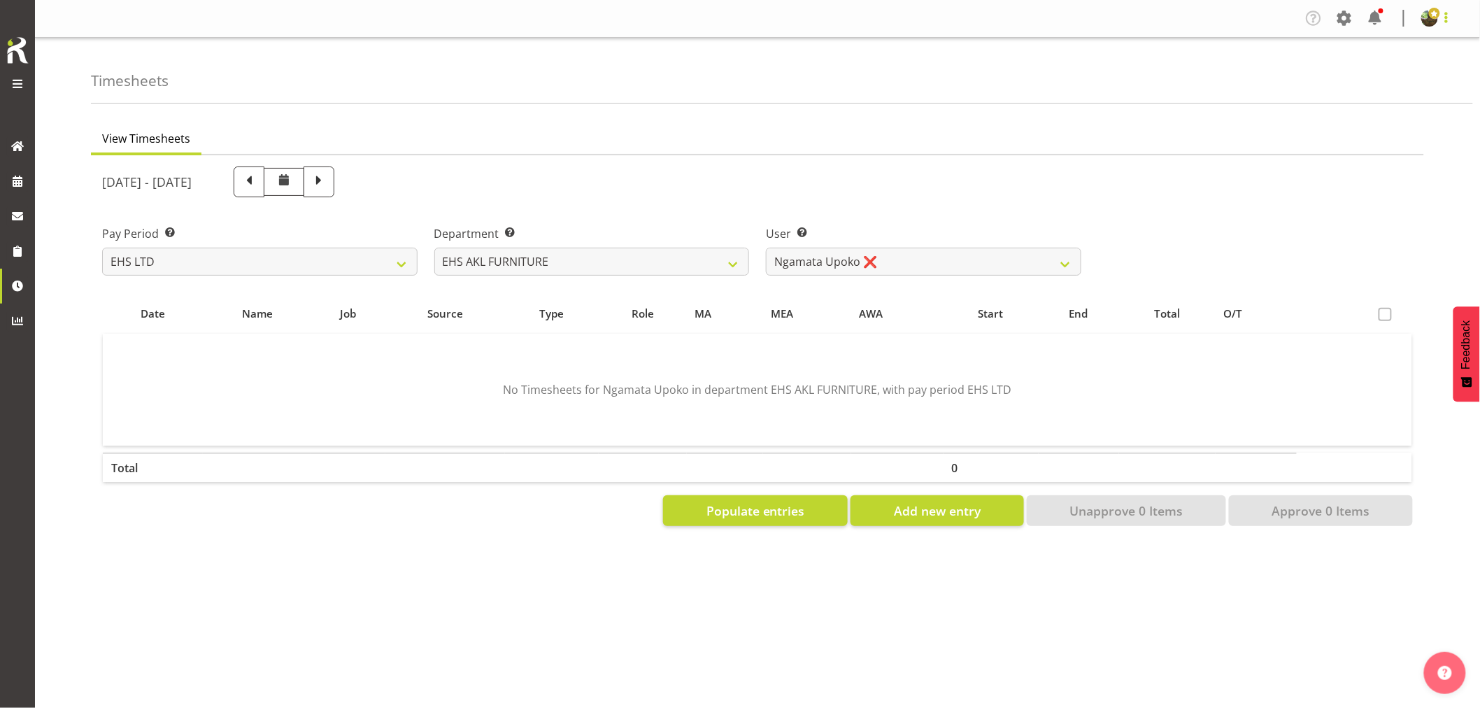
click at [1444, 22] on span at bounding box center [1446, 17] width 17 height 17
drag, startPoint x: 1194, startPoint y: 177, endPoint x: 1140, endPoint y: 229, distance: 74.7
click at [1193, 177] on div "[DATE] - [DATE]" at bounding box center [757, 182] width 1327 height 48
click at [1013, 264] on select "[PERSON_NAME] ✔ [PERSON_NAME] ✔ [PERSON_NAME] ✔ [PERSON_NAME] ✔ [PERSON_NAME] ✔…" at bounding box center [923, 262] width 315 height 28
click at [1445, 20] on span at bounding box center [1446, 17] width 17 height 17
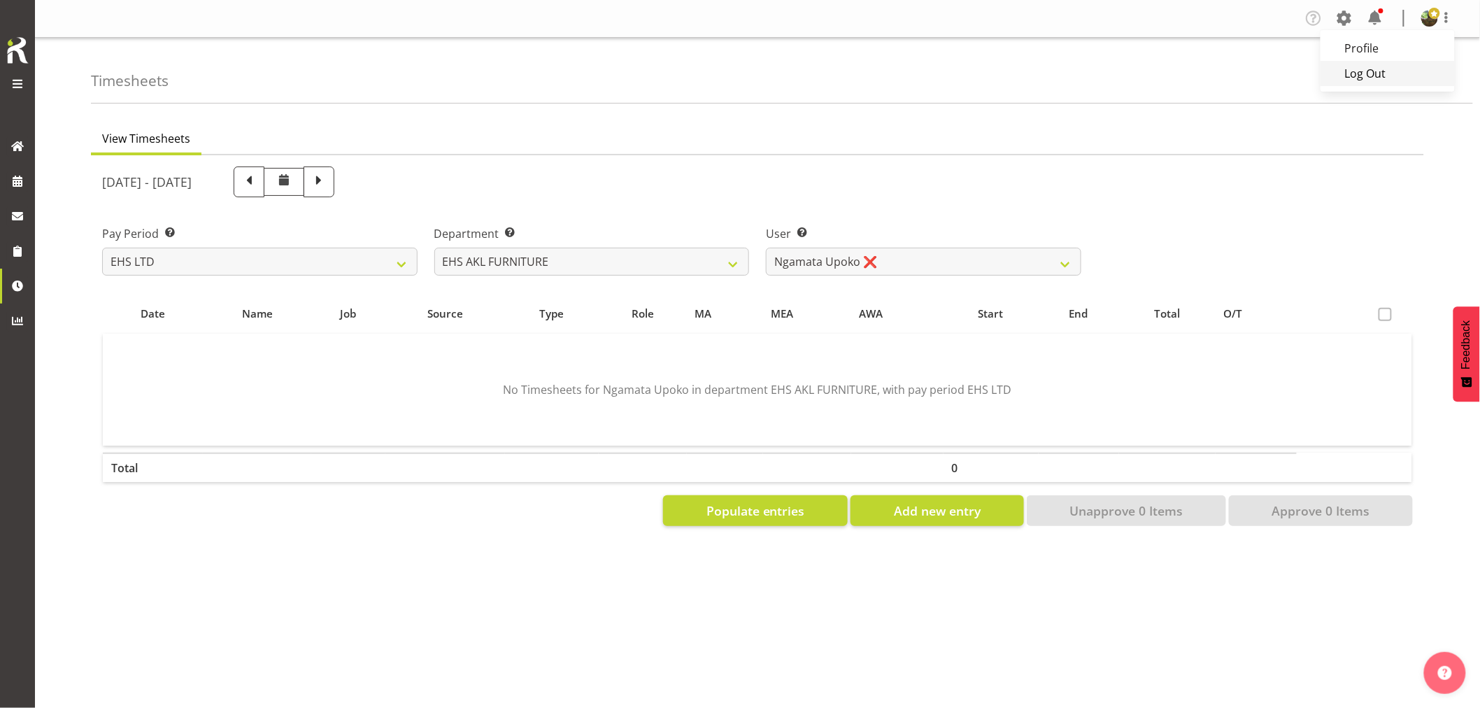
click at [1393, 65] on link "Log Out" at bounding box center [1387, 73] width 134 height 25
